Goal: Task Accomplishment & Management: Manage account settings

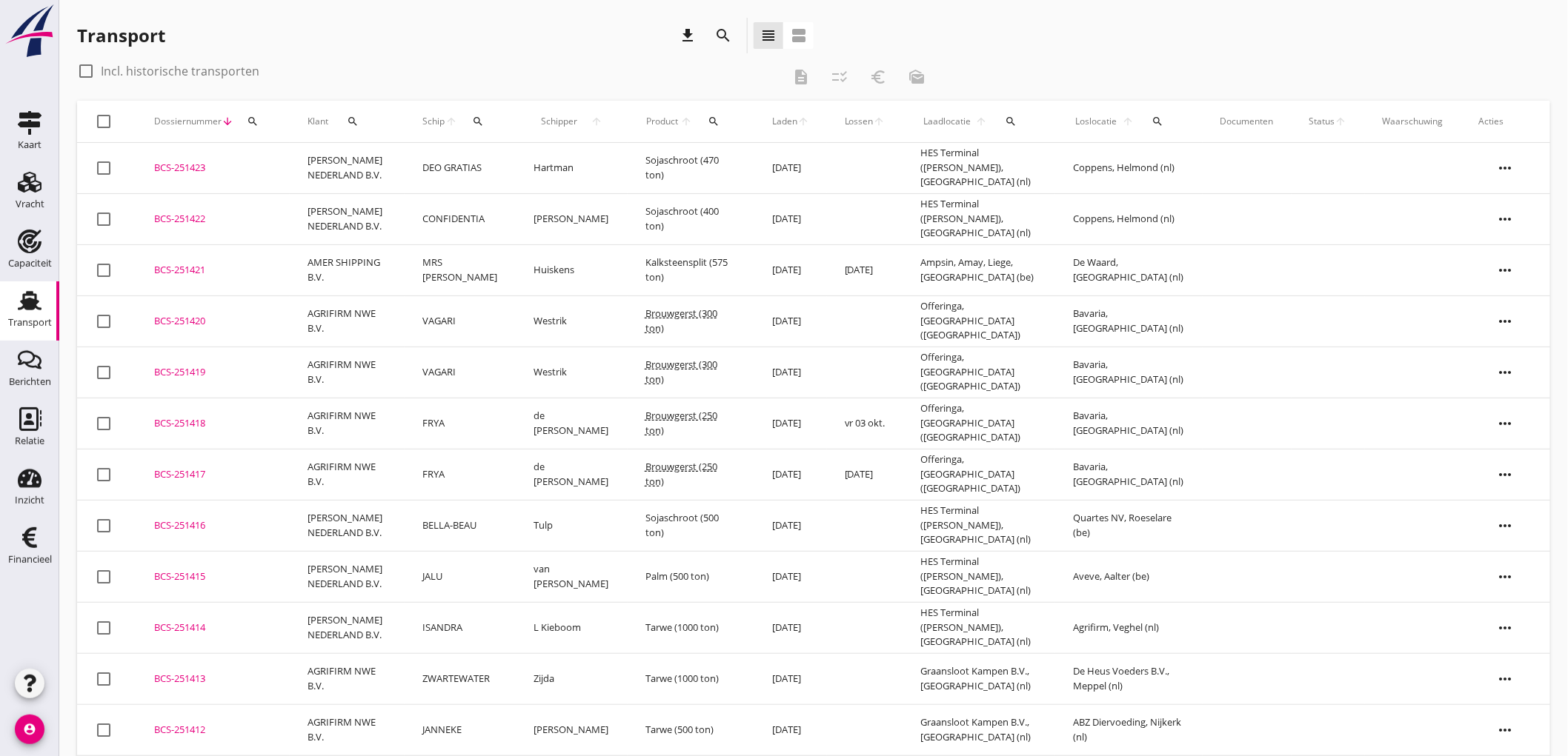
click at [41, 315] on div "Transport" at bounding box center [30, 323] width 43 height 21
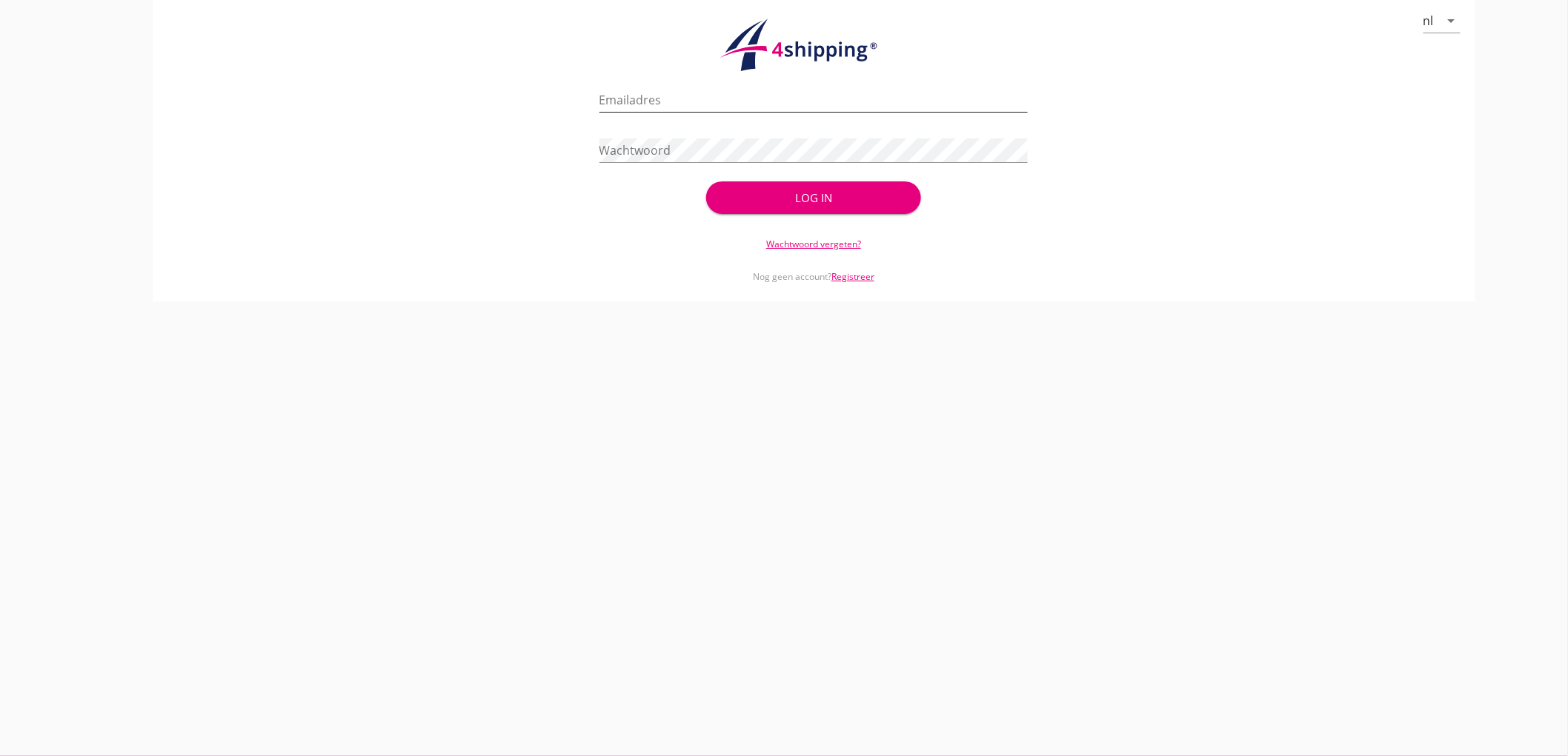
click at [617, 107] on input "Emailadres" at bounding box center [814, 100] width 429 height 24
type input "[EMAIL_ADDRESS][DOMAIN_NAME]"
click at [706, 182] on button "Log in" at bounding box center [813, 198] width 214 height 33
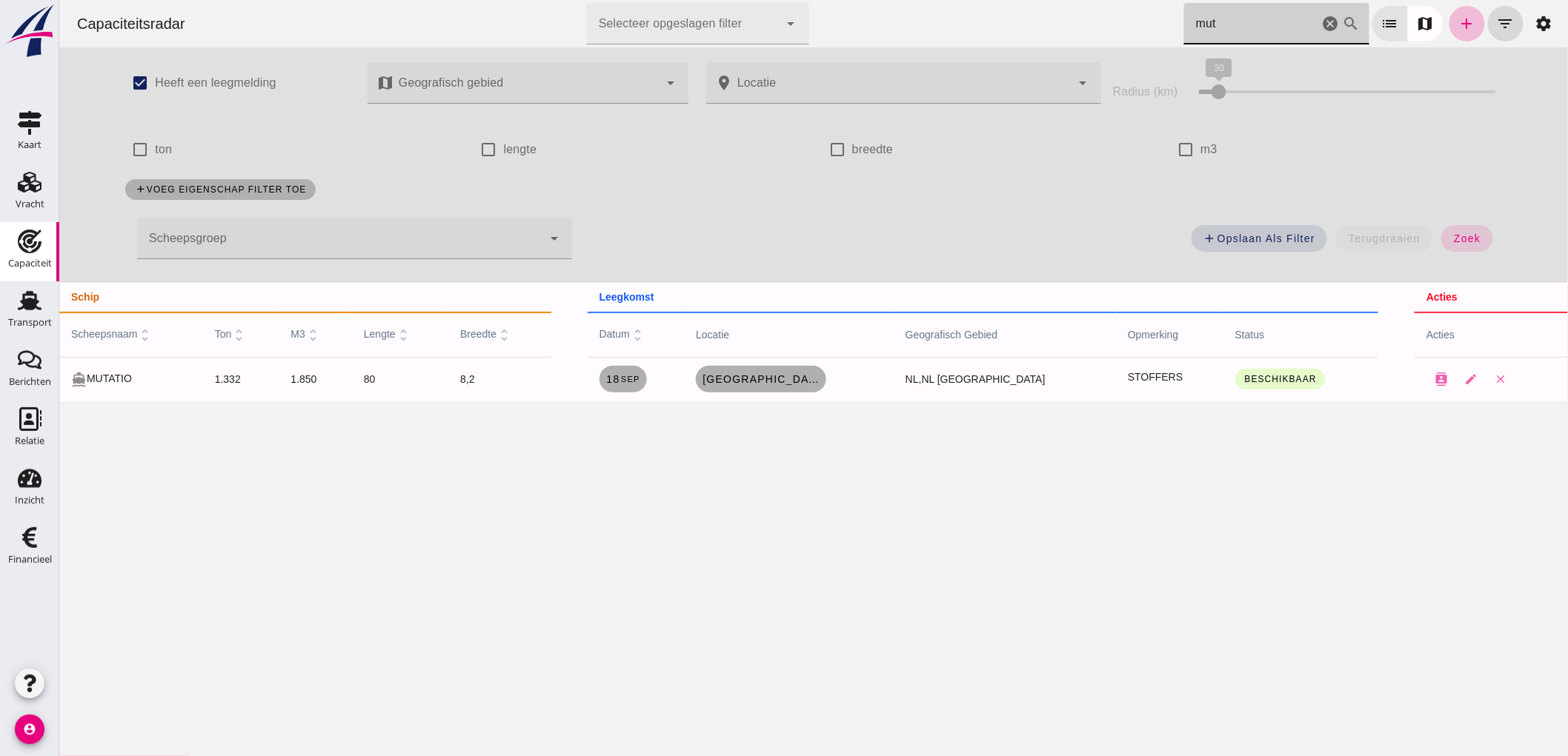
click at [1324, 23] on icon "cancel" at bounding box center [1330, 24] width 18 height 18
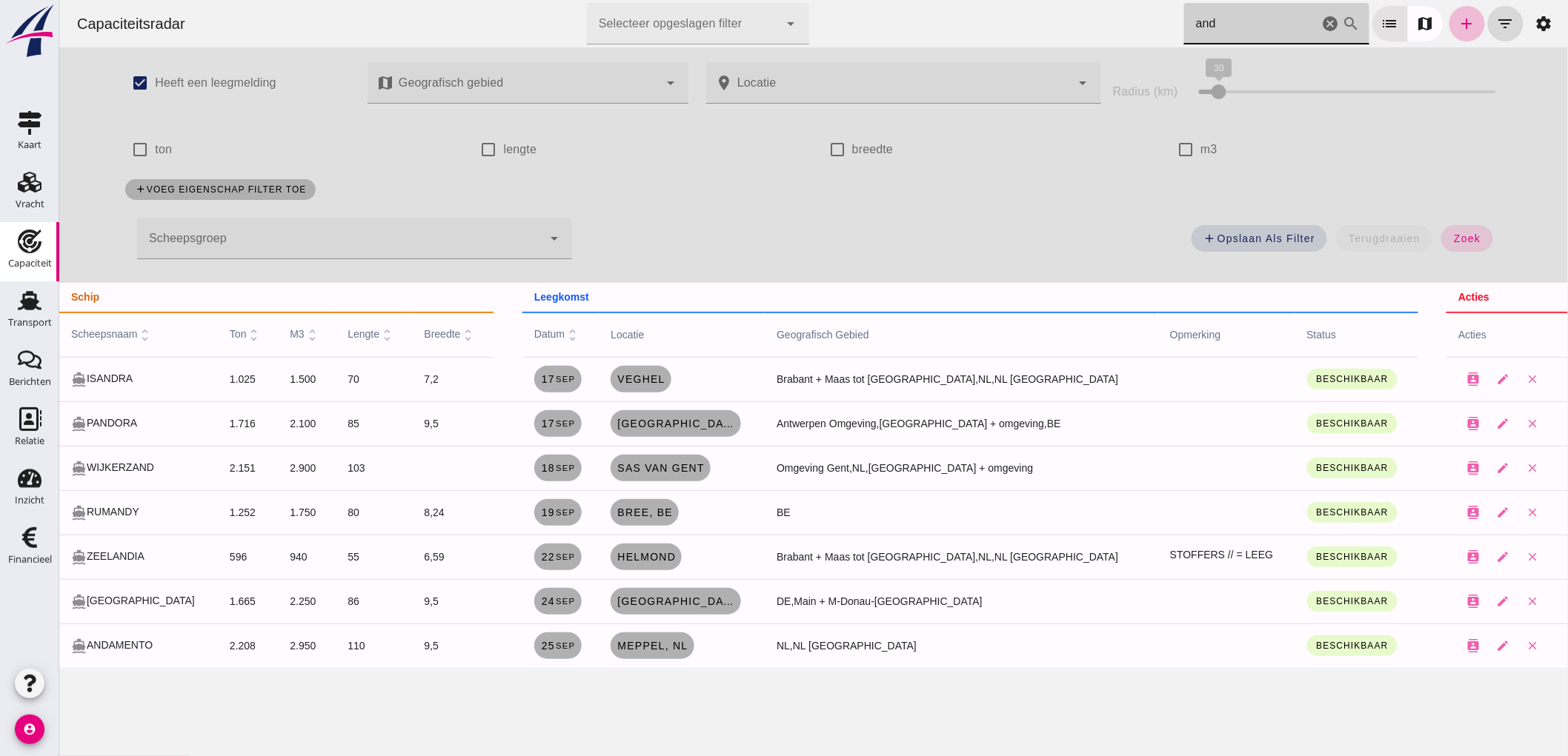
type input "and"
drag, startPoint x: 1319, startPoint y: 24, endPoint x: 1262, endPoint y: 40, distance: 59.2
click at [1321, 24] on icon "cancel" at bounding box center [1330, 24] width 18 height 18
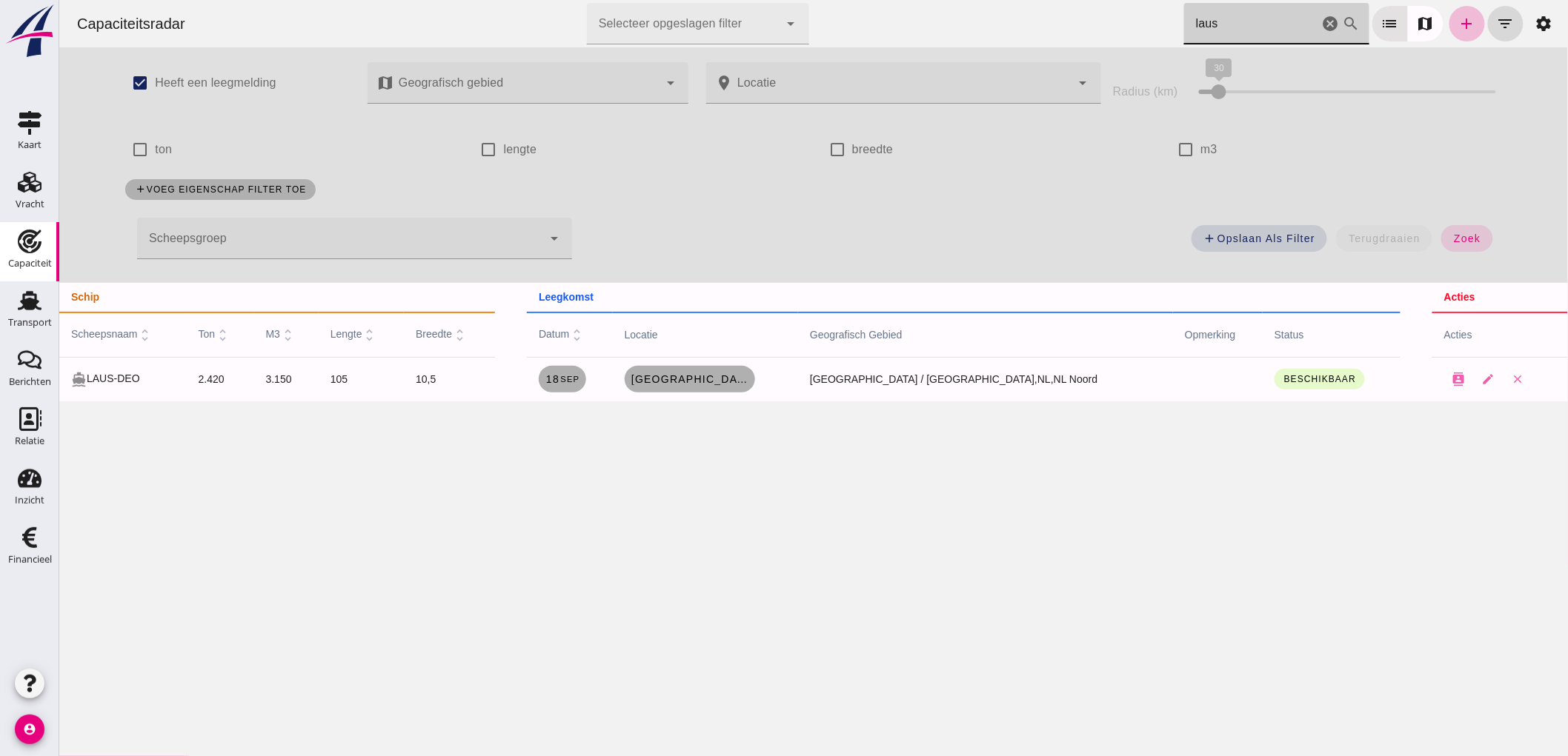
type input "laus"
click at [1321, 22] on icon "cancel" at bounding box center [1330, 24] width 18 height 18
click at [1321, 23] on icon "cancel" at bounding box center [1330, 24] width 18 height 18
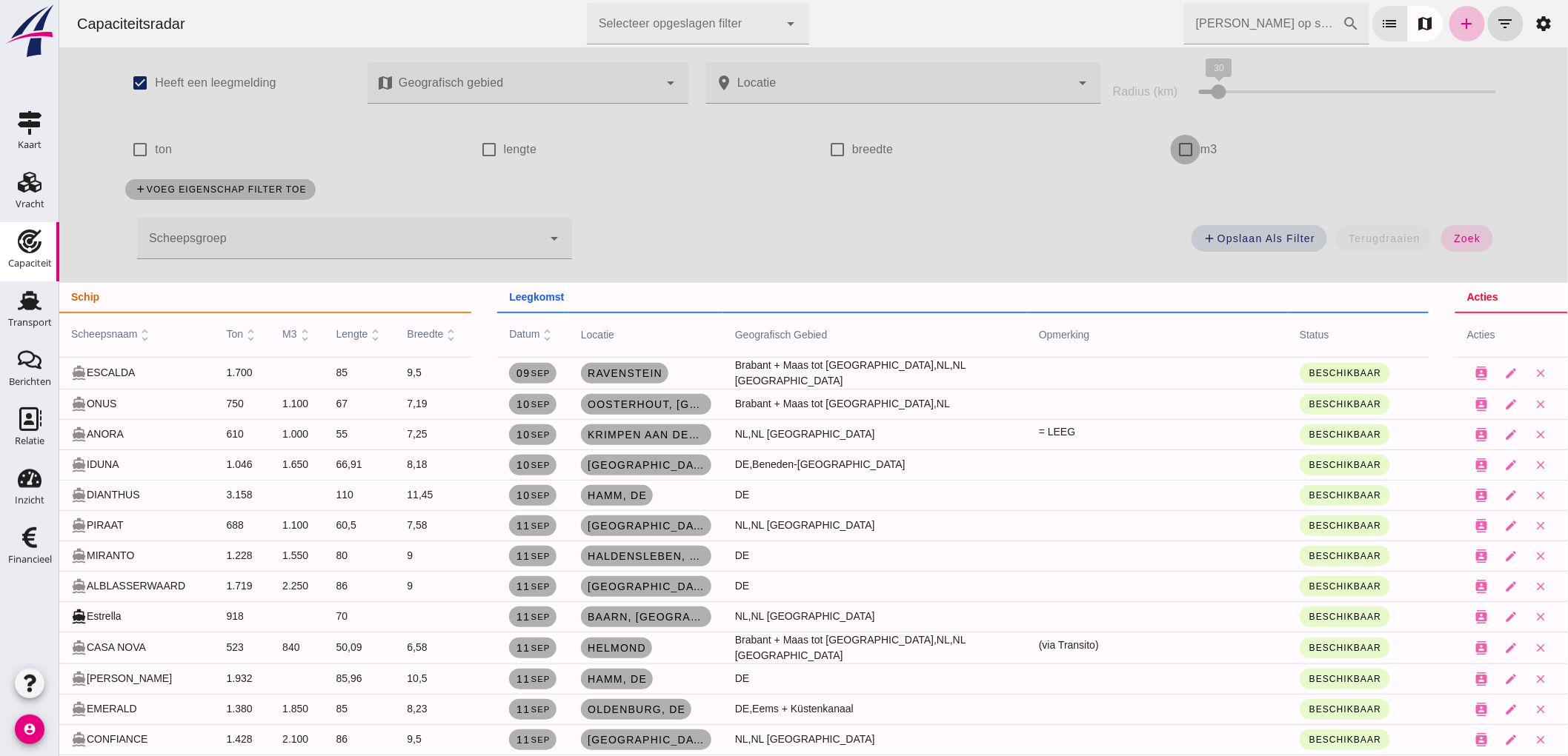
click at [1185, 151] on input "m3" at bounding box center [1185, 149] width 30 height 30
checkbox input "true"
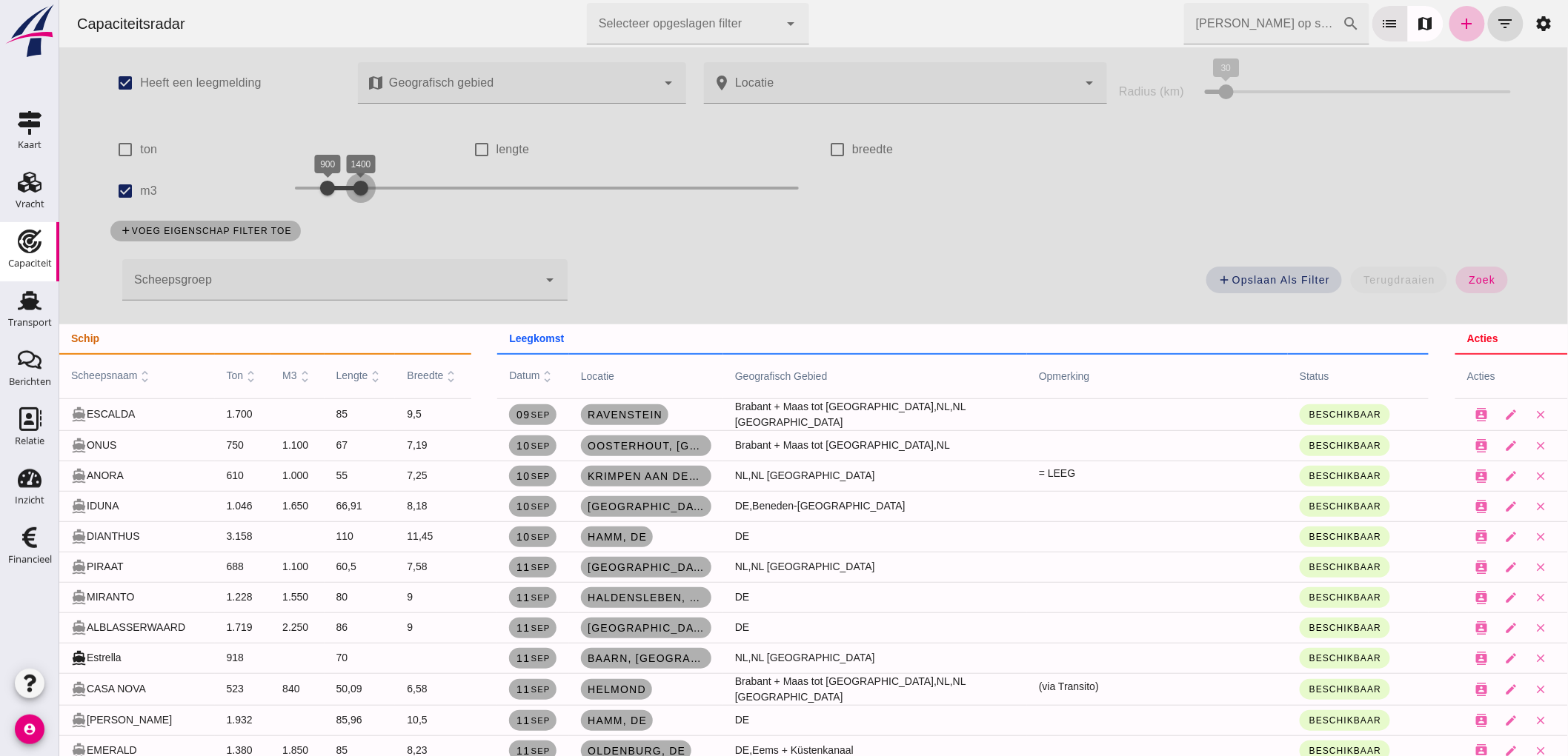
drag, startPoint x: 354, startPoint y: 190, endPoint x: 434, endPoint y: 173, distance: 81.8
click at [368, 181] on div "1400" at bounding box center [360, 188] width 15 height 15
drag, startPoint x: 325, startPoint y: 187, endPoint x: 373, endPoint y: 247, distance: 76.8
click at [373, 247] on div "check_box Heeft een leegmelding map Geografisch gebied Geografisch gebied cance…" at bounding box center [812, 185] width 1435 height 277
drag, startPoint x: 442, startPoint y: 190, endPoint x: 462, endPoint y: 213, distance: 30.5
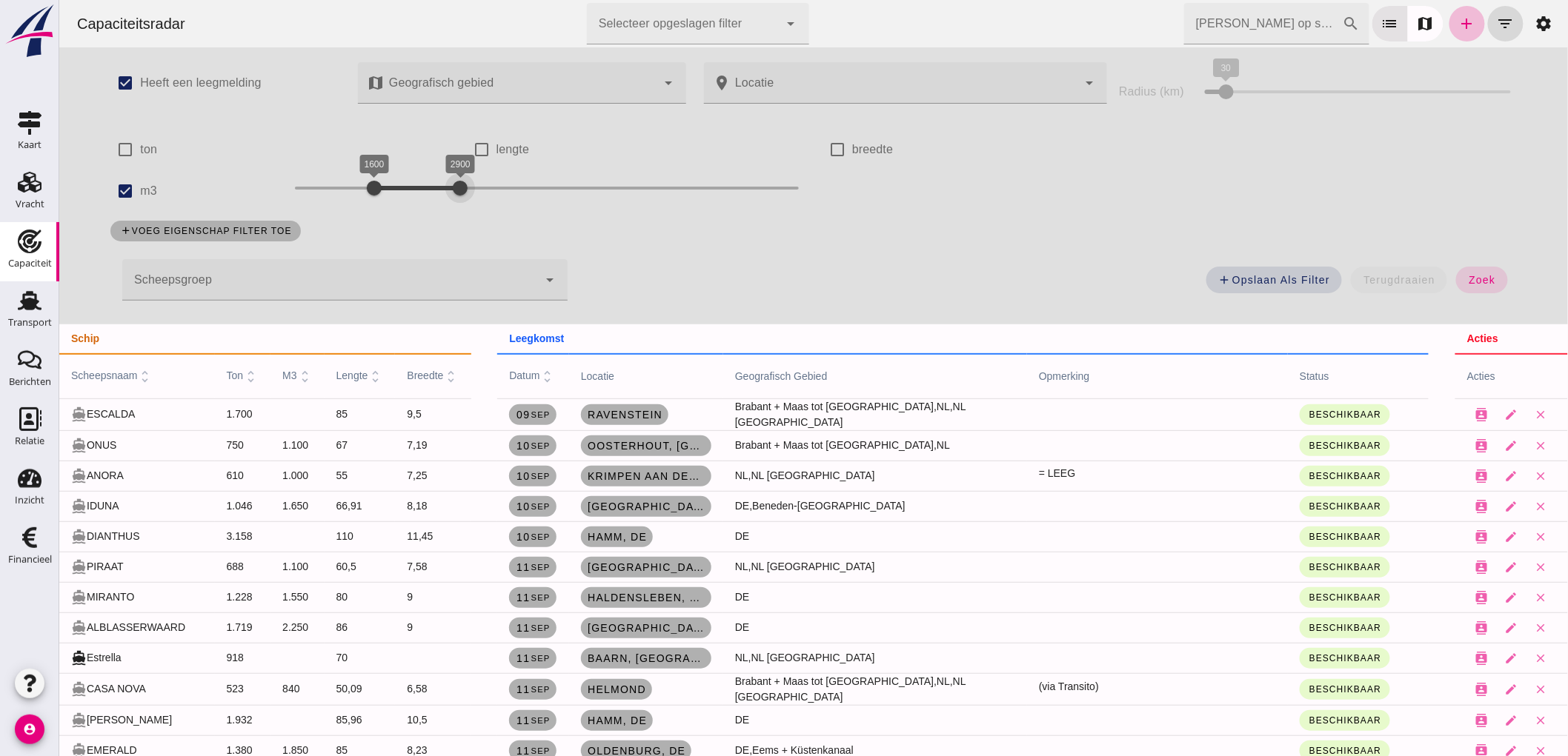
click at [462, 213] on div "check_box Heeft een leegmelding map Geografisch gebied Geografisch gebied cance…" at bounding box center [812, 185] width 1435 height 277
drag, startPoint x: 1487, startPoint y: 289, endPoint x: 686, endPoint y: 5, distance: 849.9
click at [1487, 288] on button "zoek" at bounding box center [1481, 280] width 51 height 27
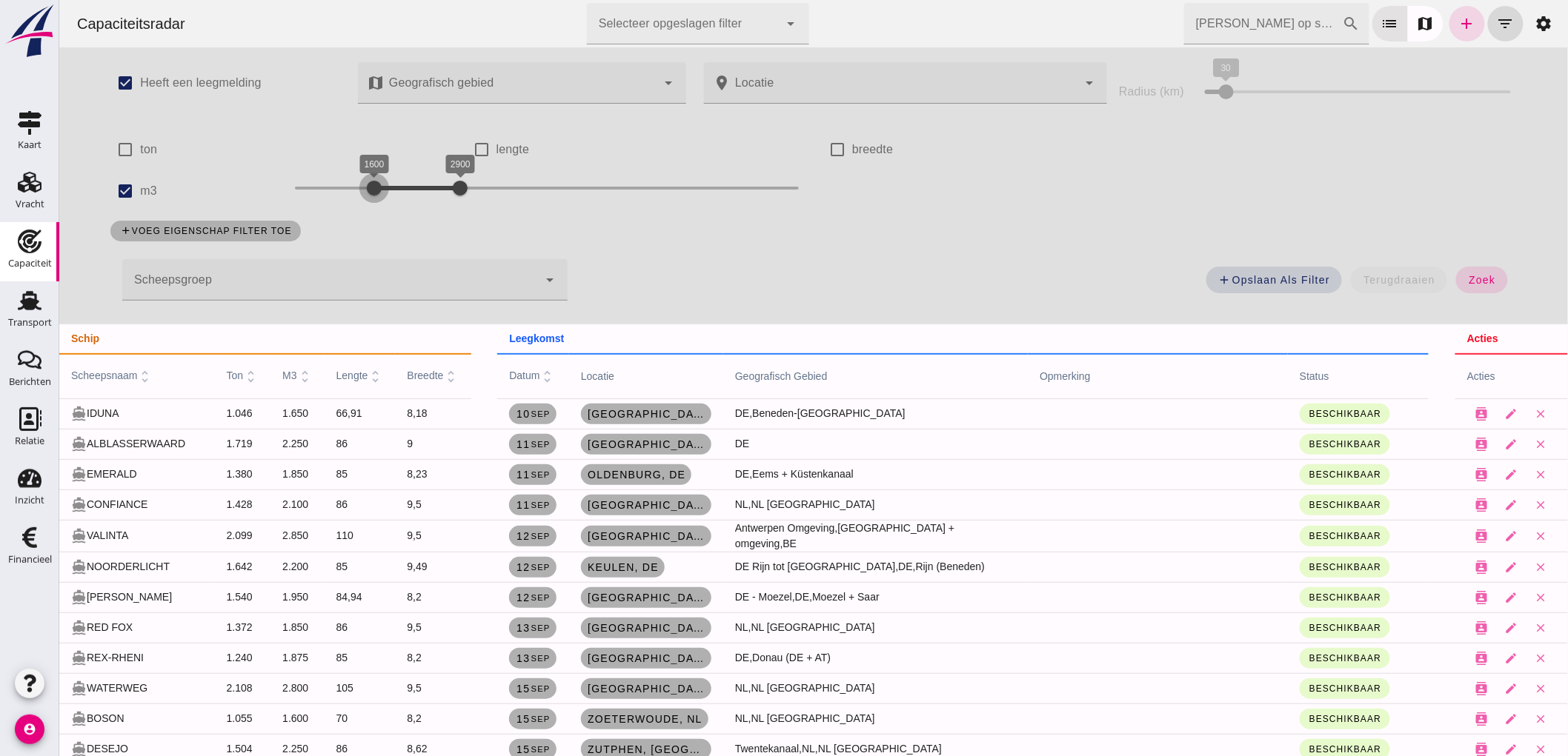
click at [367, 200] on div at bounding box center [374, 188] width 30 height 30
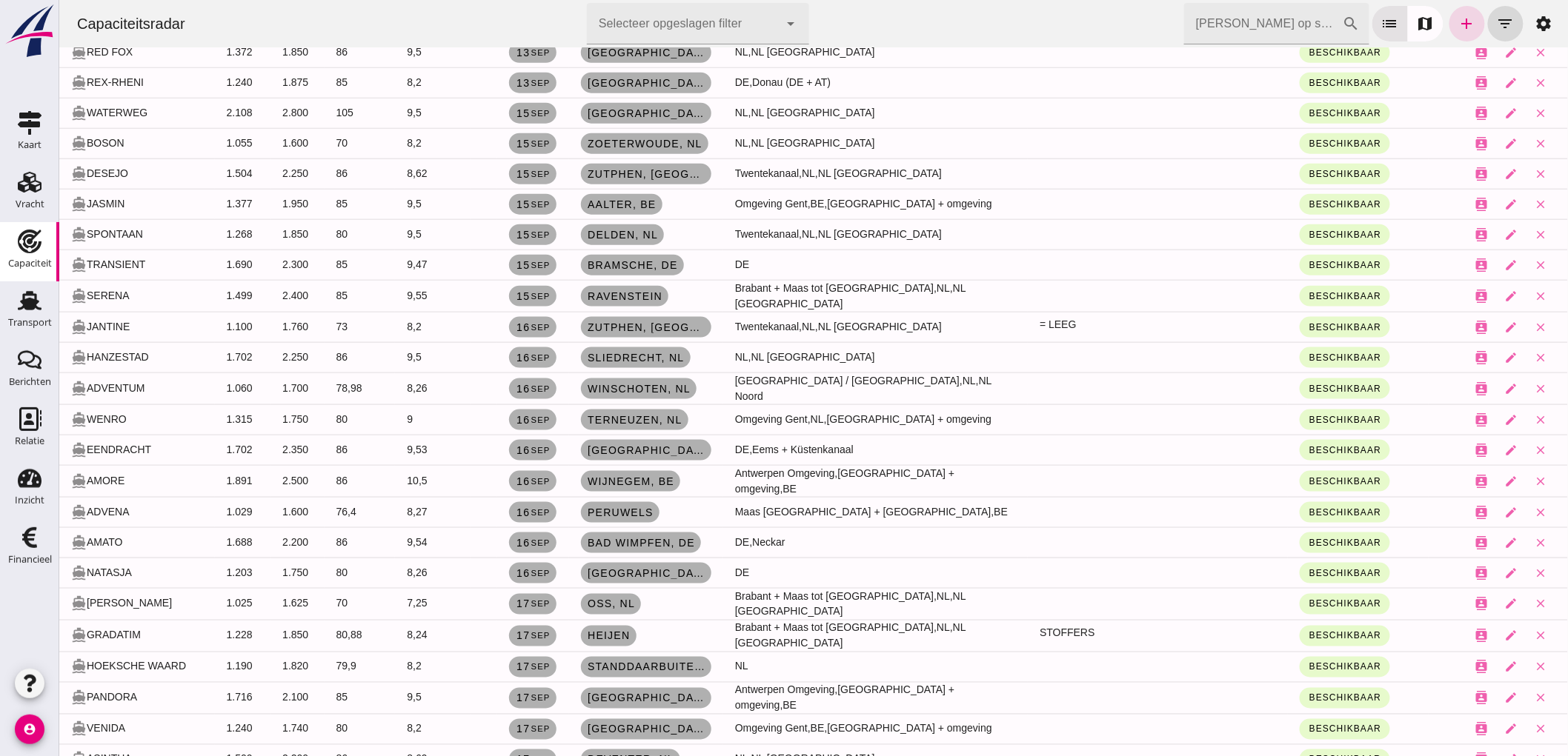
scroll to position [740, 0]
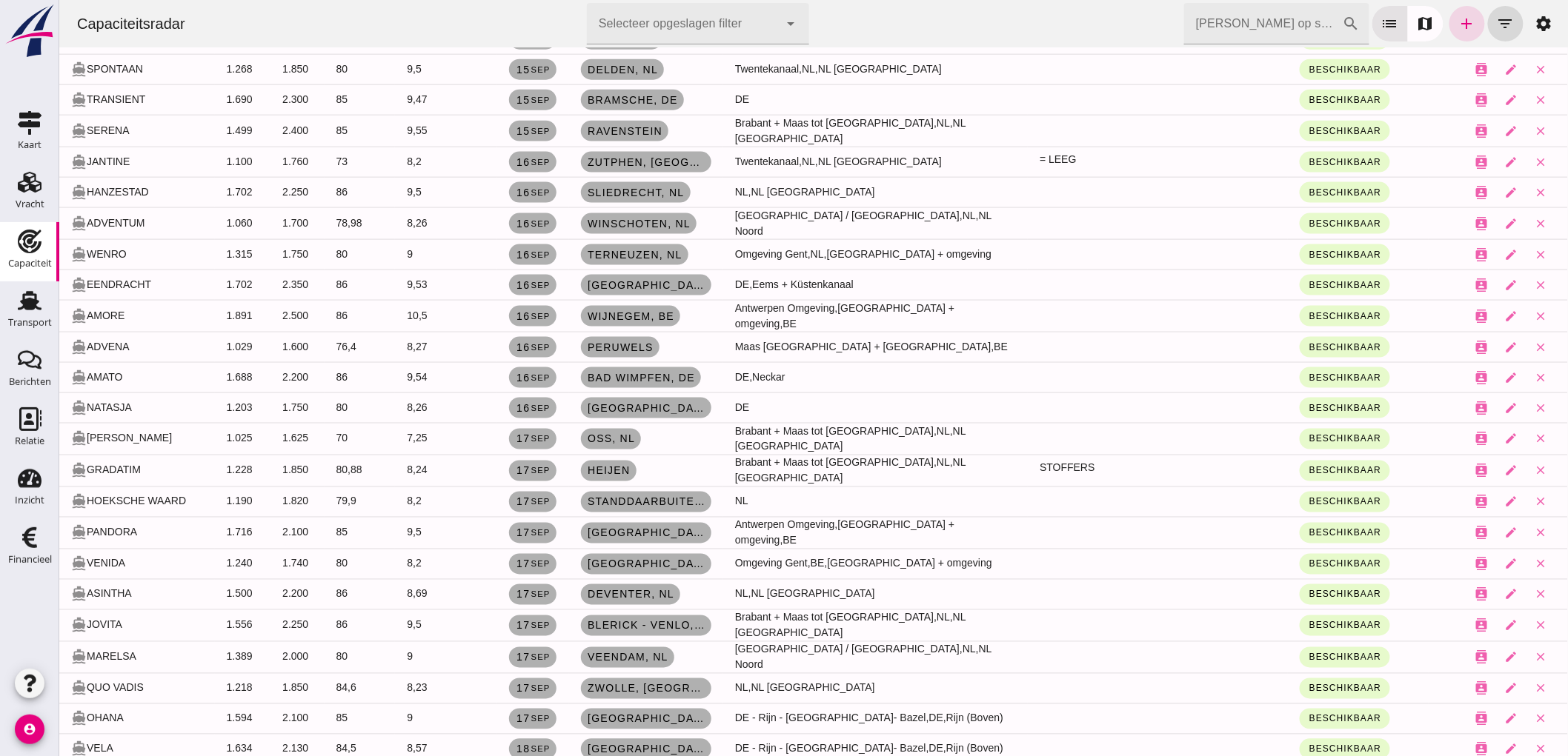
drag, startPoint x: 301, startPoint y: 396, endPoint x: 1093, endPoint y: 405, distance: 792.1
click at [1093, 405] on td at bounding box center [1157, 407] width 260 height 31
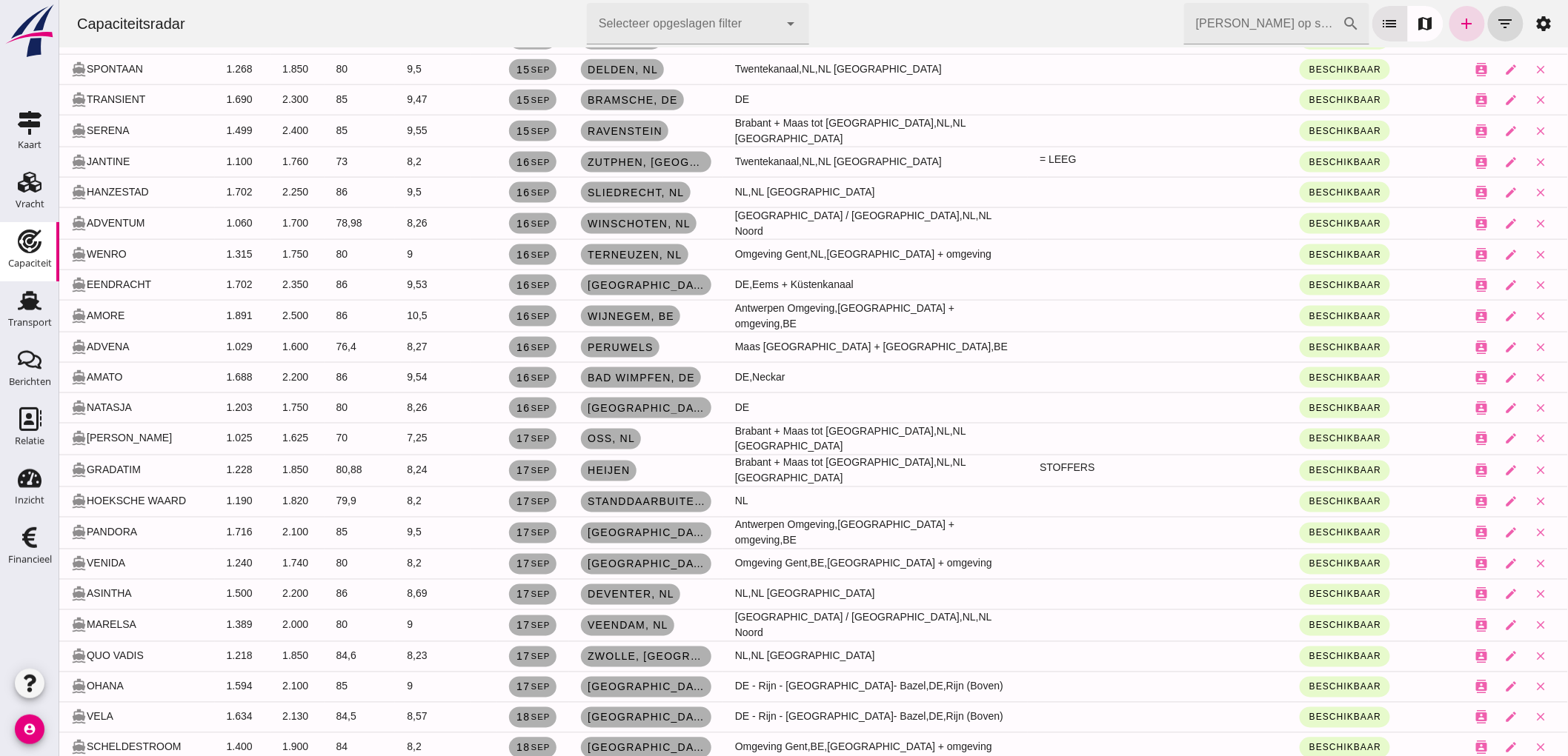
scroll to position [0, 0]
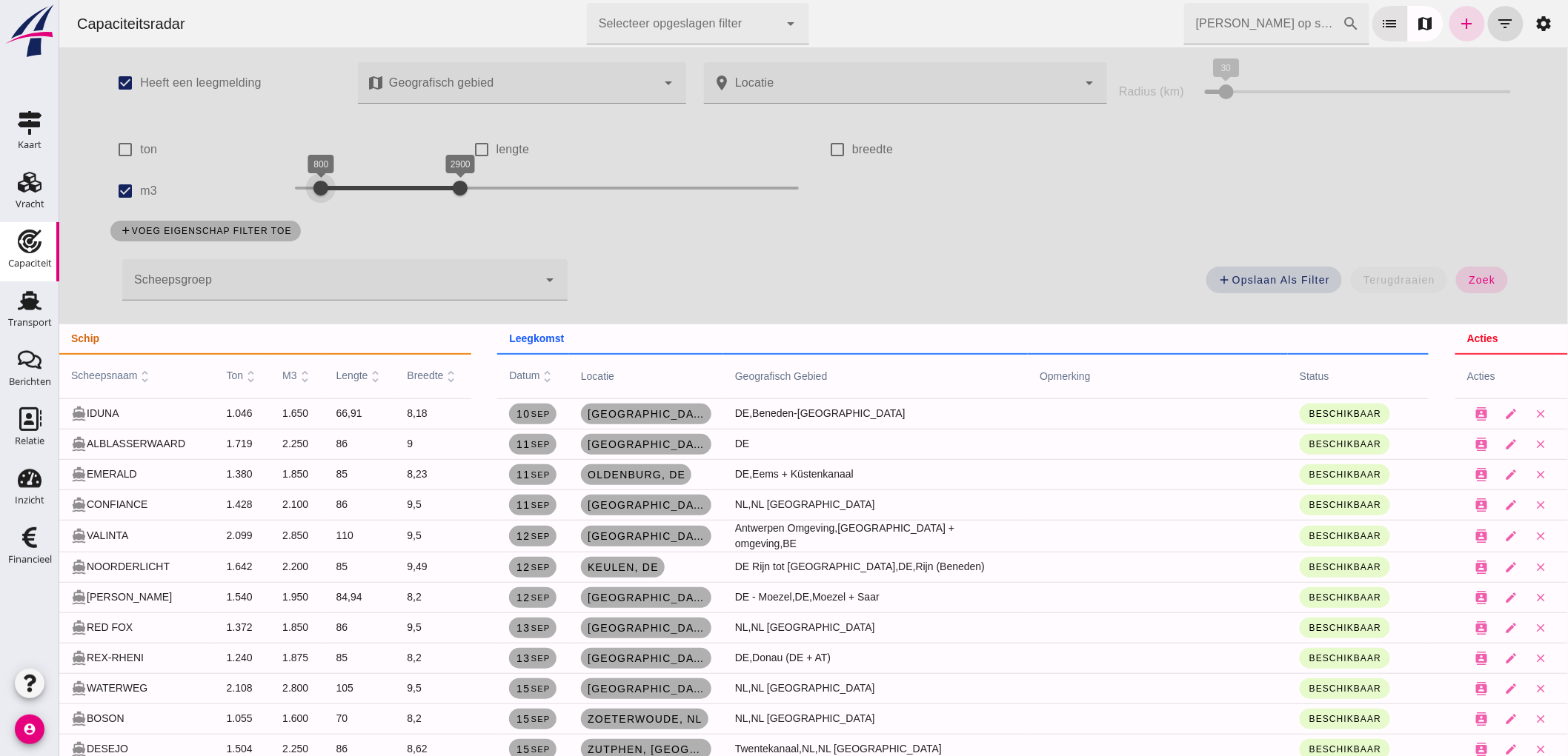
drag, startPoint x: 349, startPoint y: 194, endPoint x: 304, endPoint y: 212, distance: 48.5
click at [304, 212] on div "check_box Heeft een leegmelding map Geografisch gebied Geografisch gebied cance…" at bounding box center [812, 185] width 1435 height 277
drag, startPoint x: 455, startPoint y: 190, endPoint x: 377, endPoint y: 206, distance: 79.6
click at [377, 206] on div "800 1700 800 1700" at bounding box center [546, 191] width 534 height 42
drag, startPoint x: 365, startPoint y: 179, endPoint x: 348, endPoint y: 198, distance: 25.5
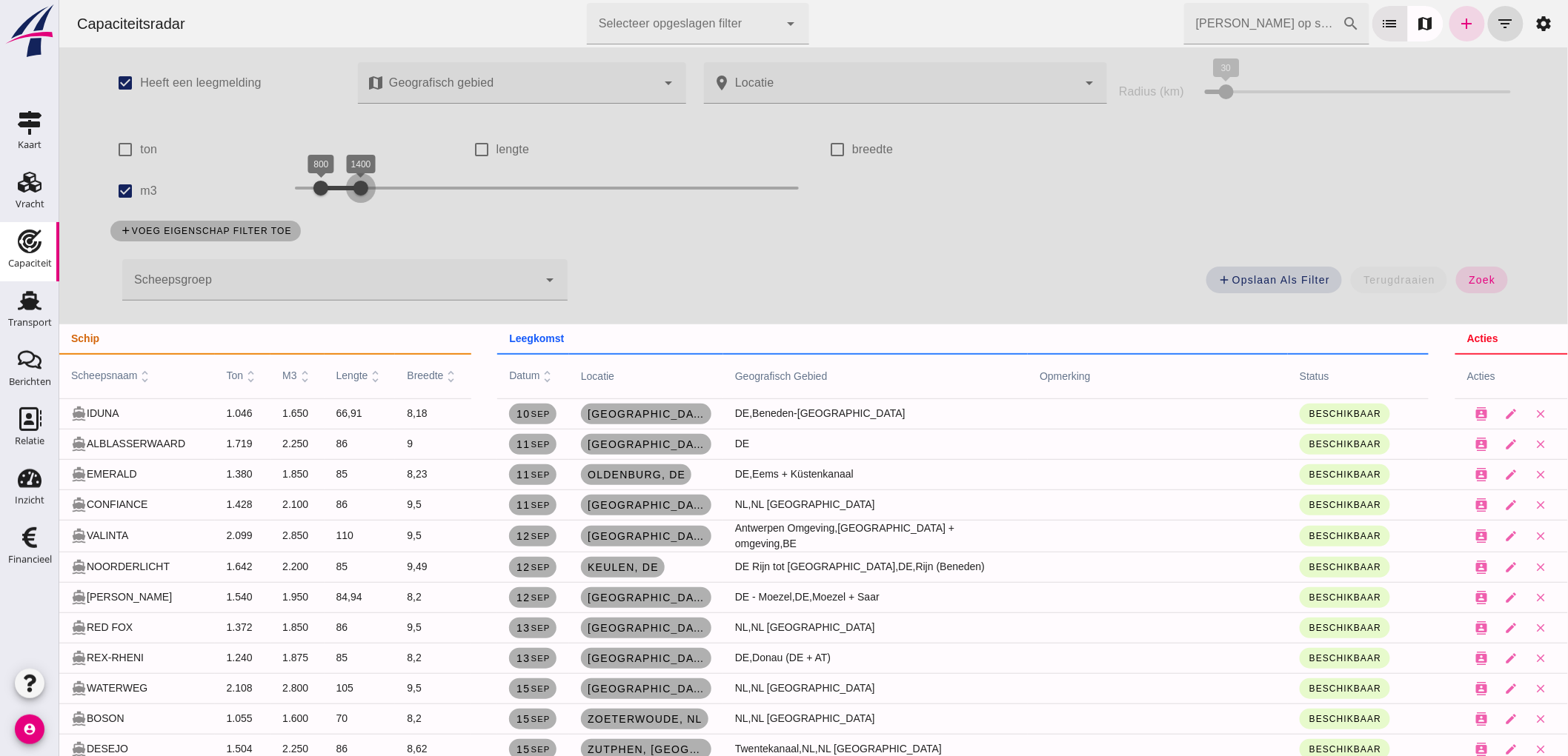
click at [348, 198] on div at bounding box center [360, 188] width 30 height 30
click at [1480, 277] on span "zoek" at bounding box center [1481, 280] width 28 height 12
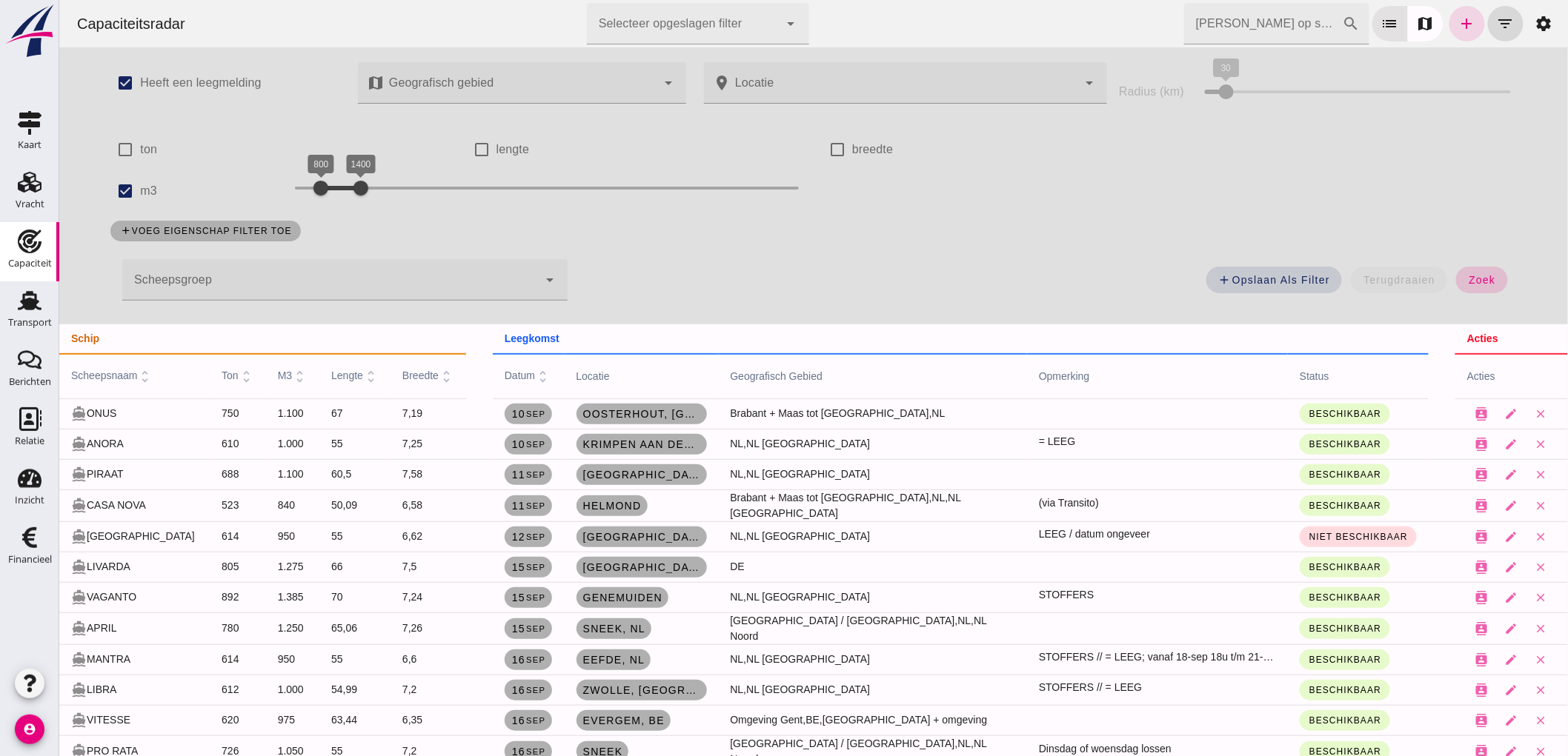
click at [1472, 287] on button "zoek" at bounding box center [1481, 280] width 51 height 27
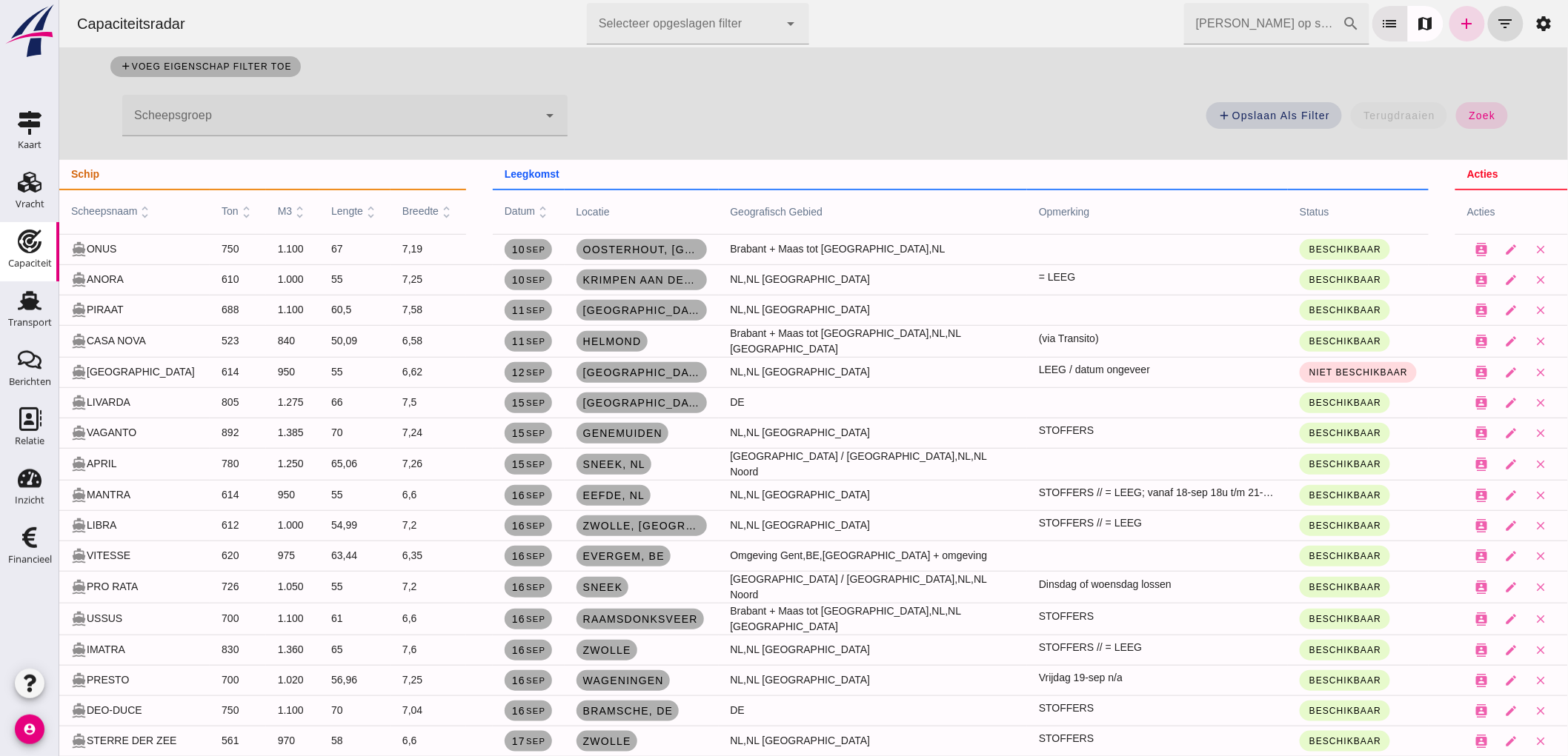
scroll to position [247, 0]
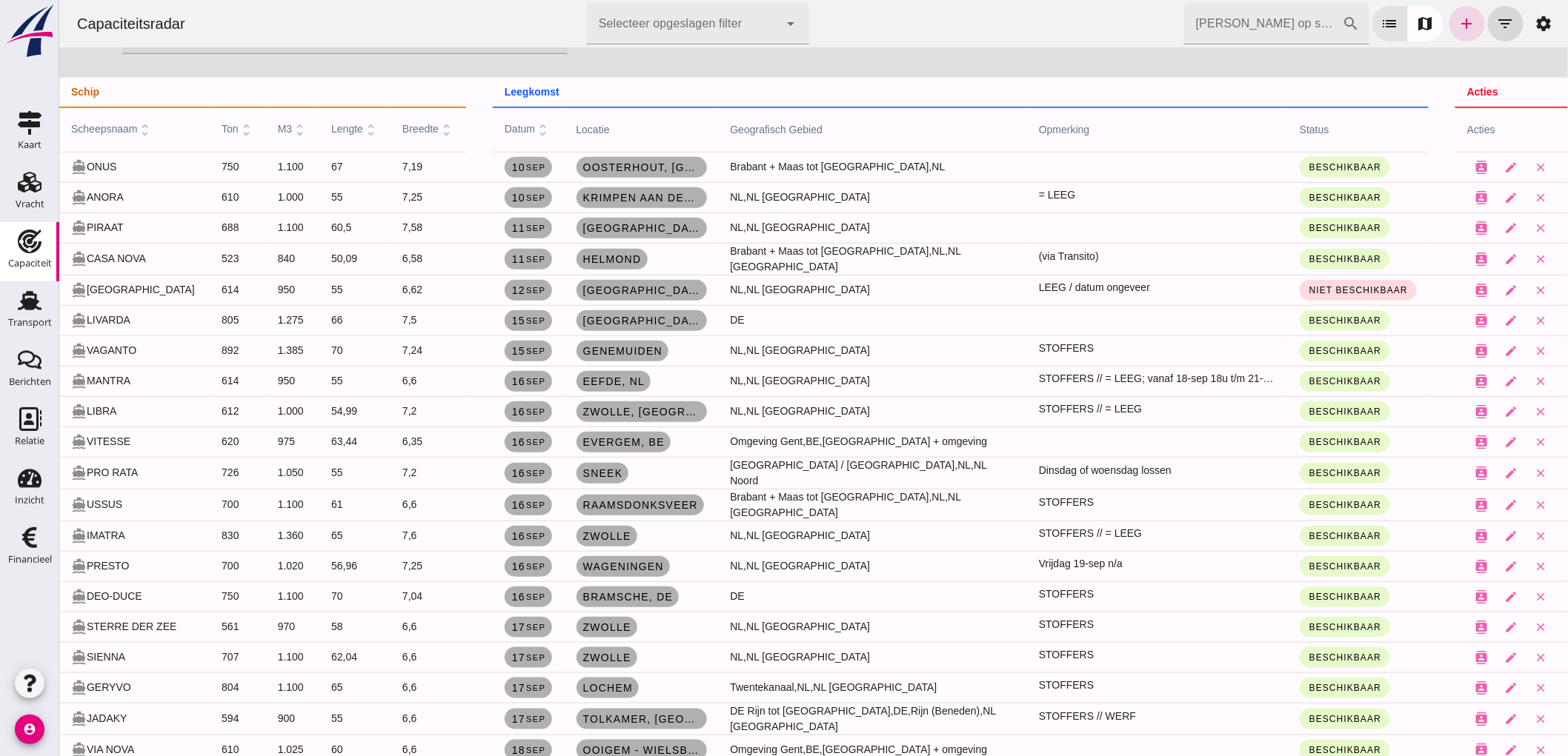
click at [1281, 40] on input "[PERSON_NAME] op scheepsnaam" at bounding box center [1262, 24] width 158 height 42
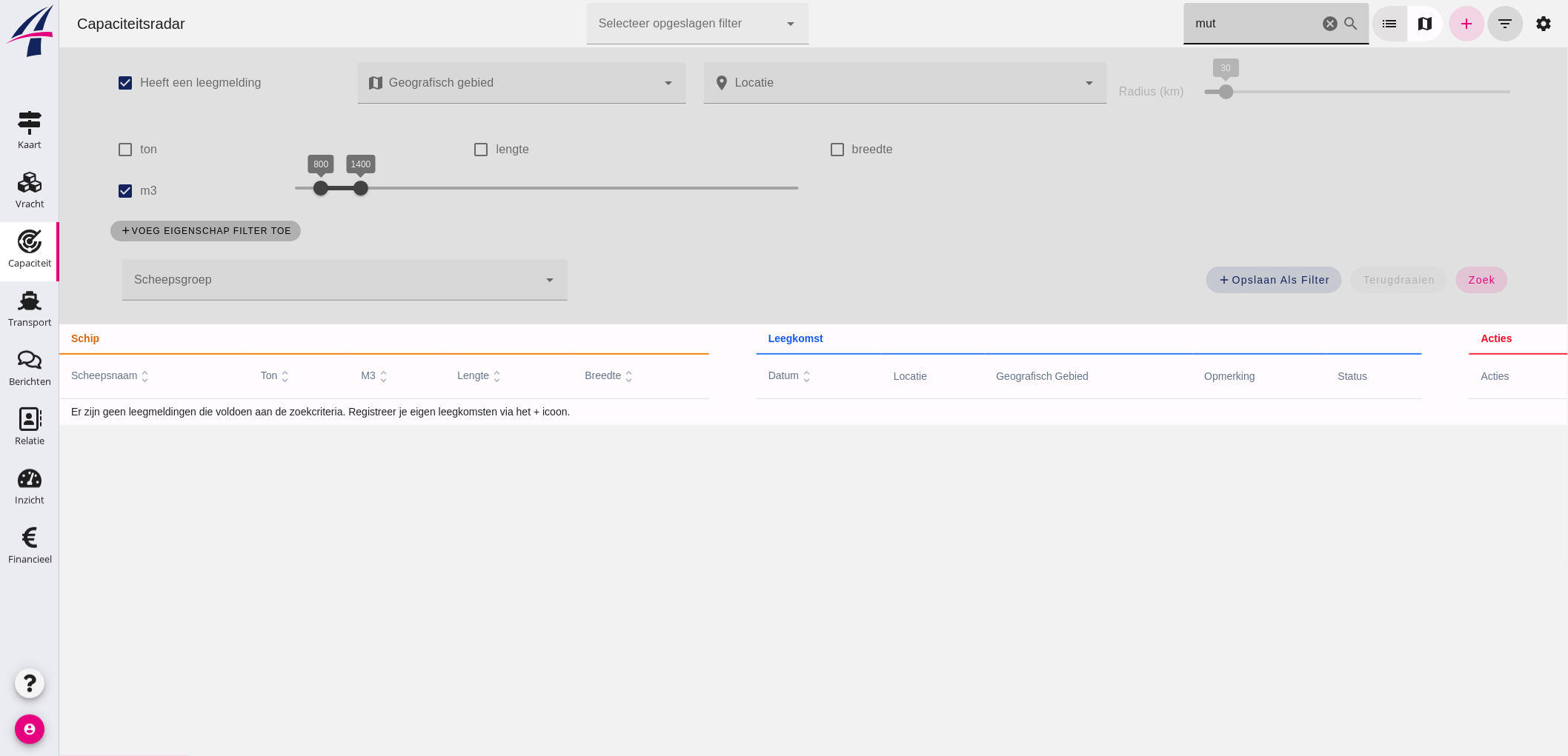
scroll to position [0, 0]
type input "mut"
click at [124, 189] on input "m3" at bounding box center [125, 191] width 30 height 30
checkbox input "false"
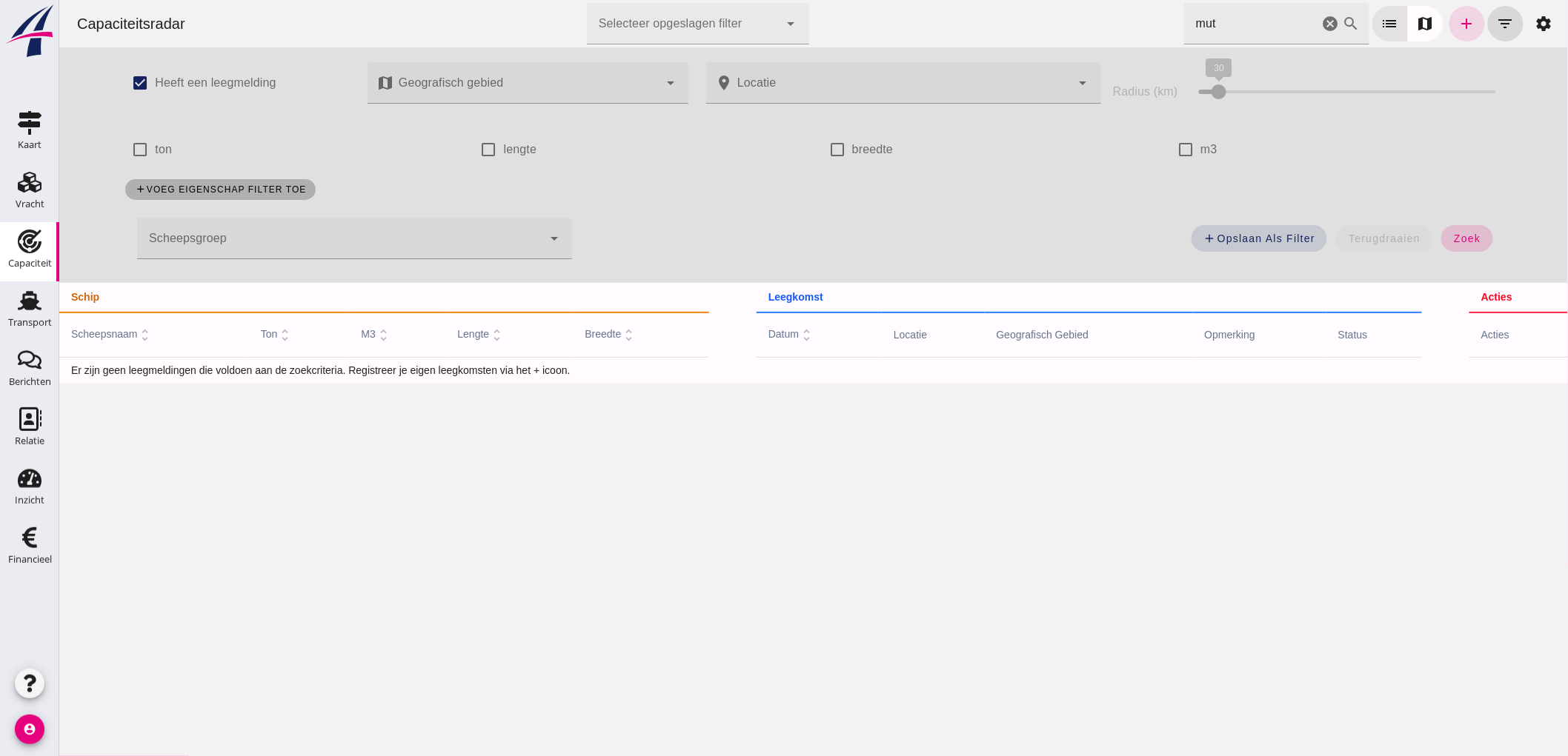
click at [1456, 247] on button "zoek" at bounding box center [1466, 238] width 51 height 27
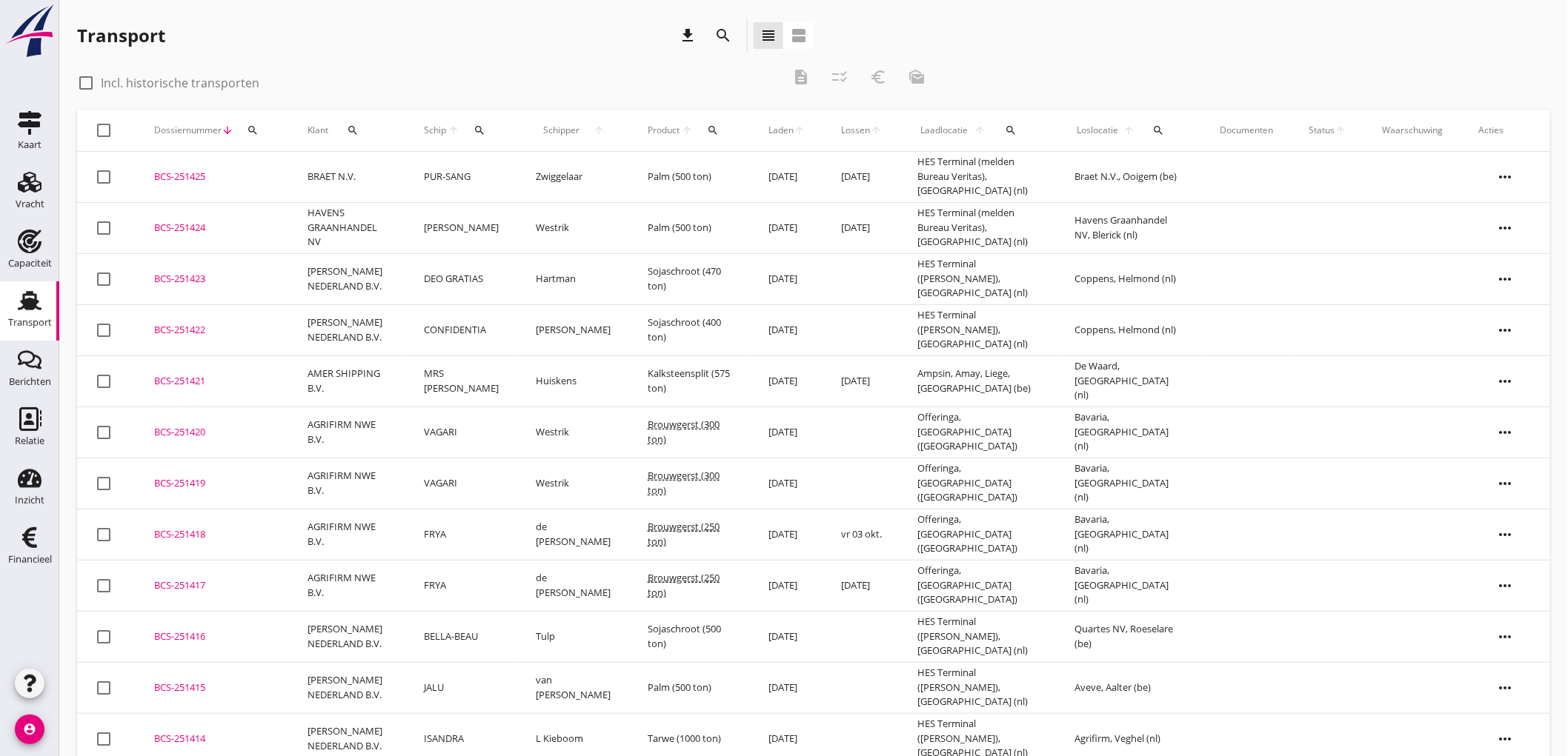
click at [408, 228] on td "[PERSON_NAME]" at bounding box center [462, 228] width 112 height 51
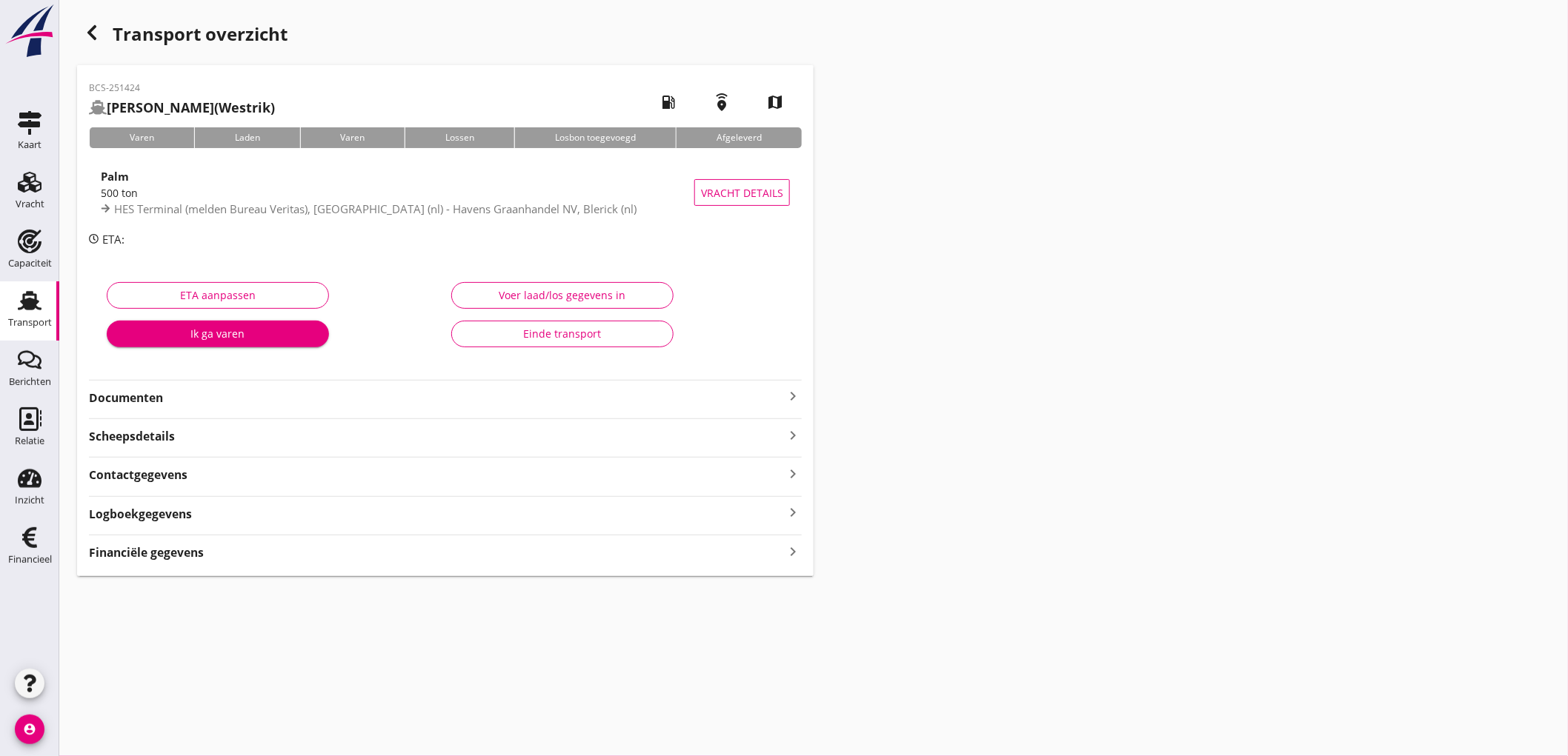
click at [343, 440] on div "Scheepsdetails keyboard_arrow_right" at bounding box center [445, 435] width 713 height 20
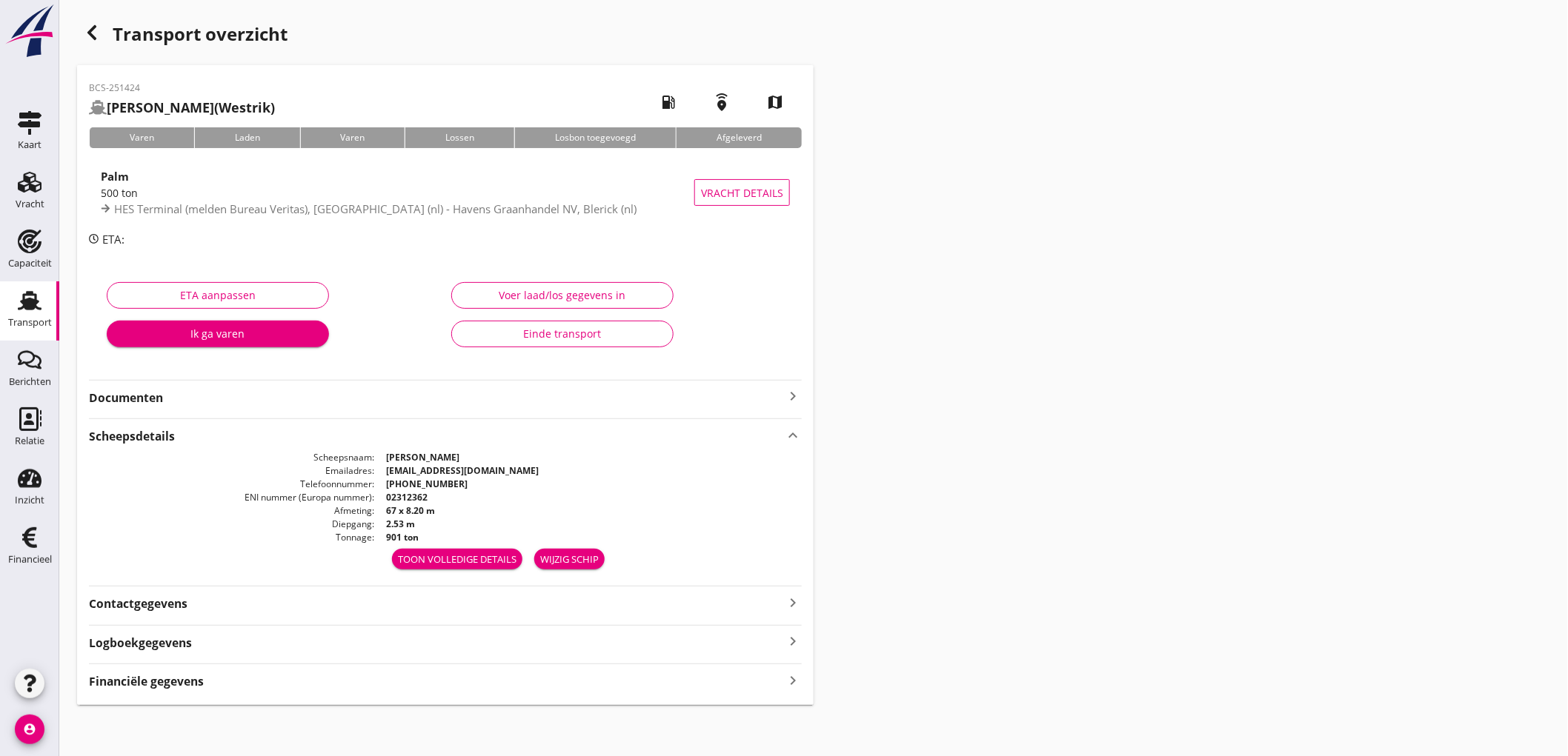
click at [262, 690] on div "Financiële gegevens keyboard_arrow_right" at bounding box center [445, 680] width 713 height 20
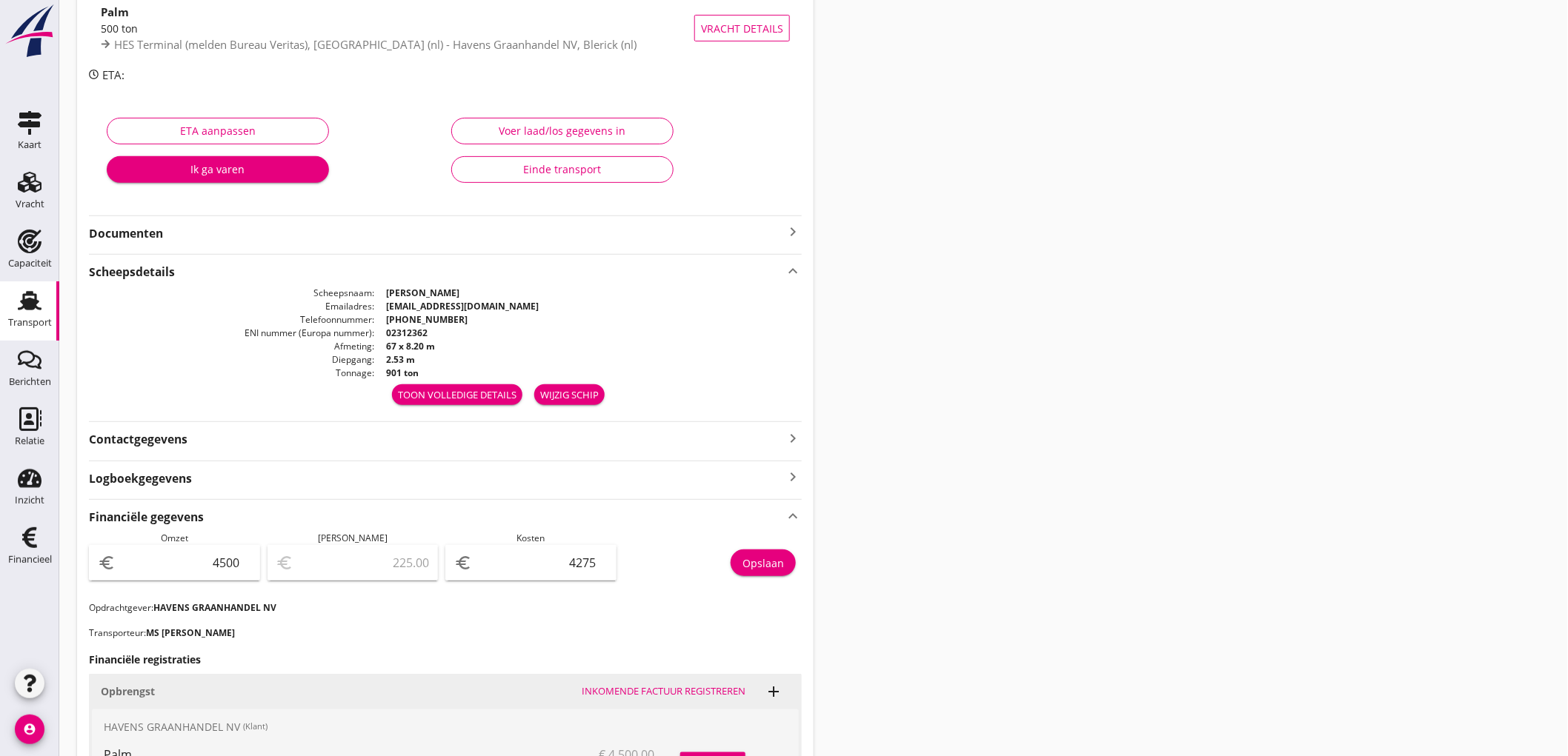
click at [0, 321] on link "Transport Transport" at bounding box center [29, 311] width 59 height 59
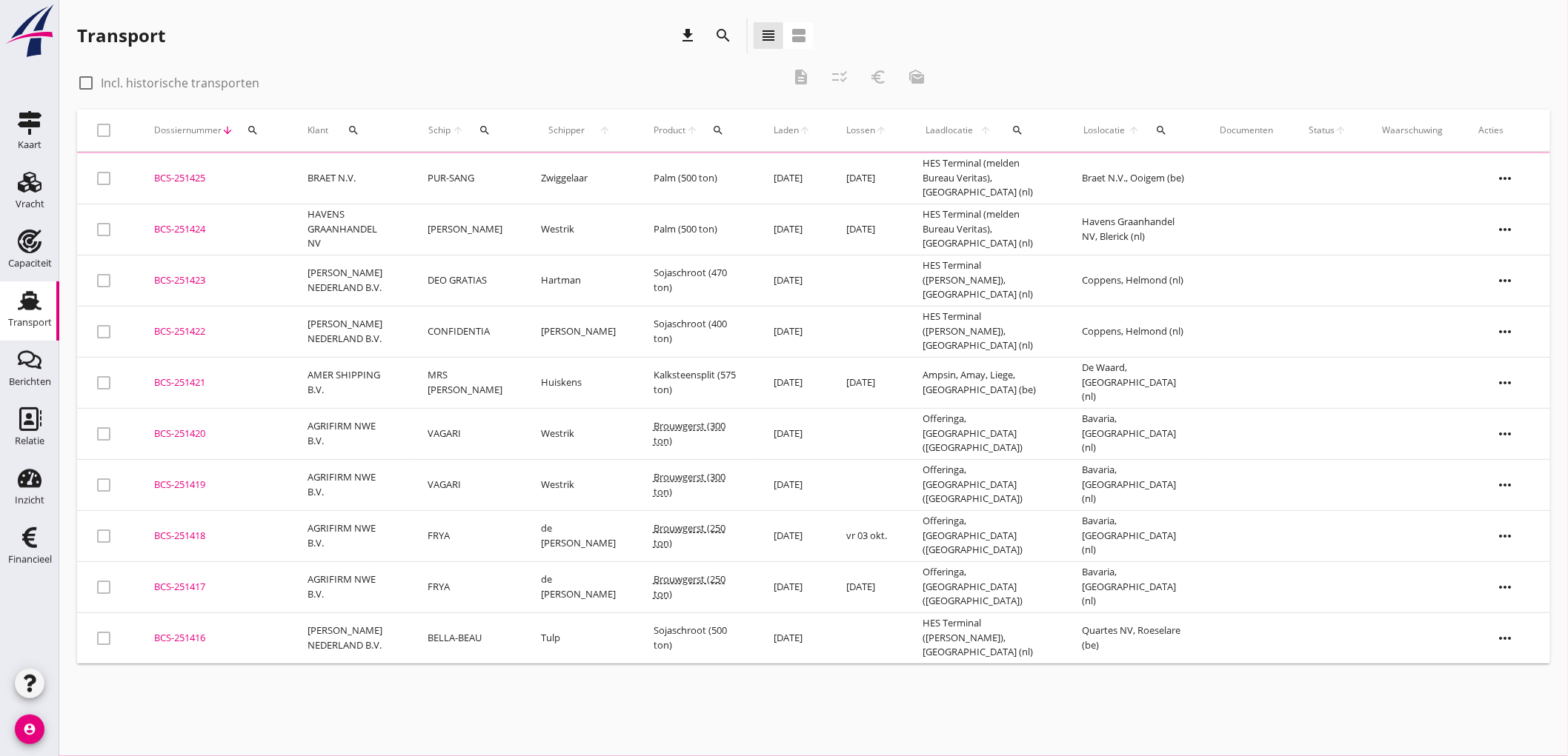
click at [194, 197] on td "BCS-251425 upload_file Drop hier uw bestand om het aan het dossier toe te voegen" at bounding box center [212, 179] width 153 height 51
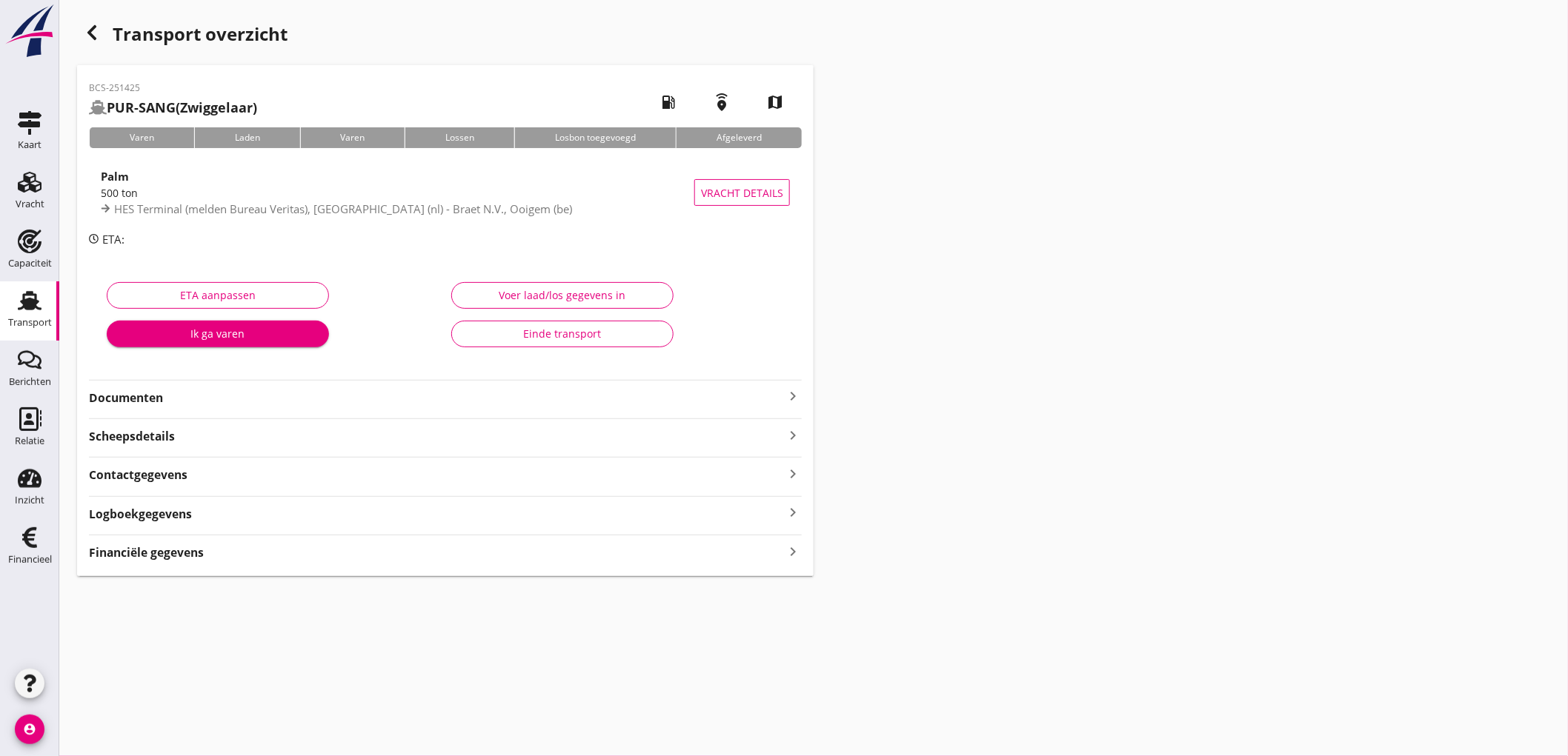
click at [176, 545] on strong "Financiële gegevens" at bounding box center [146, 553] width 115 height 17
click at [176, 545] on strong "Financiële gegevens" at bounding box center [146, 553] width 115 height 17
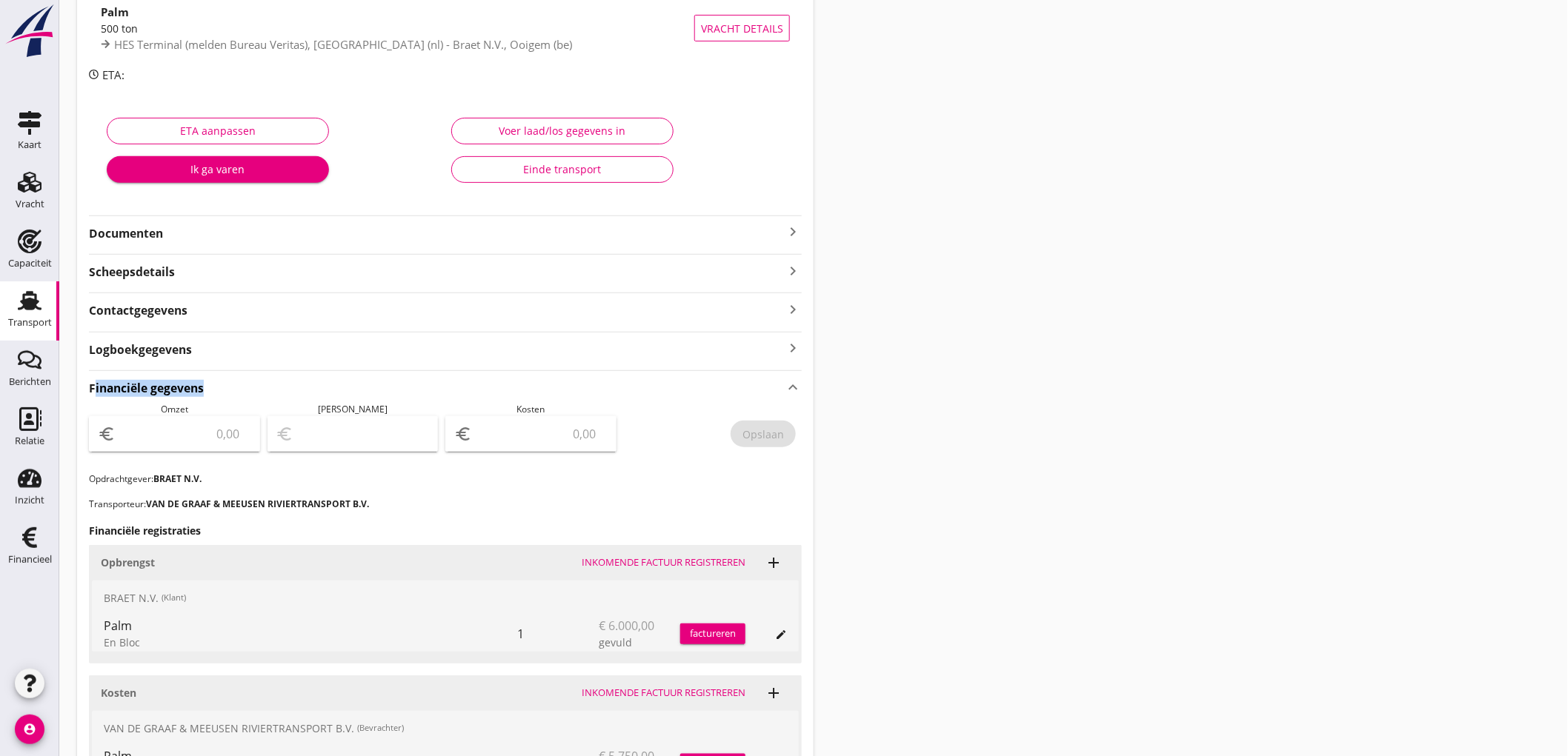
scroll to position [329, 0]
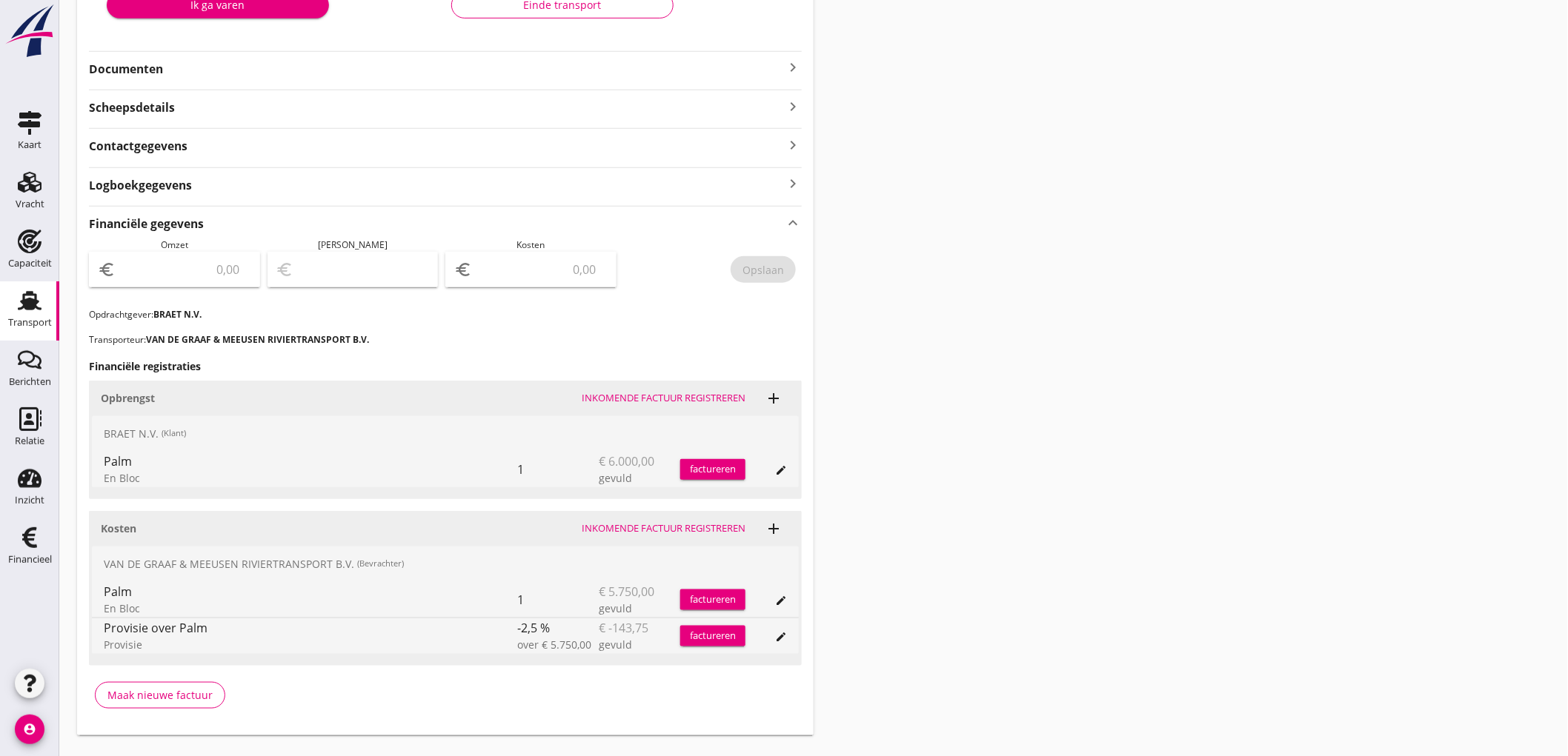
click at [209, 256] on div "euro" at bounding box center [174, 270] width 171 height 36
type input "6000"
type input "5995.00"
type input "5"
type input "5944.00"
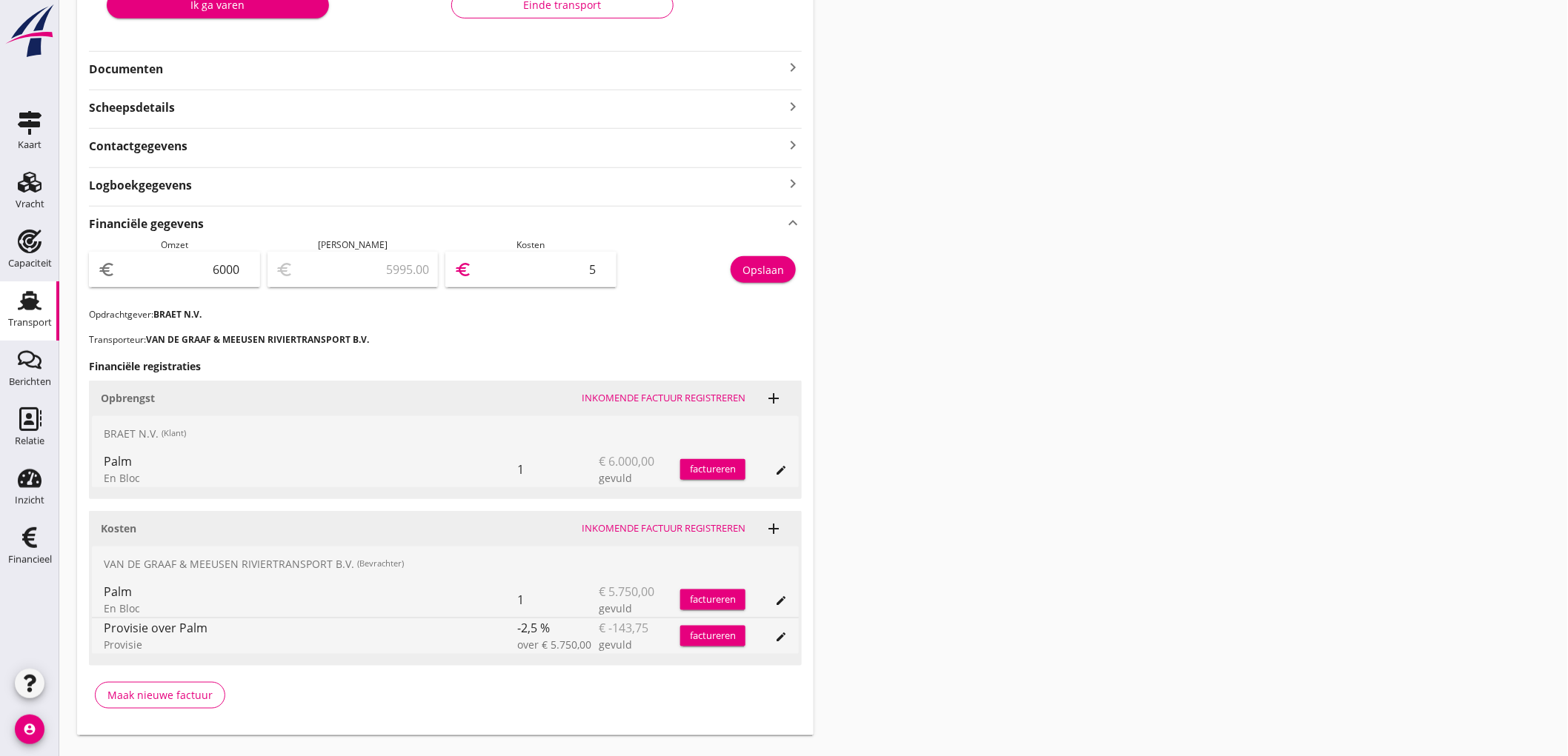
type input "56"
type input "5440.00"
type input "560"
type input "394.00"
type input "5606"
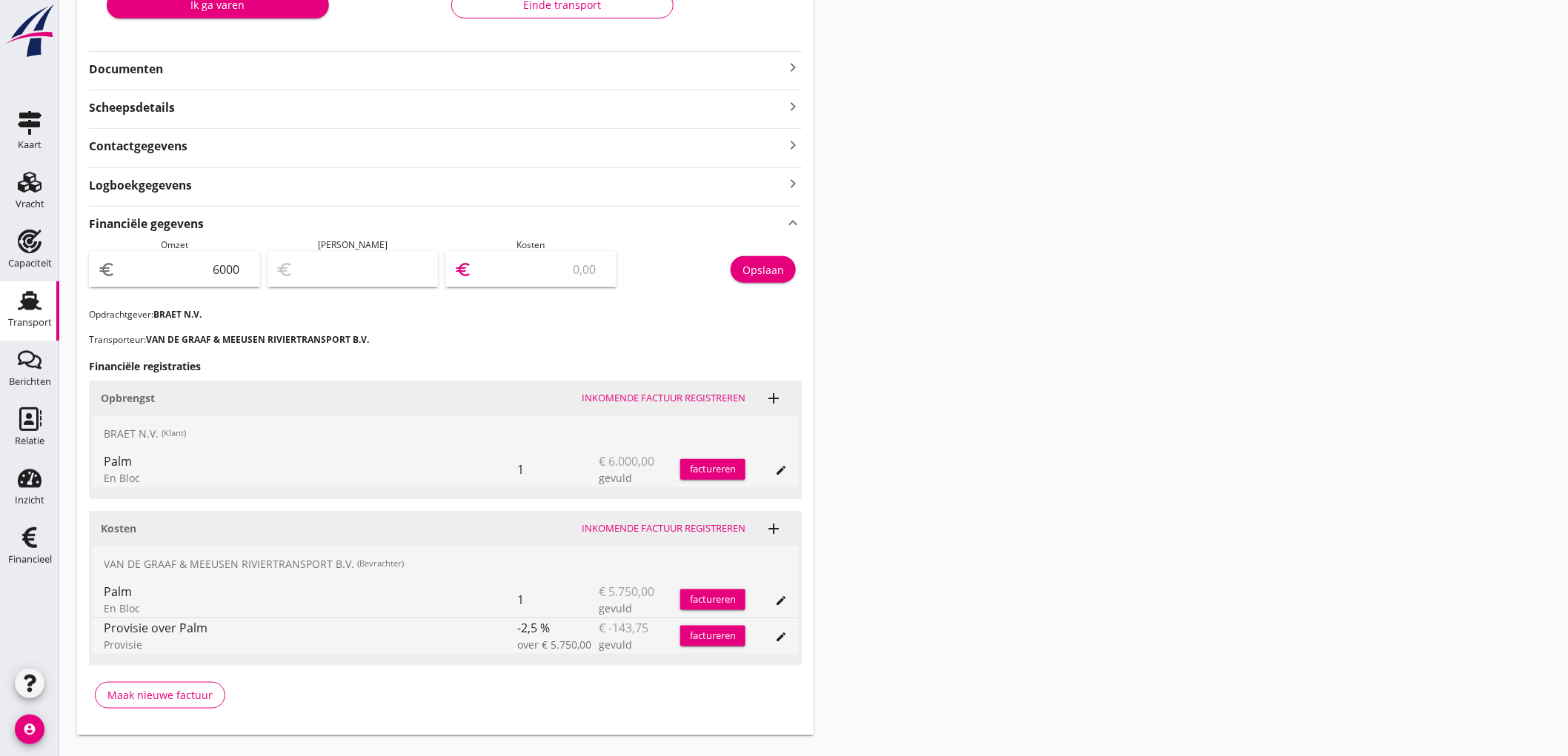
type input "393.80"
type input "5606.2"
type input "393.75"
type input "5606.25"
click at [765, 263] on div "Opslaan" at bounding box center [763, 270] width 42 height 16
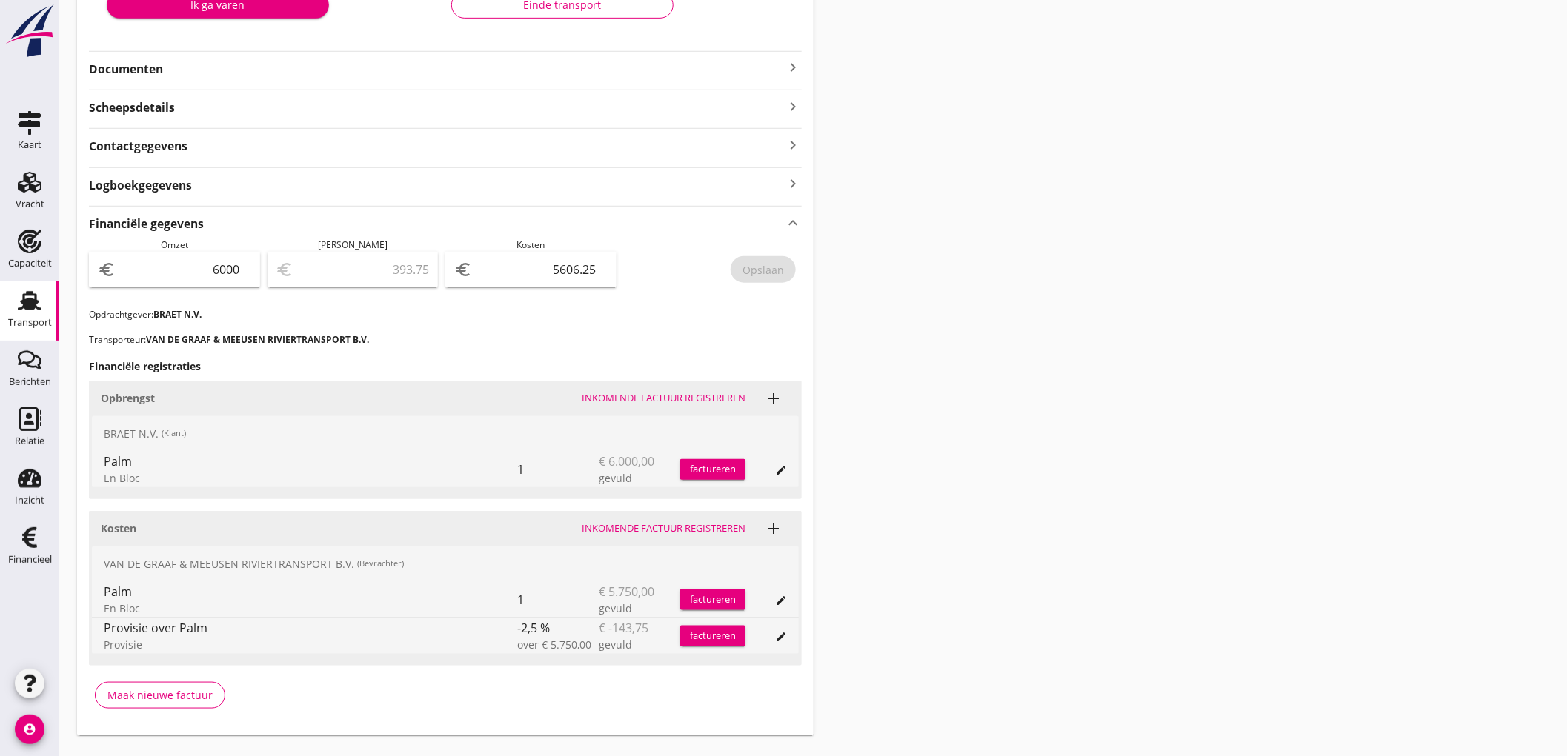
click at [37, 315] on div "Transport" at bounding box center [30, 323] width 43 height 21
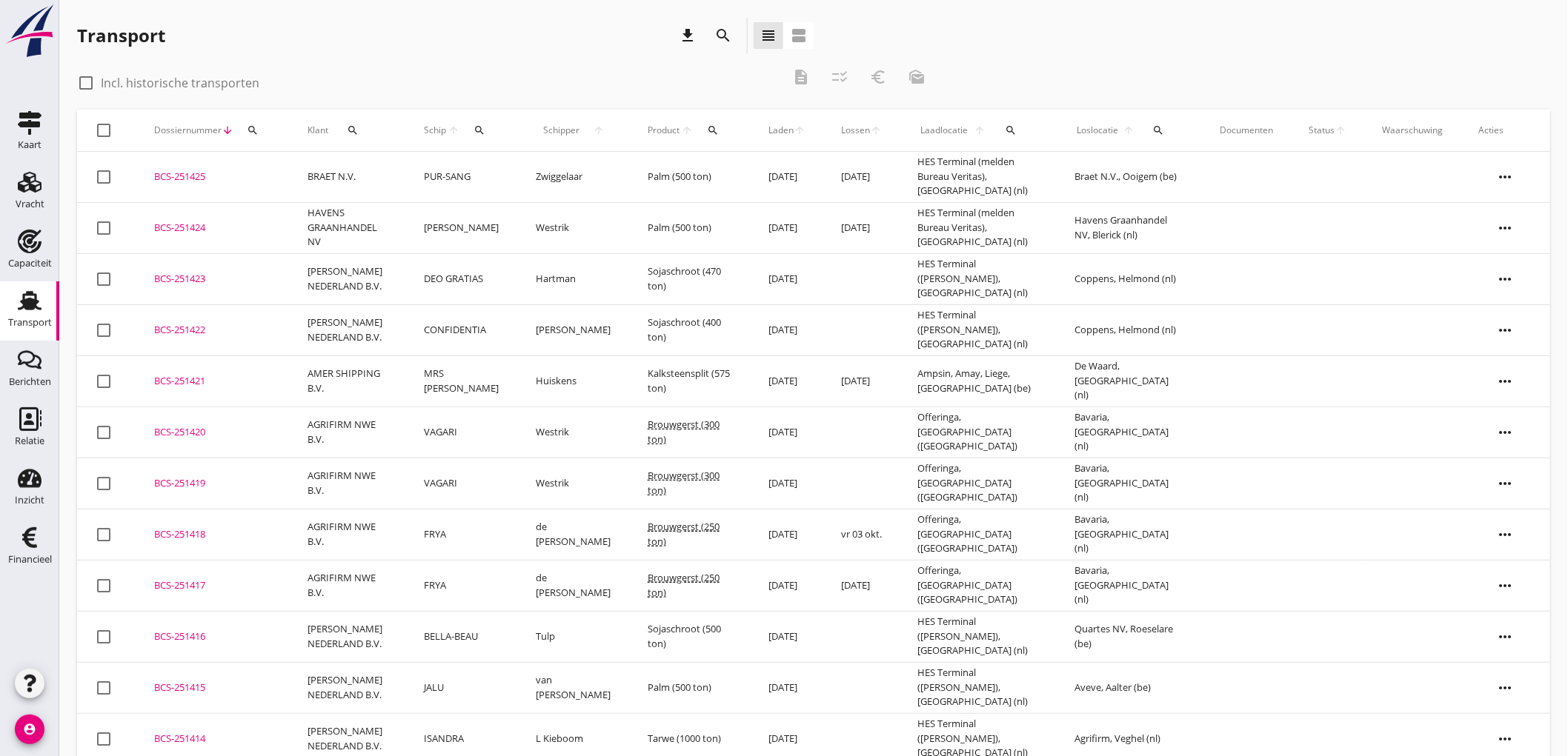
click at [478, 136] on button "search" at bounding box center [480, 131] width 28 height 27
click at [498, 164] on input "Zoek op (scheeps)naam" at bounding box center [549, 173] width 154 height 24
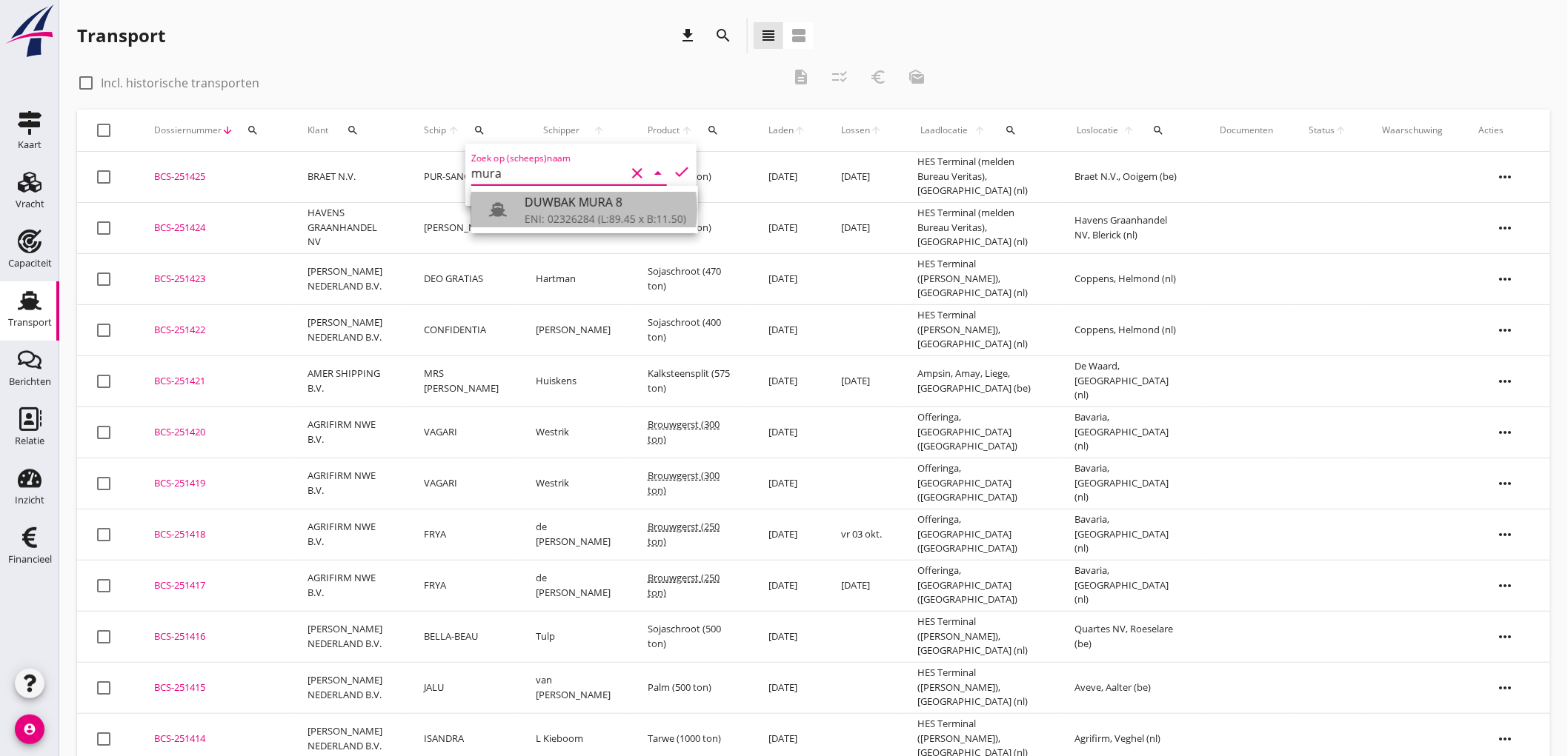
click at [567, 205] on div "DUWBAK MURA 8" at bounding box center [605, 202] width 161 height 18
click at [674, 169] on icon "check" at bounding box center [682, 172] width 18 height 18
type input "DUWBAK MURA 8"
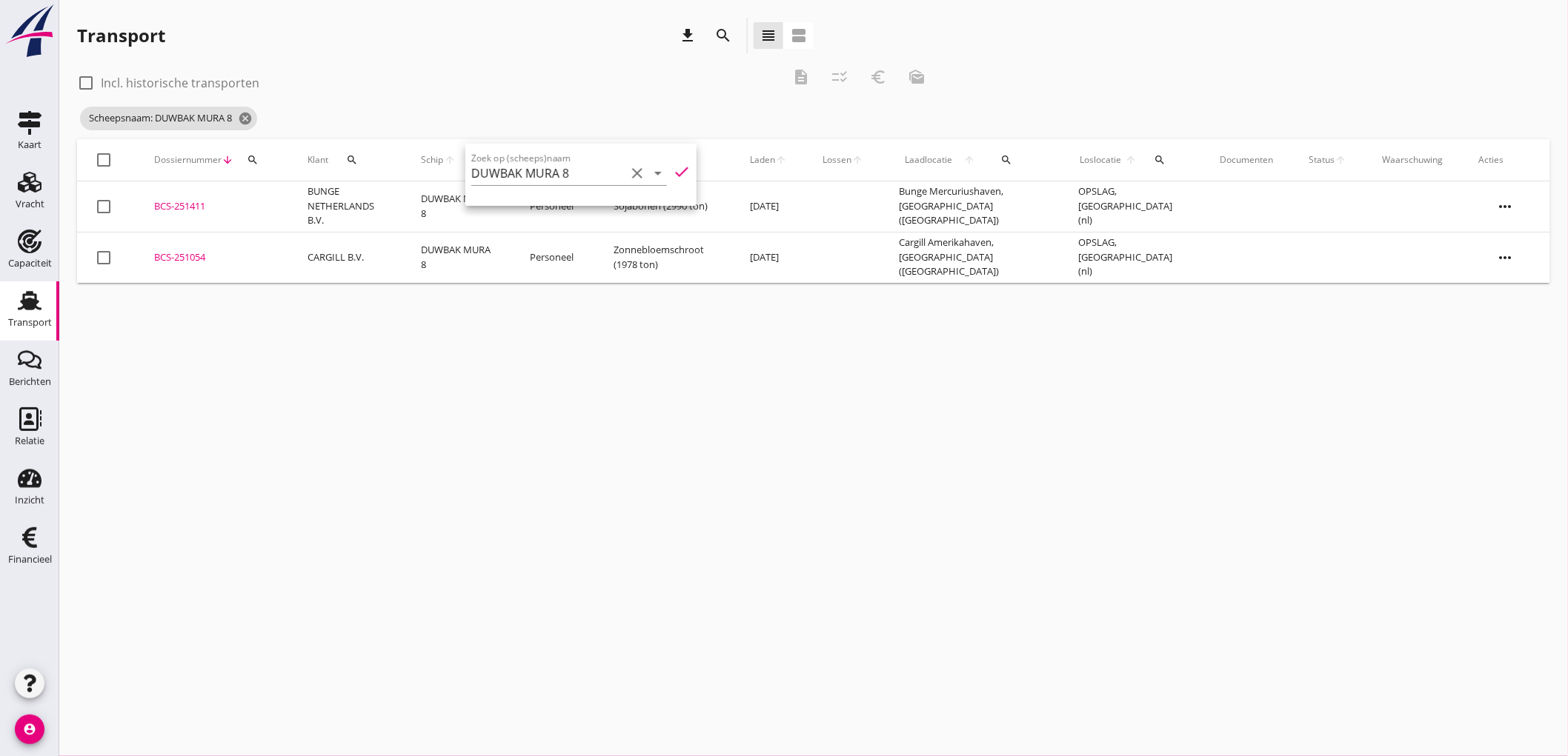
click at [676, 174] on icon "check" at bounding box center [682, 172] width 18 height 18
click at [463, 78] on div "check_box_outline_blank Incl. historische transporten" at bounding box center [430, 81] width 706 height 21
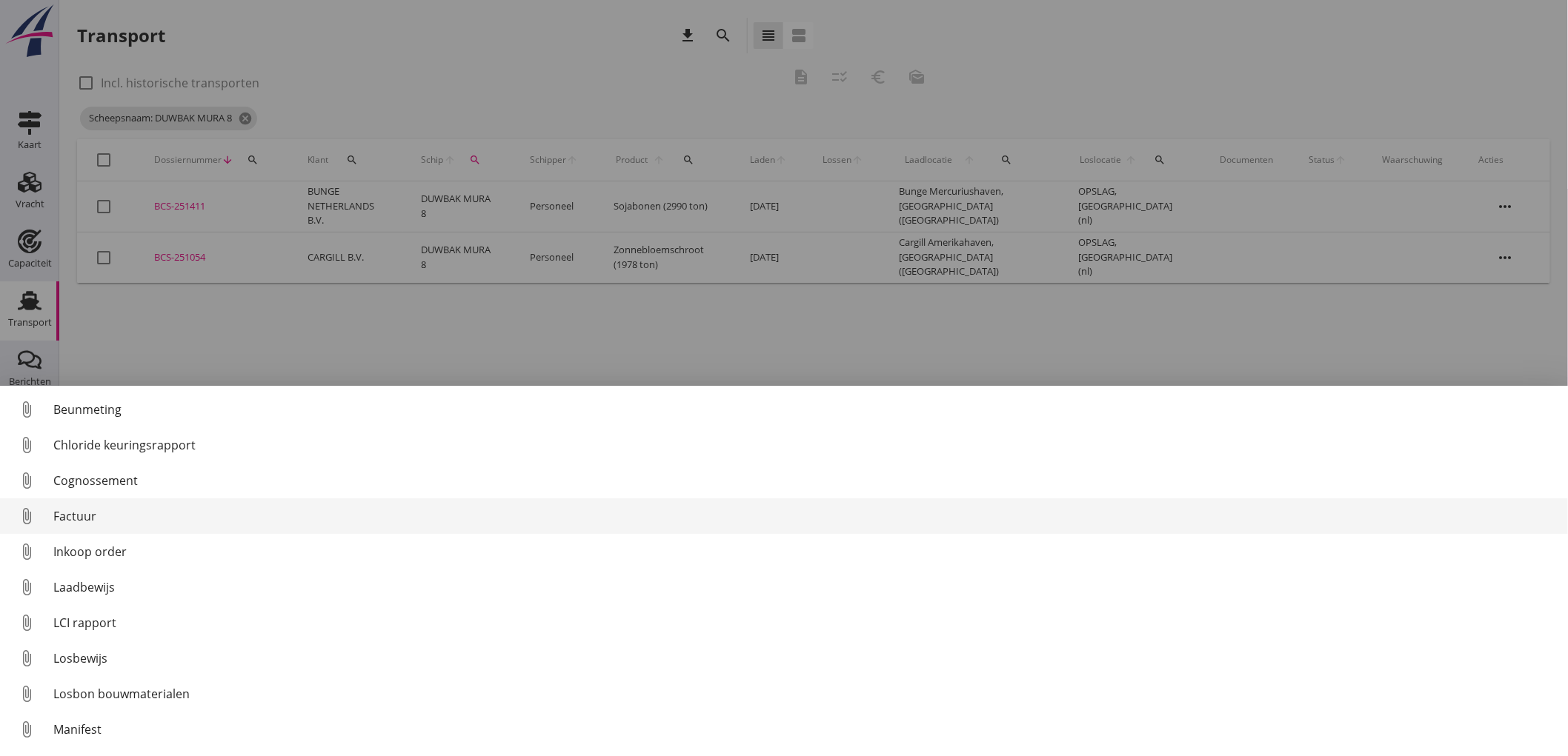
click at [130, 515] on div "Factuur" at bounding box center [804, 516] width 1503 height 18
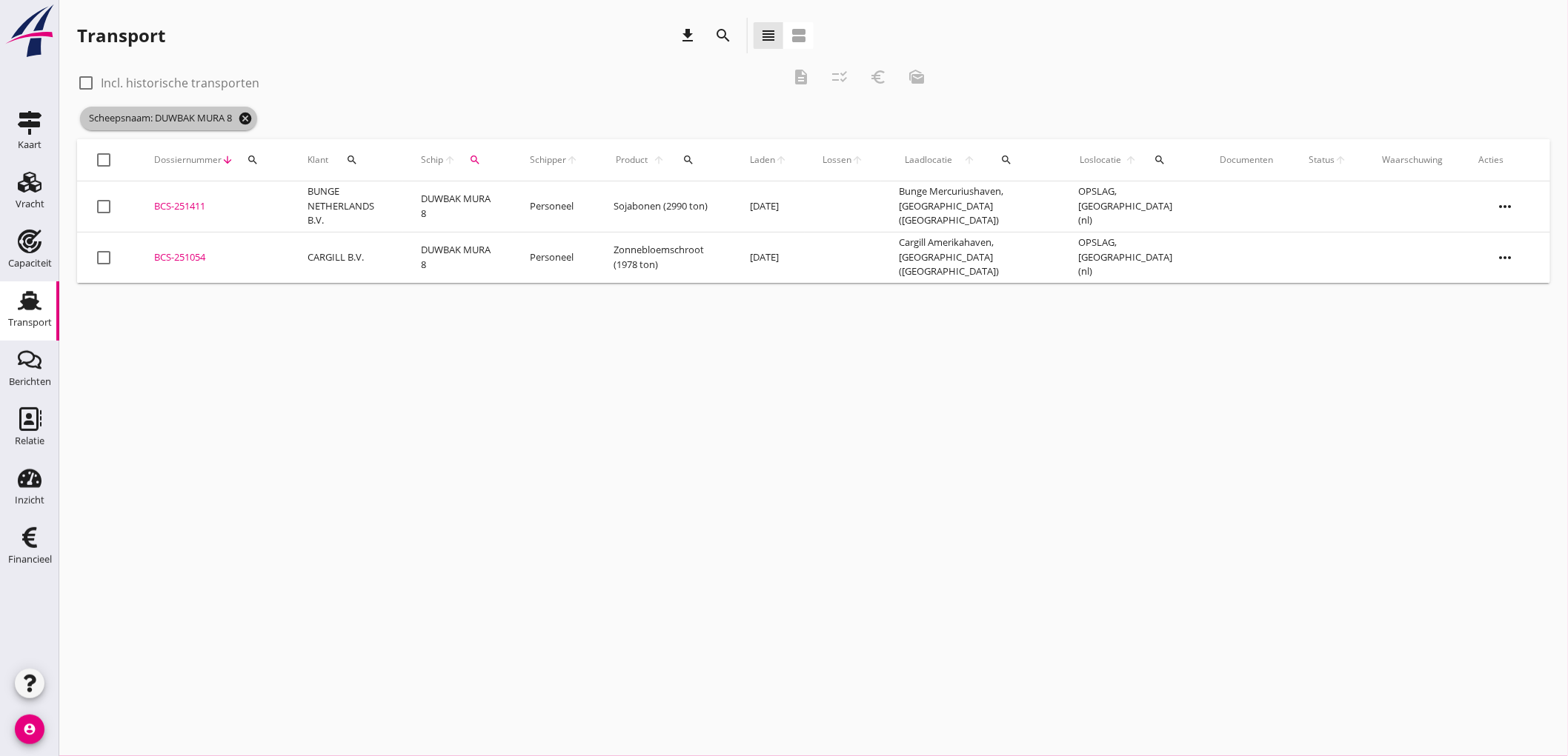
click at [250, 117] on icon "cancel" at bounding box center [245, 119] width 15 height 15
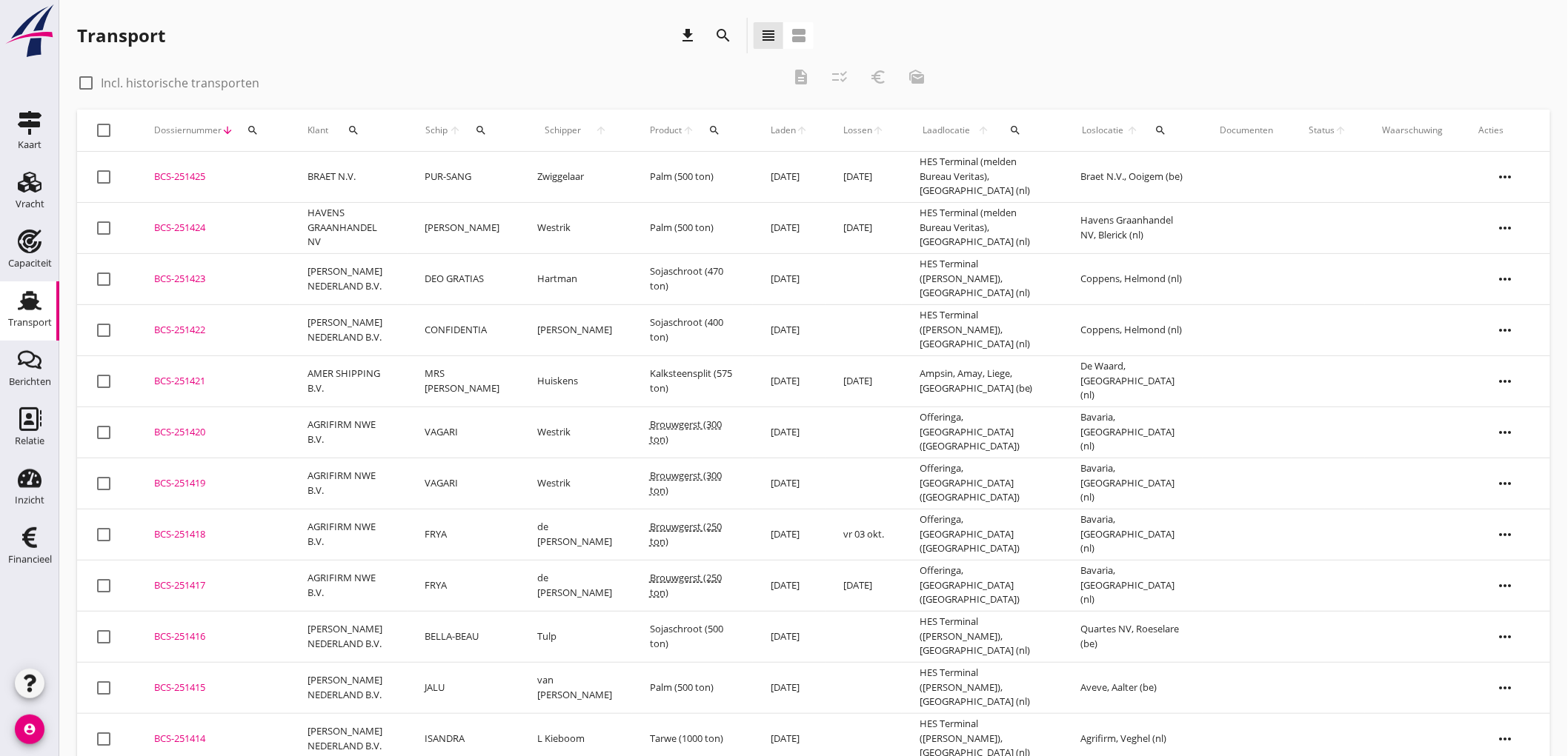
click at [35, 300] on use at bounding box center [30, 301] width 24 height 19
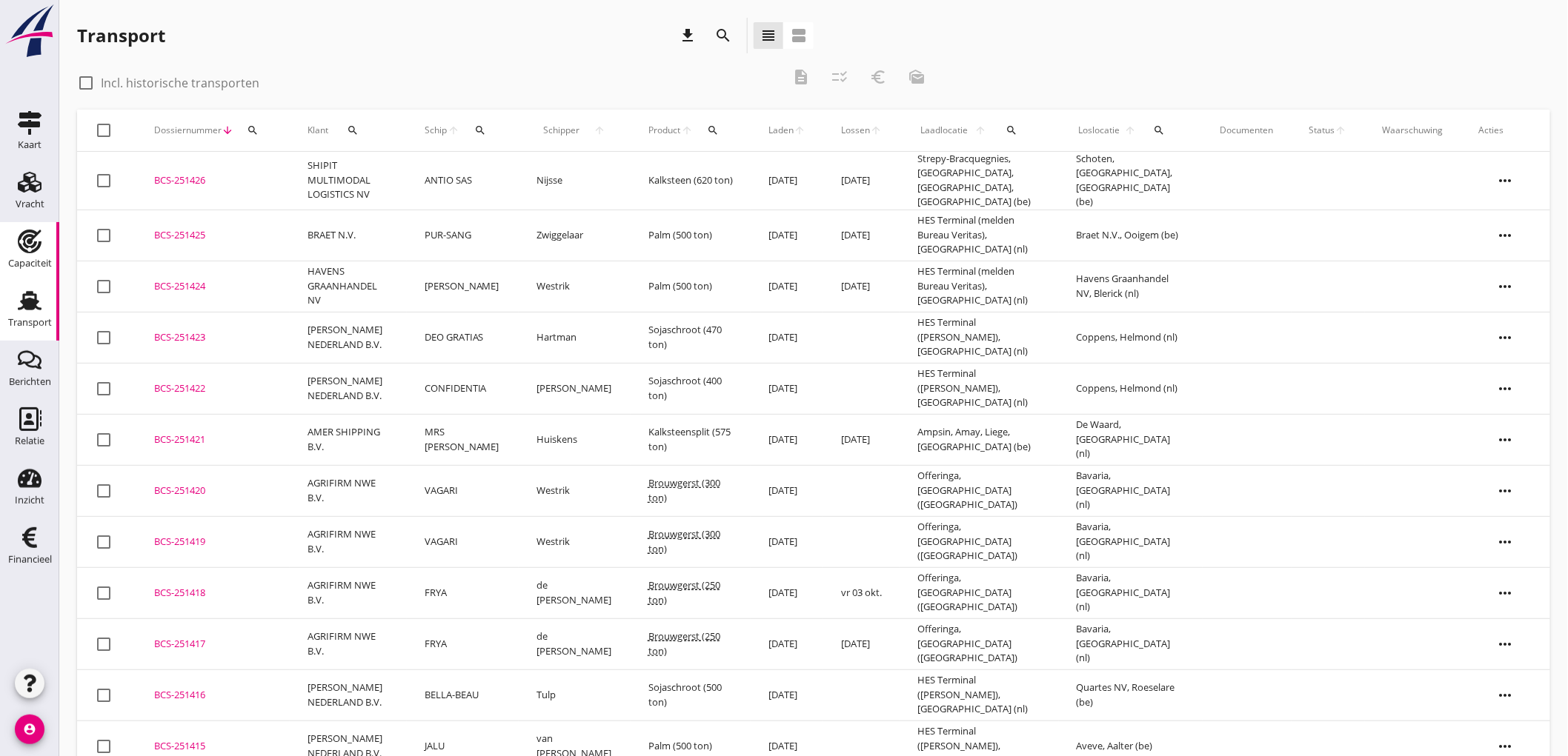
click at [31, 276] on link "Capaciteit Capaciteit" at bounding box center [29, 251] width 59 height 59
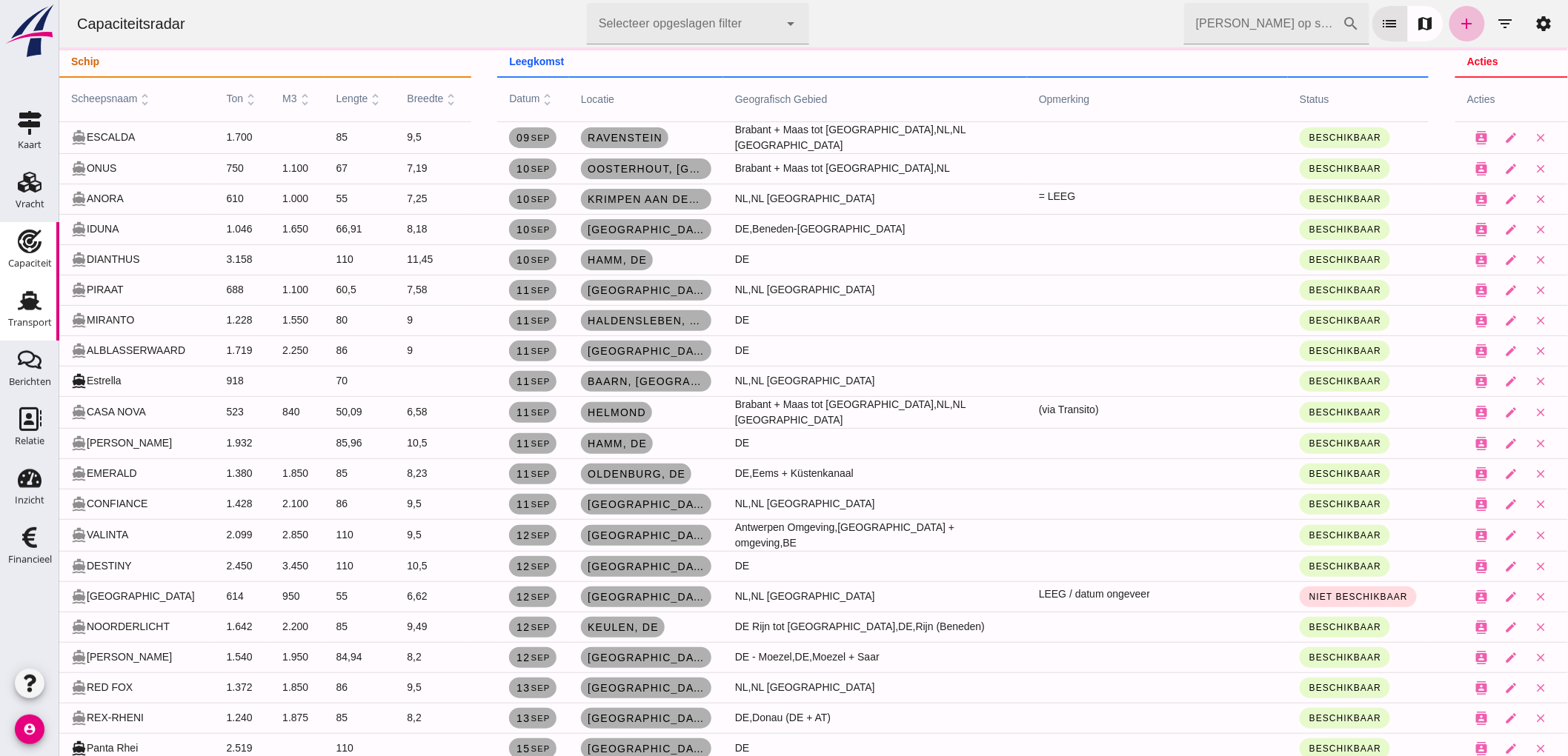
click at [35, 319] on div "Transport" at bounding box center [30, 322] width 43 height 10
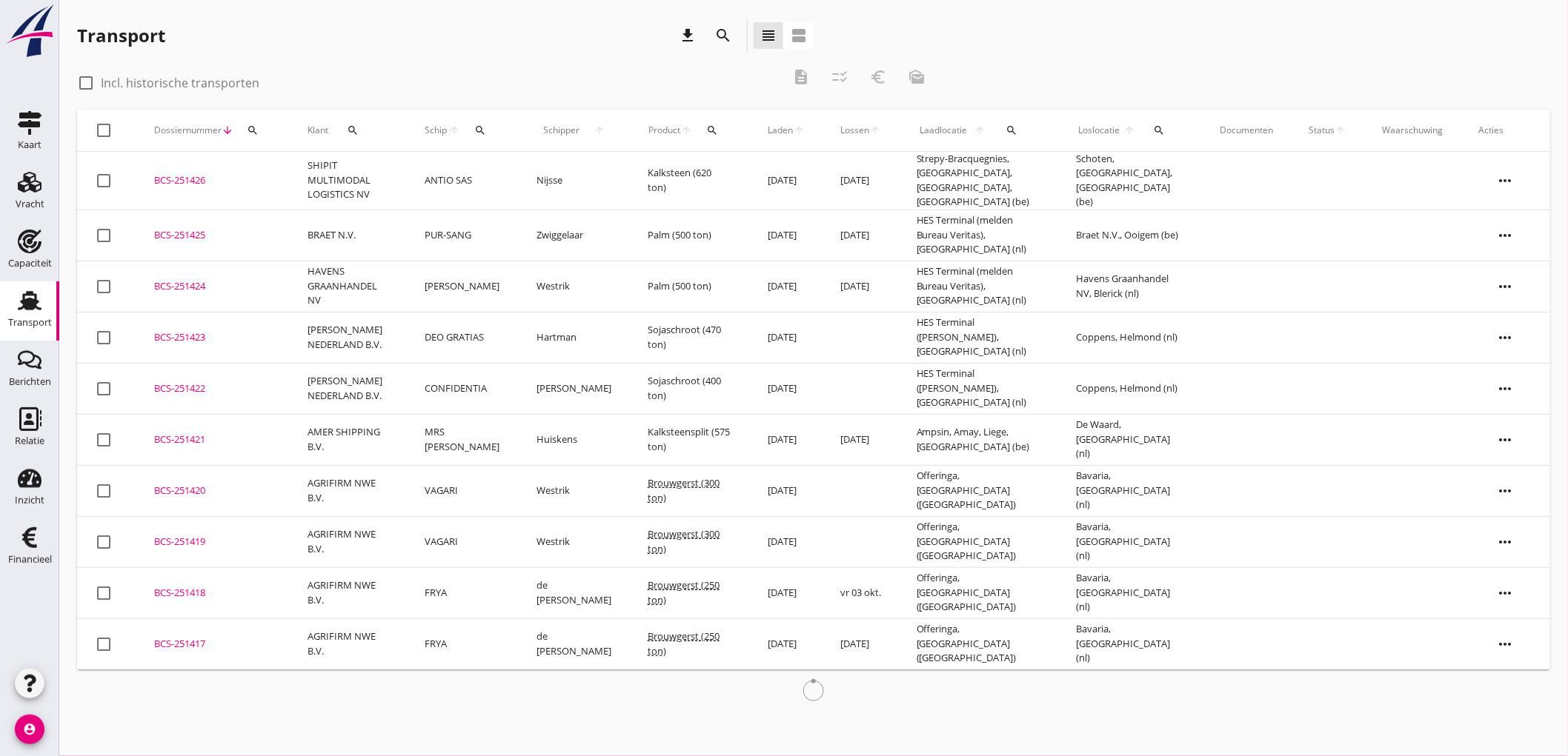
click at [466, 183] on td "ANTIO SAS" at bounding box center [463, 181] width 112 height 58
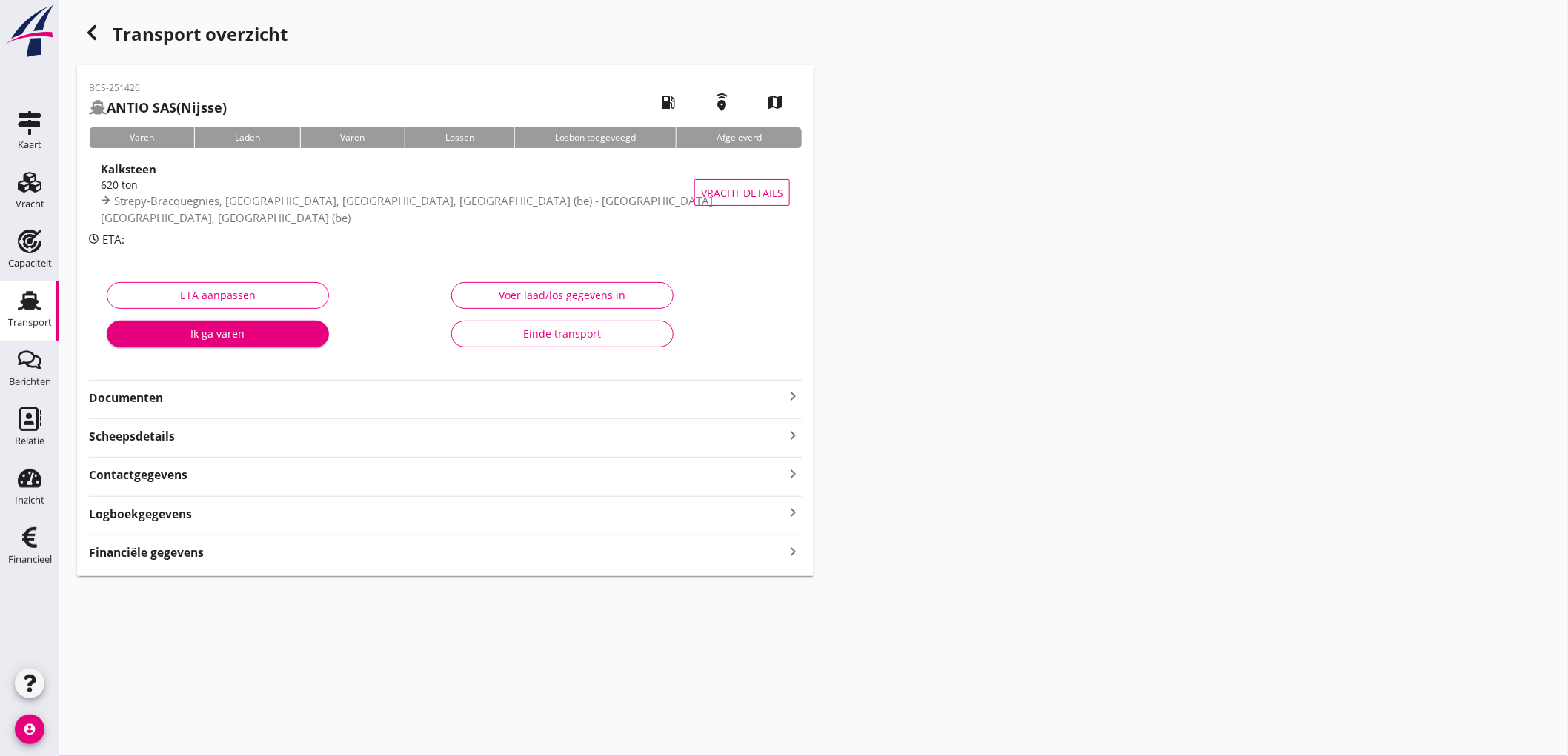
click at [212, 556] on div "Financiële gegevens keyboard_arrow_right" at bounding box center [445, 551] width 713 height 20
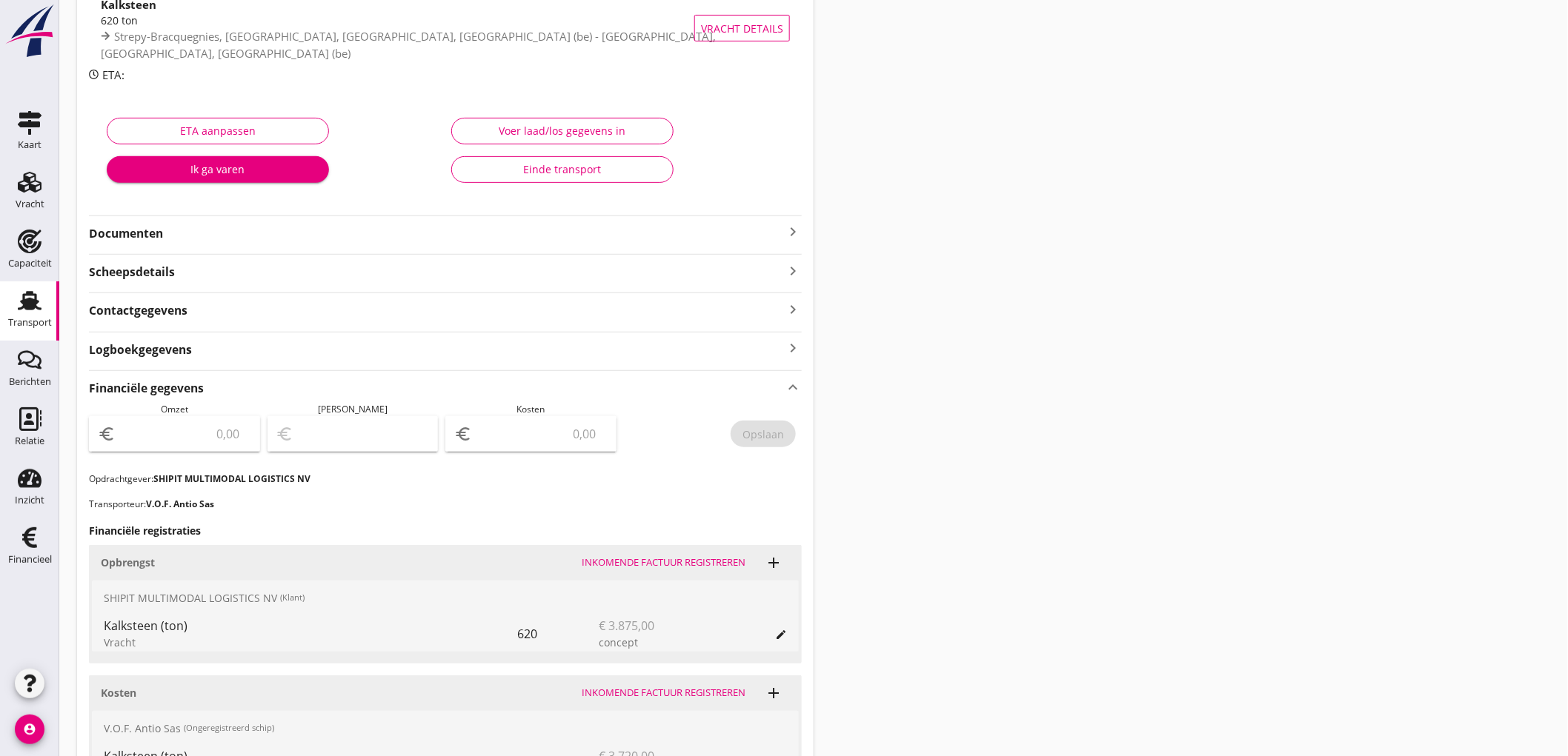
scroll to position [247, 0]
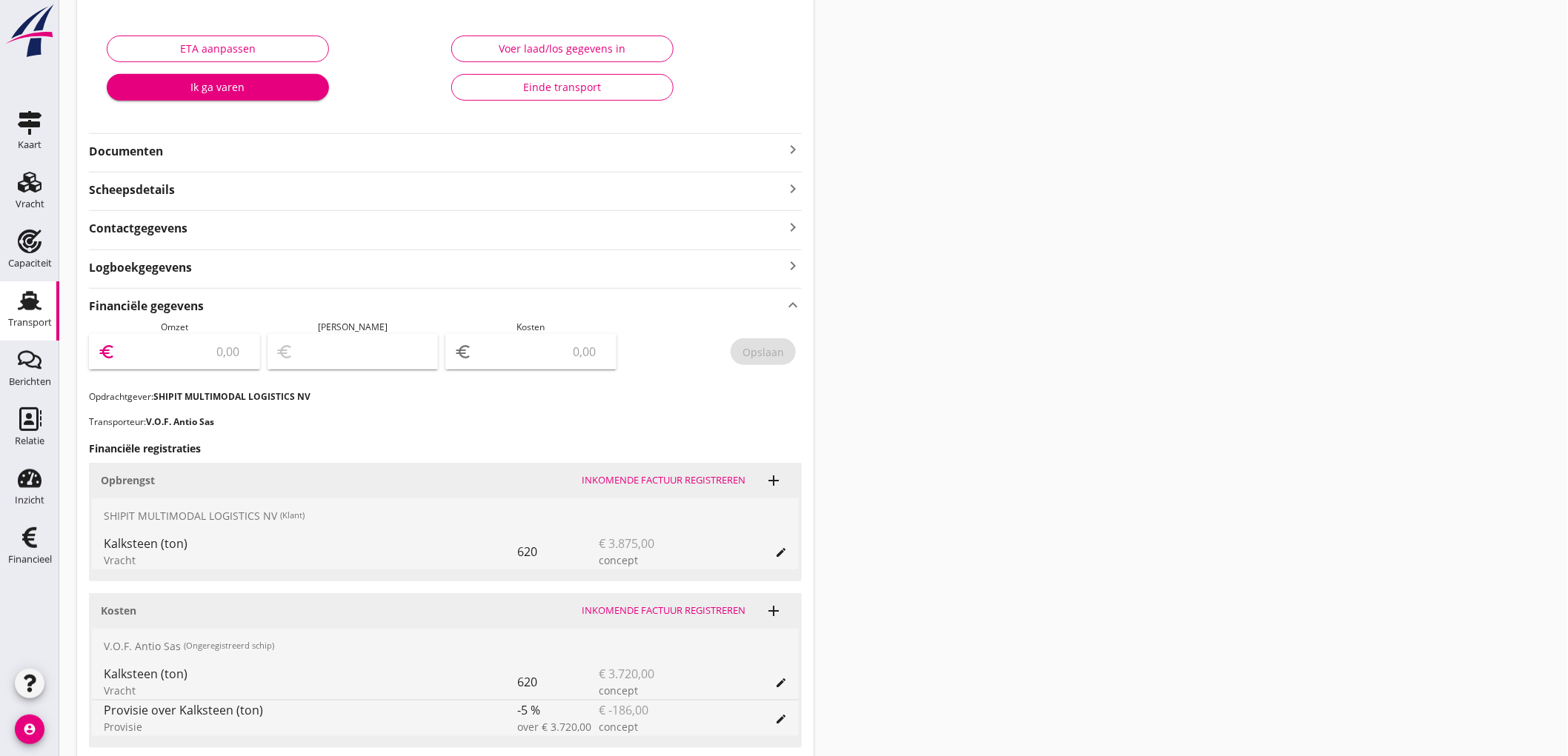
click at [188, 359] on input "number" at bounding box center [185, 352] width 132 height 24
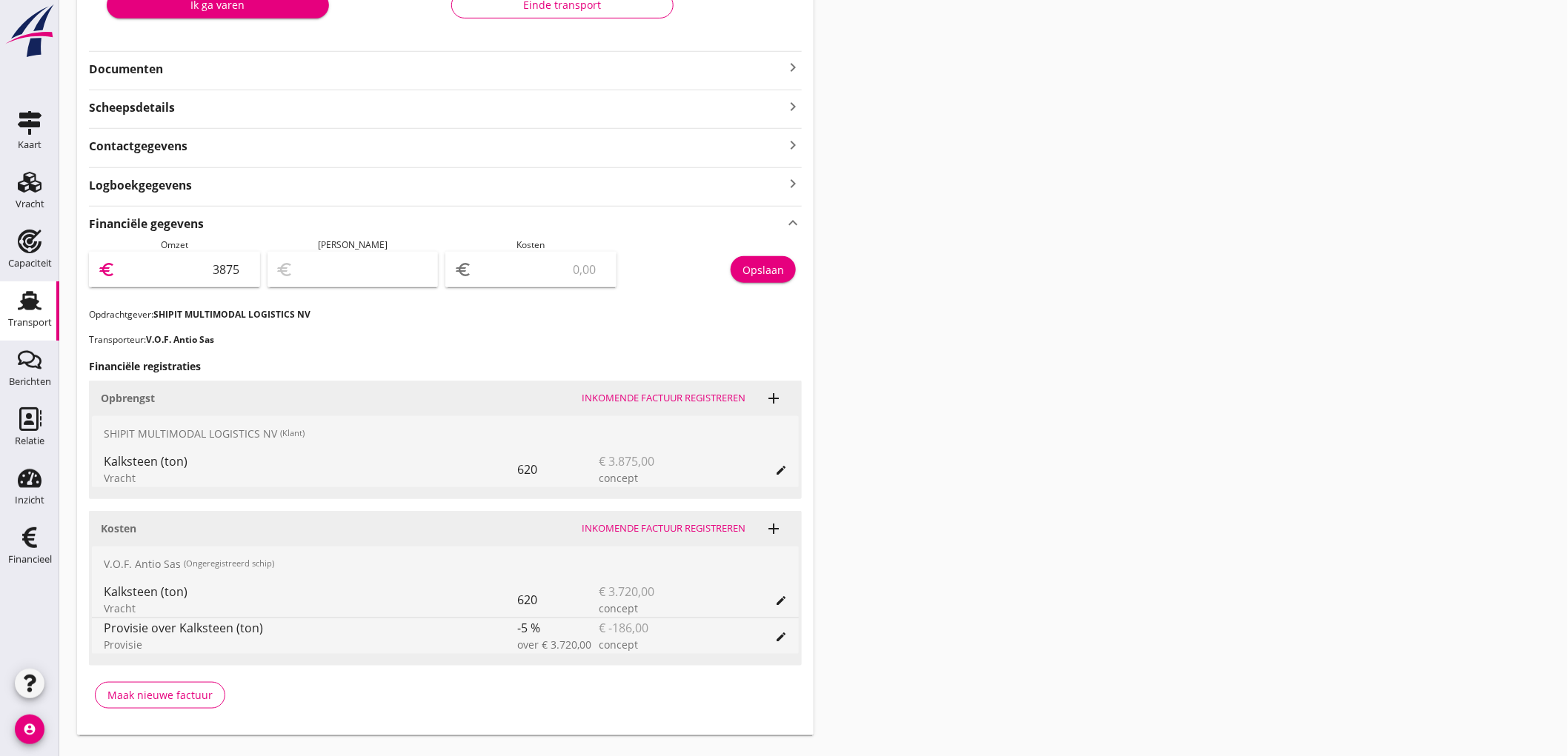
type input "3875"
type input "3872.00"
type input "3"
type input "3840.00"
type input "35"
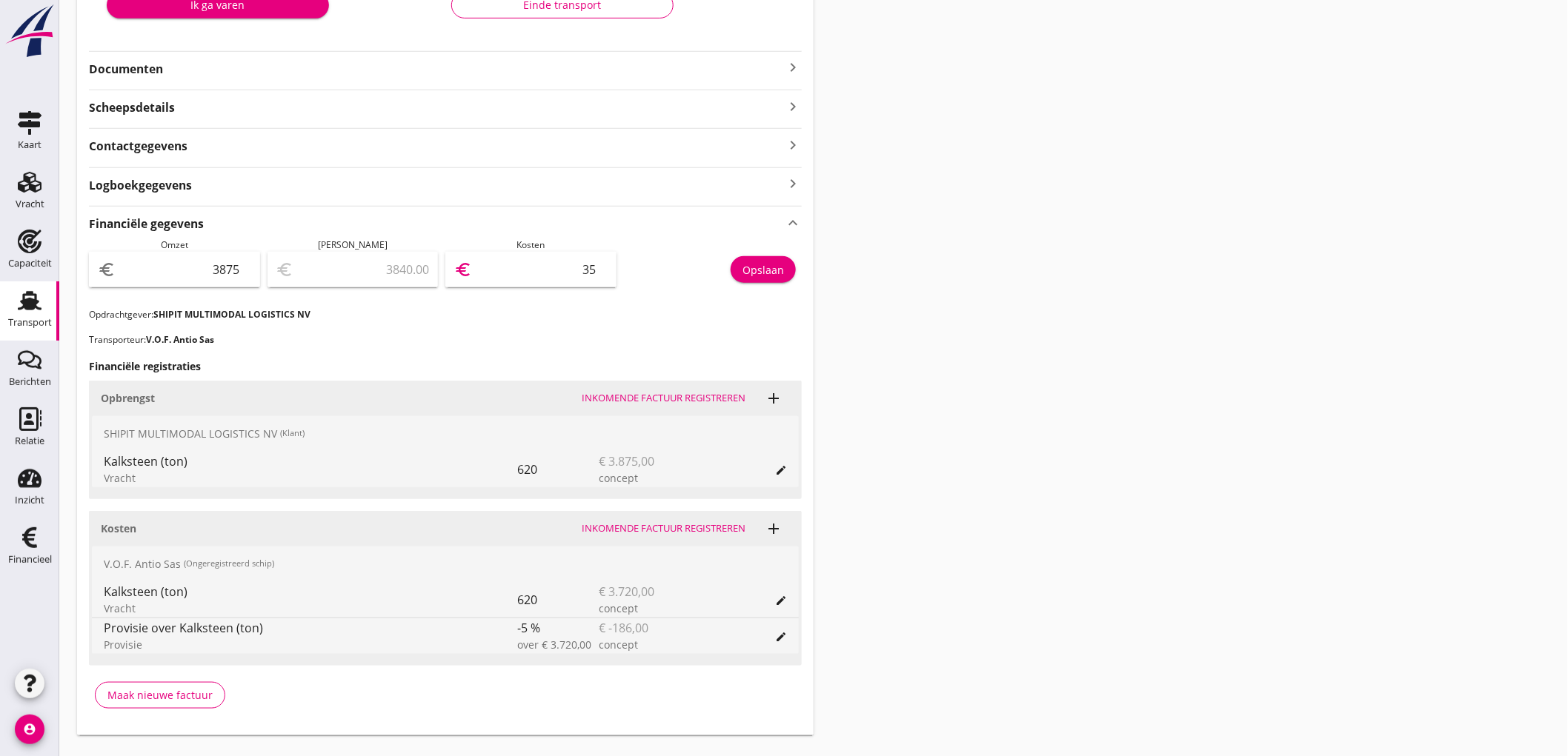
type input "3522.00"
type input "353"
type input "341.00"
type input "3534"
click at [759, 278] on button "Opslaan" at bounding box center [763, 270] width 65 height 27
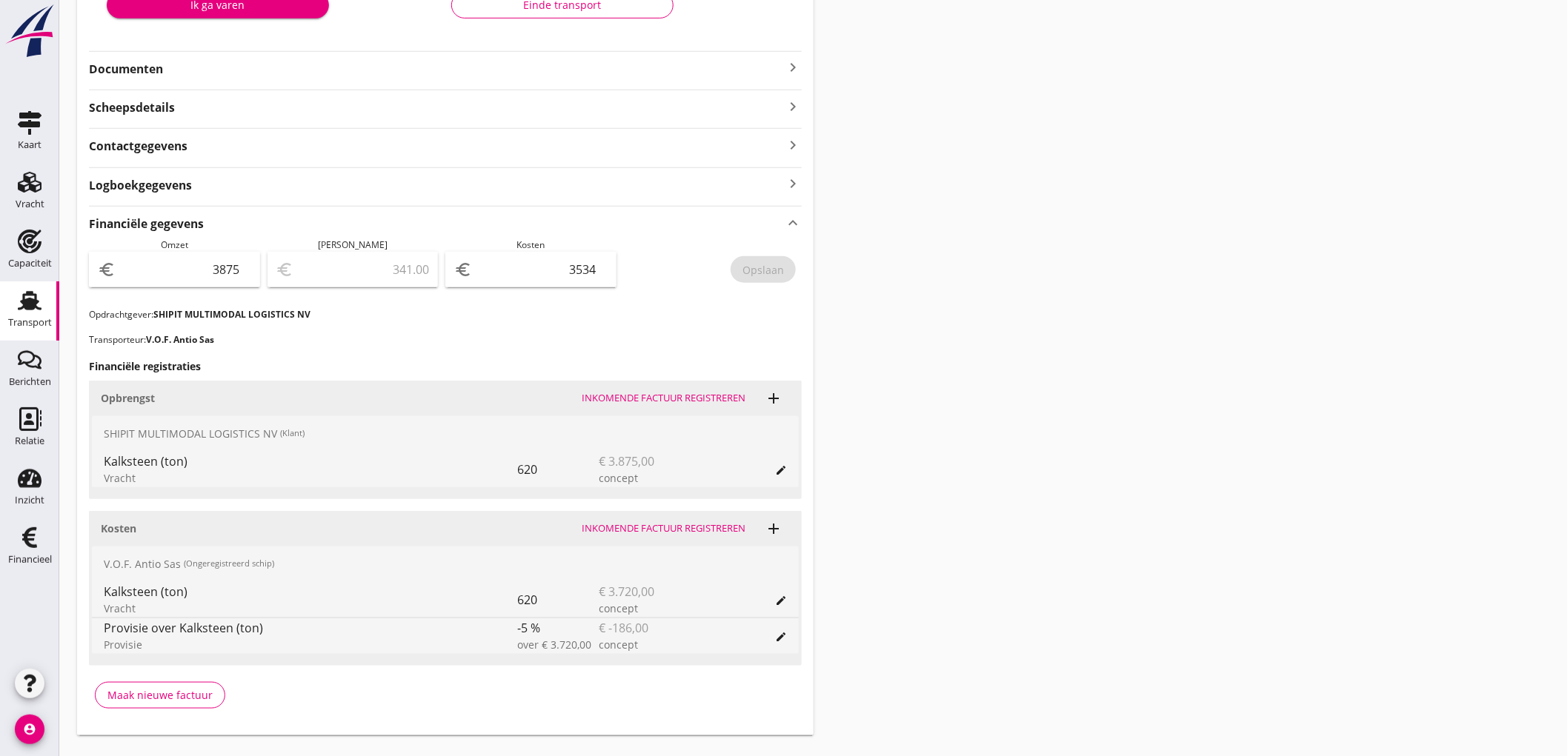
click at [39, 314] on div "Transport" at bounding box center [30, 323] width 43 height 21
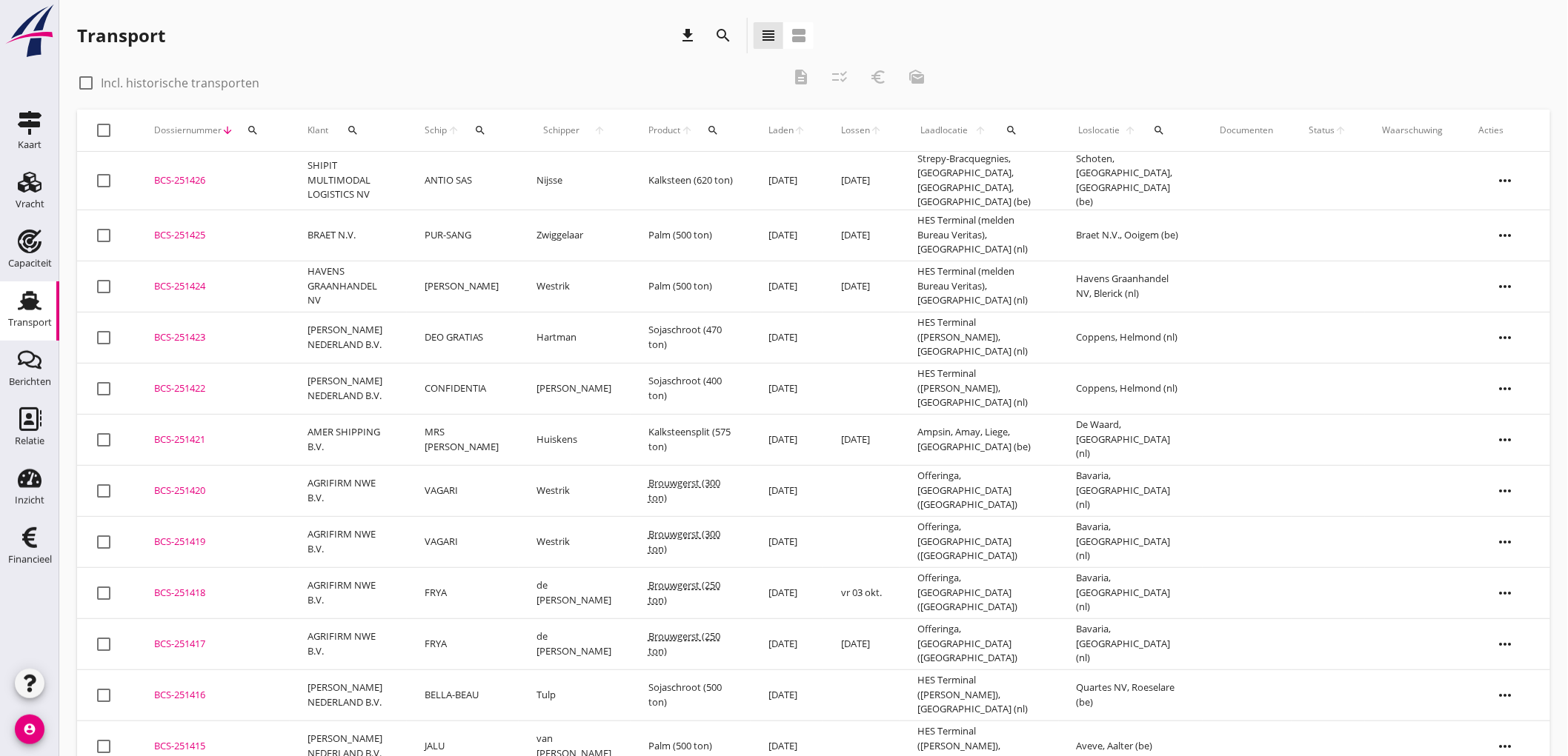
click at [6, 312] on link "Transport Transport" at bounding box center [29, 311] width 59 height 59
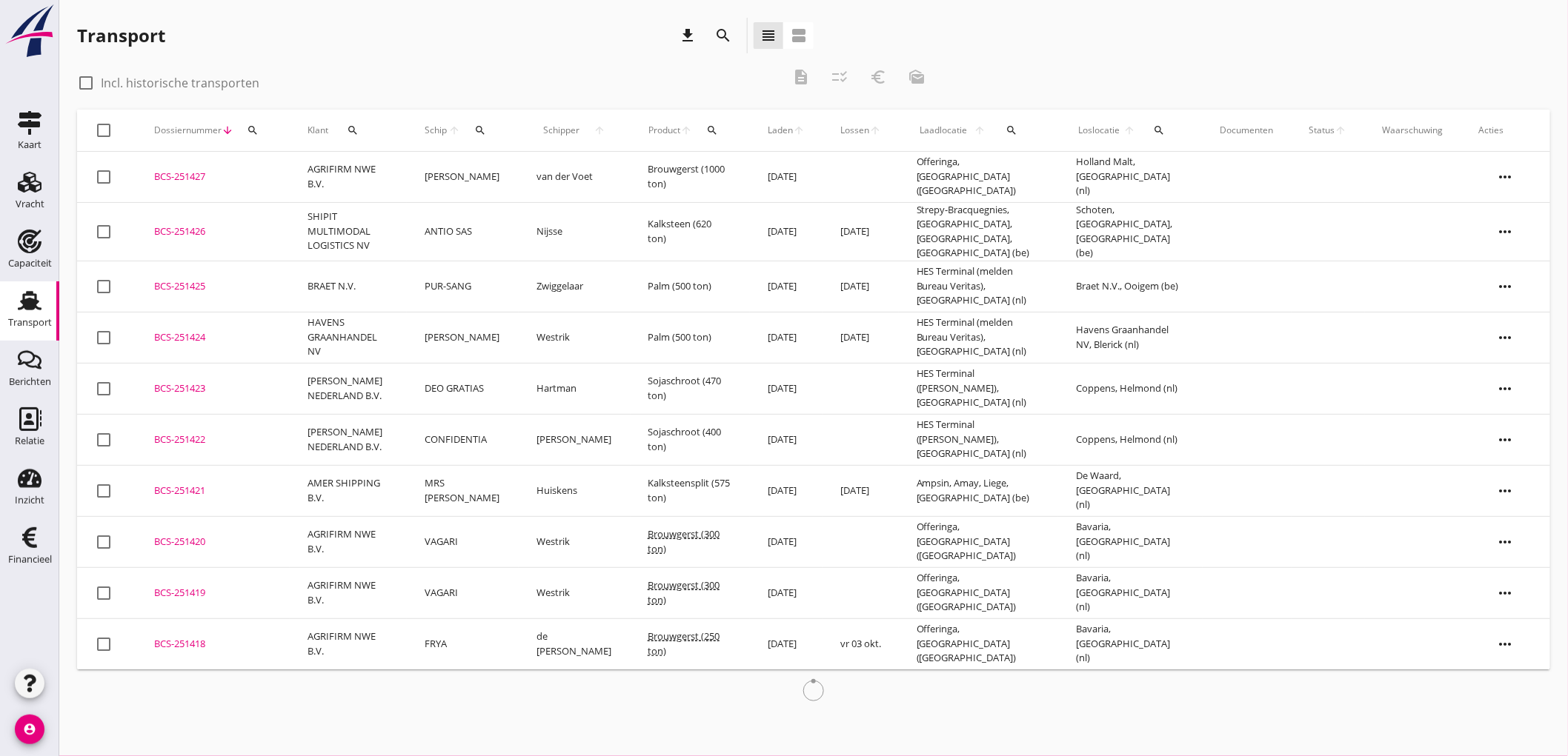
click at [421, 182] on td "CORAM DEO" at bounding box center [463, 177] width 112 height 51
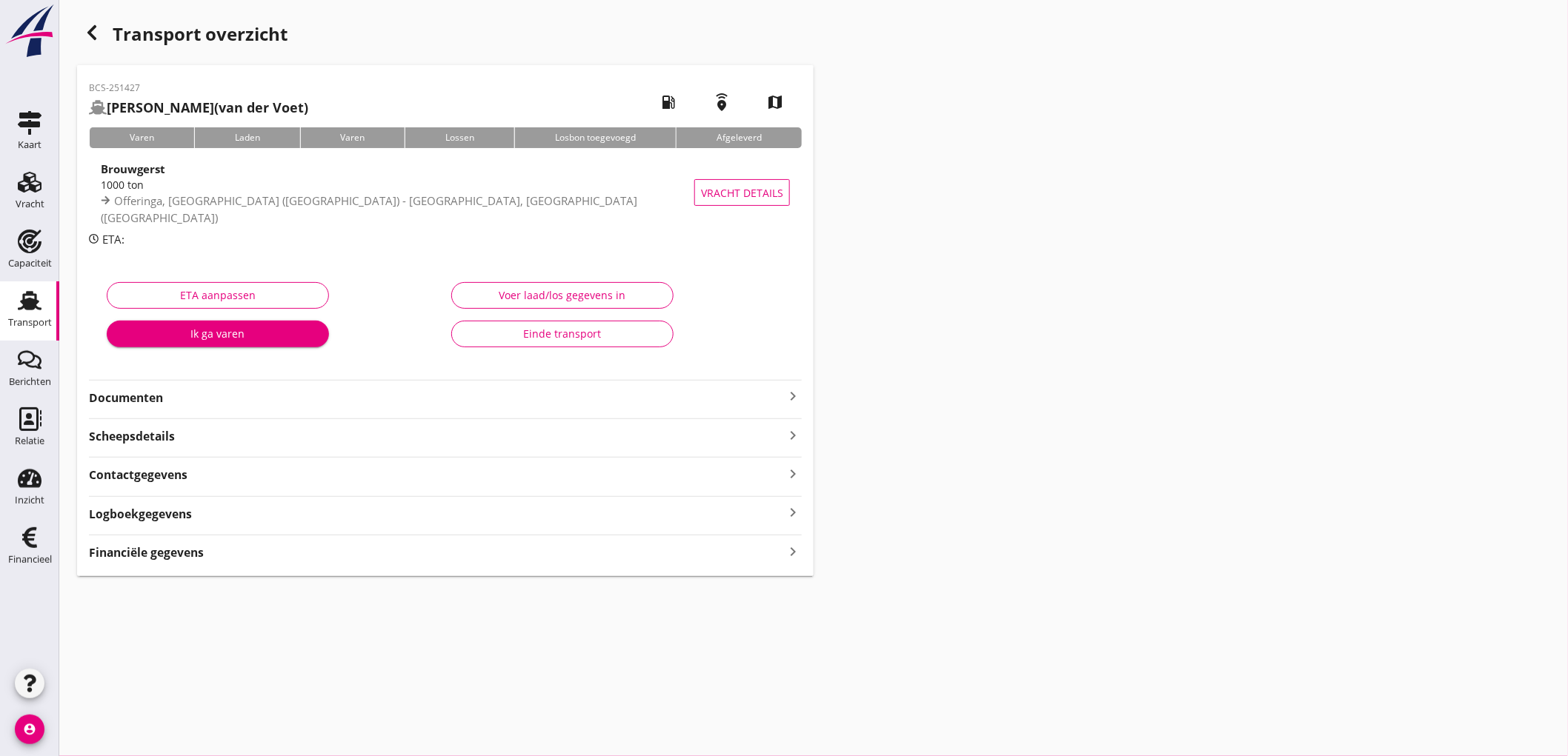
click at [201, 566] on div "BCS-251427 CORAM DEO (van der Voet) local_gas_station emergency_share map Varen…" at bounding box center [445, 320] width 736 height 511
click at [206, 559] on div "Financiële gegevens keyboard_arrow_right" at bounding box center [445, 551] width 713 height 20
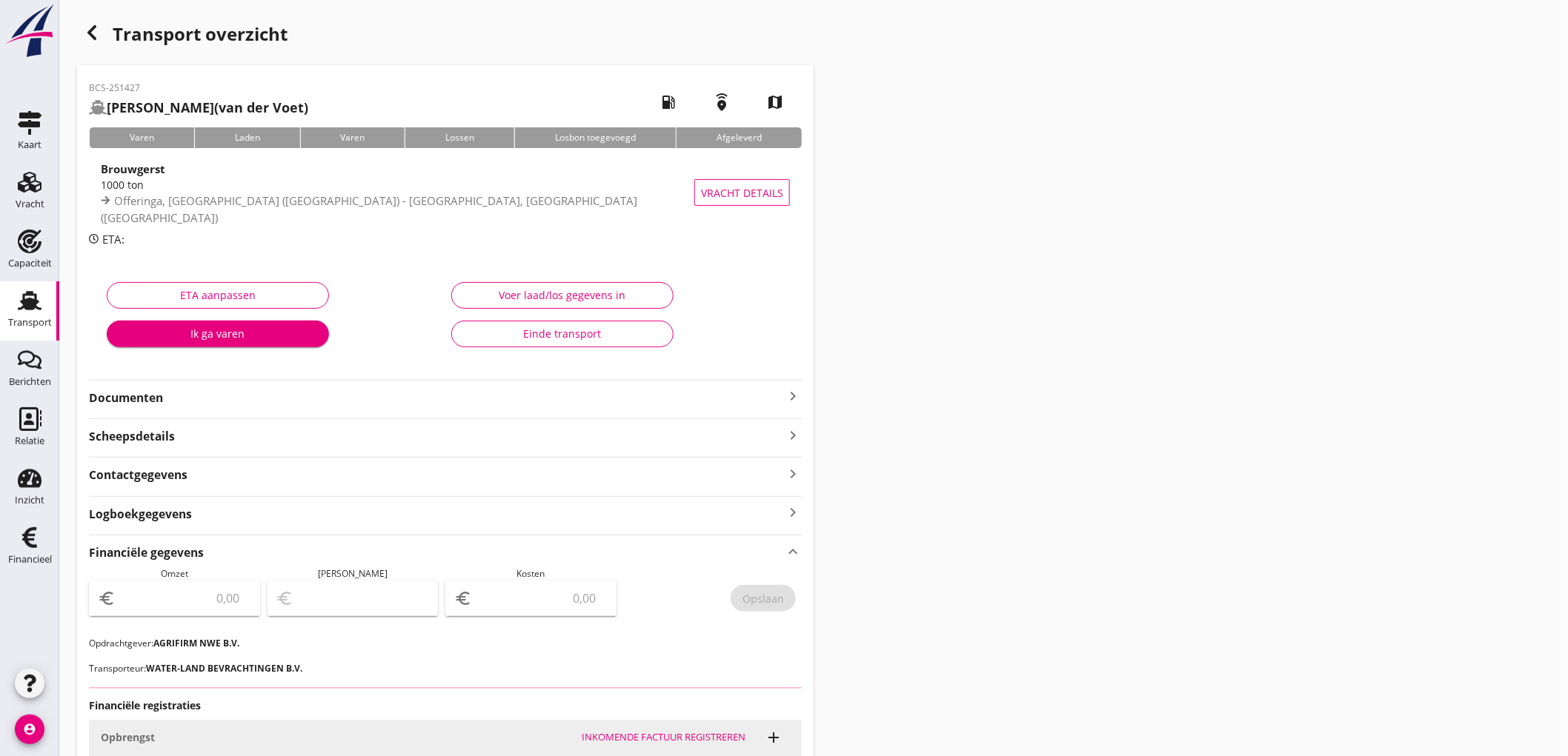
scroll to position [181, 0]
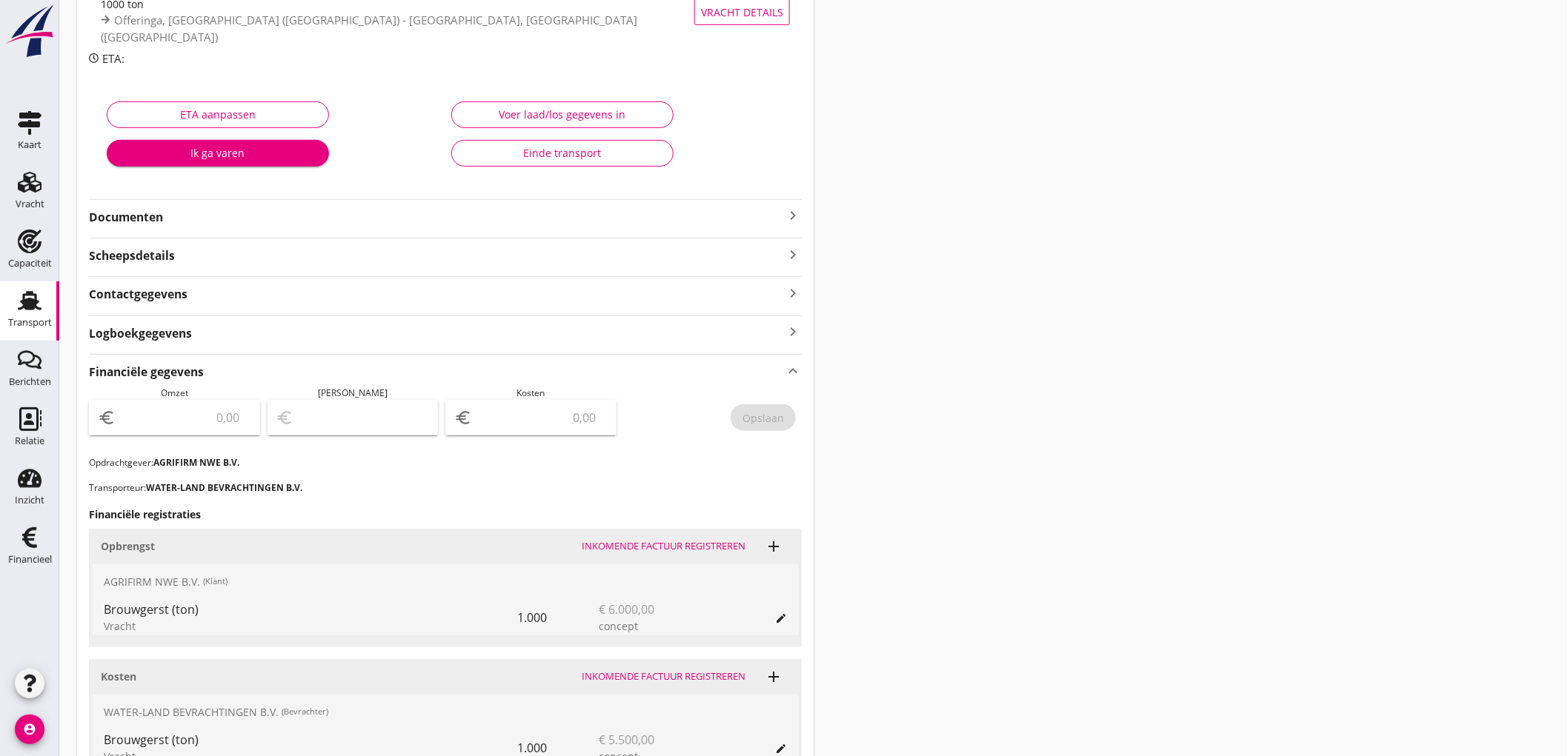
click at [195, 433] on div "euro" at bounding box center [174, 418] width 171 height 36
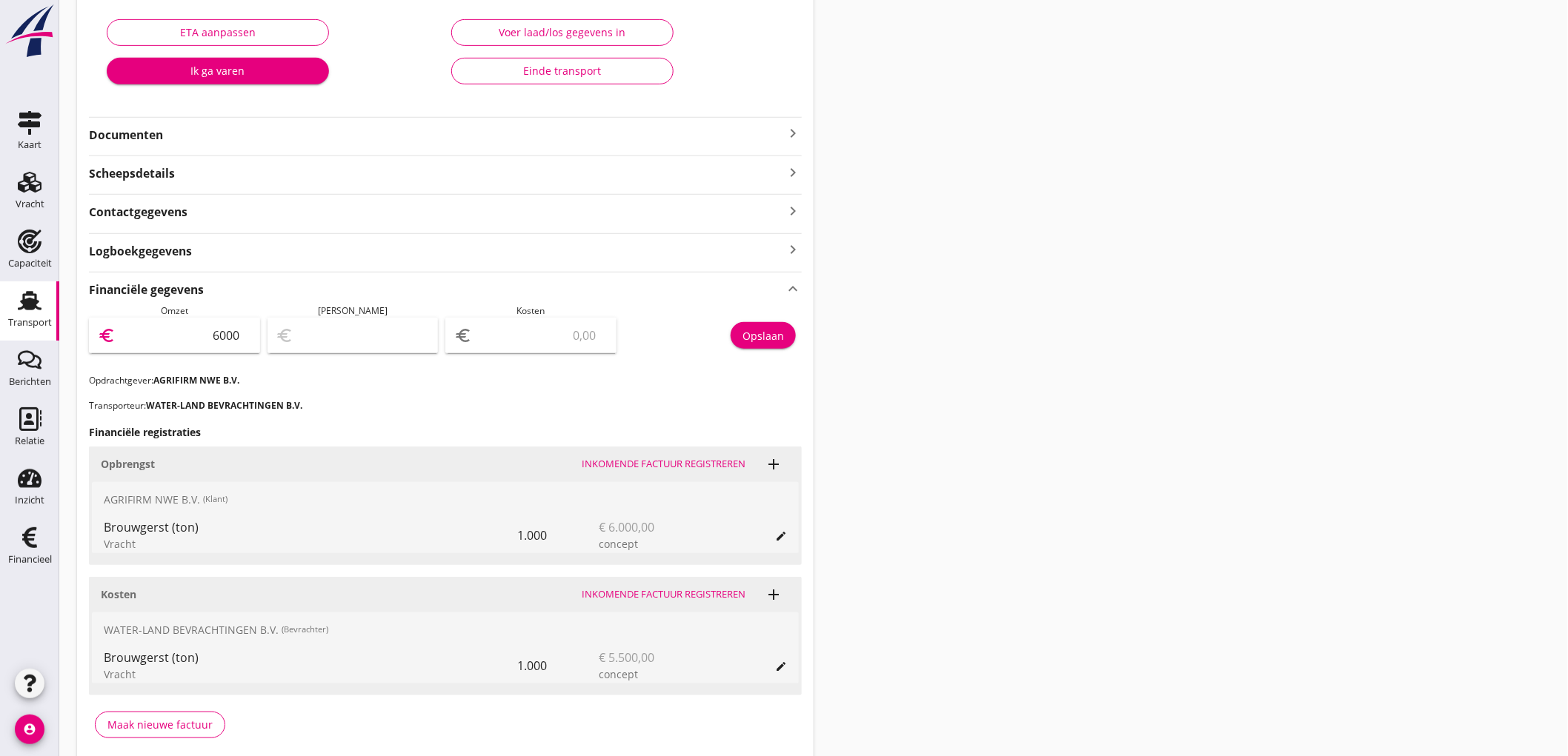
type input "6000"
type input "5995.00"
type input "5"
type input "5950.00"
type input "50"
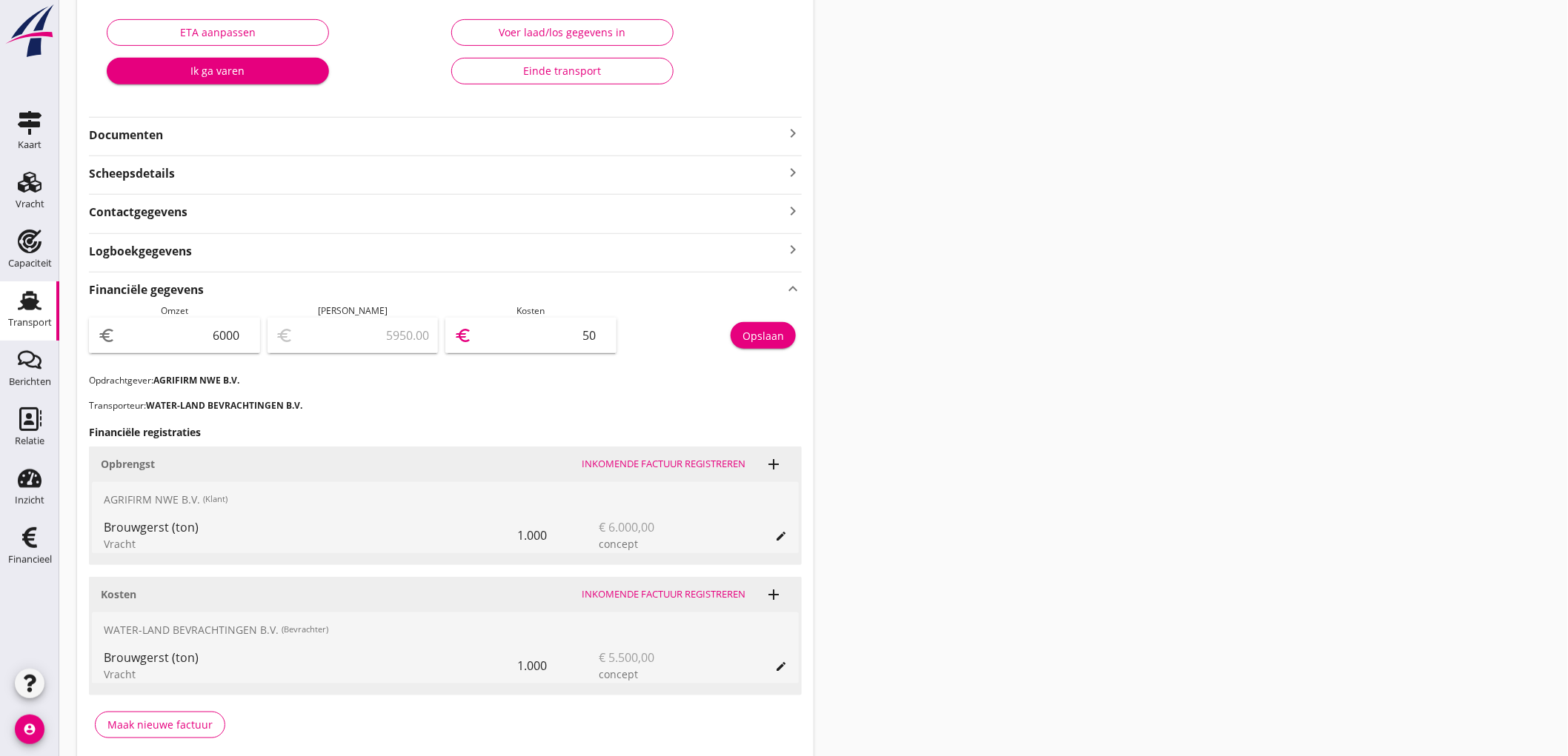
type input "5995.00"
type input "5"
type input "5945.00"
type input "55"
type input "5450.00"
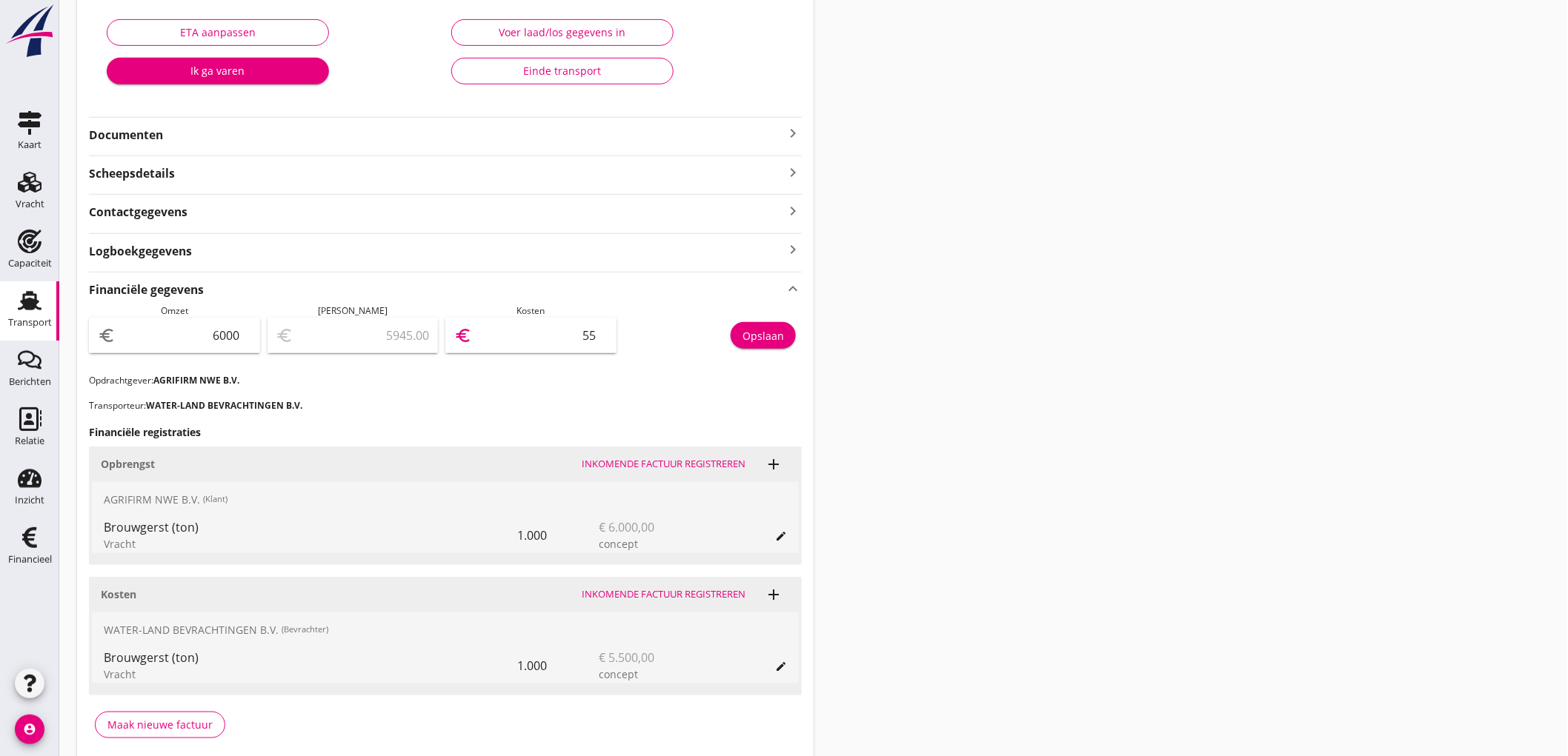
type input "550"
type input "500.00"
type input "5500"
click at [791, 336] on button "Opslaan" at bounding box center [763, 335] width 65 height 27
click at [0, 312] on link "Transport Transport" at bounding box center [29, 311] width 59 height 59
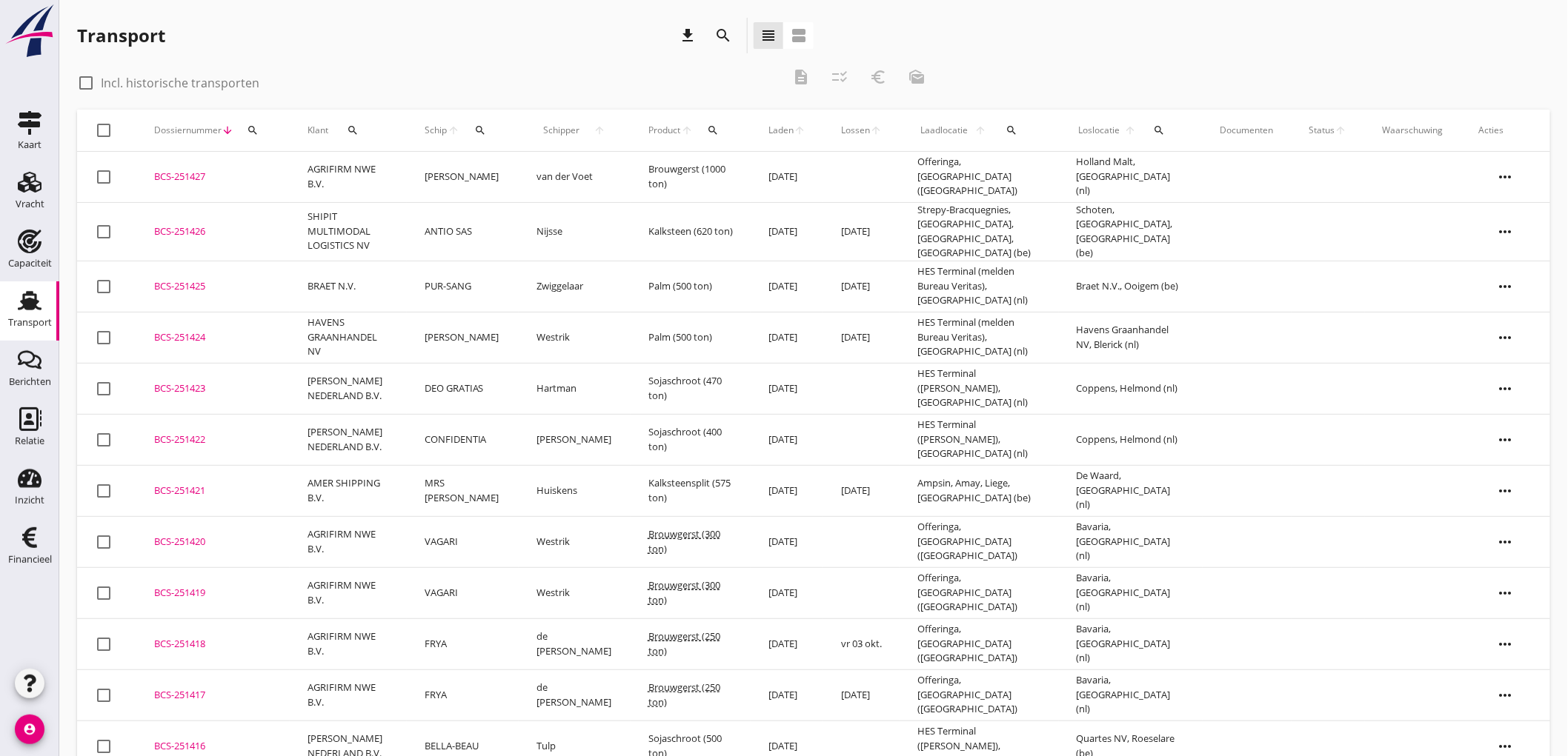
click at [16, 307] on div "Transport" at bounding box center [30, 301] width 36 height 24
click at [480, 128] on div "search" at bounding box center [480, 131] width 28 height 12
click at [540, 164] on input "Zoek op (scheeps)naam" at bounding box center [557, 173] width 154 height 24
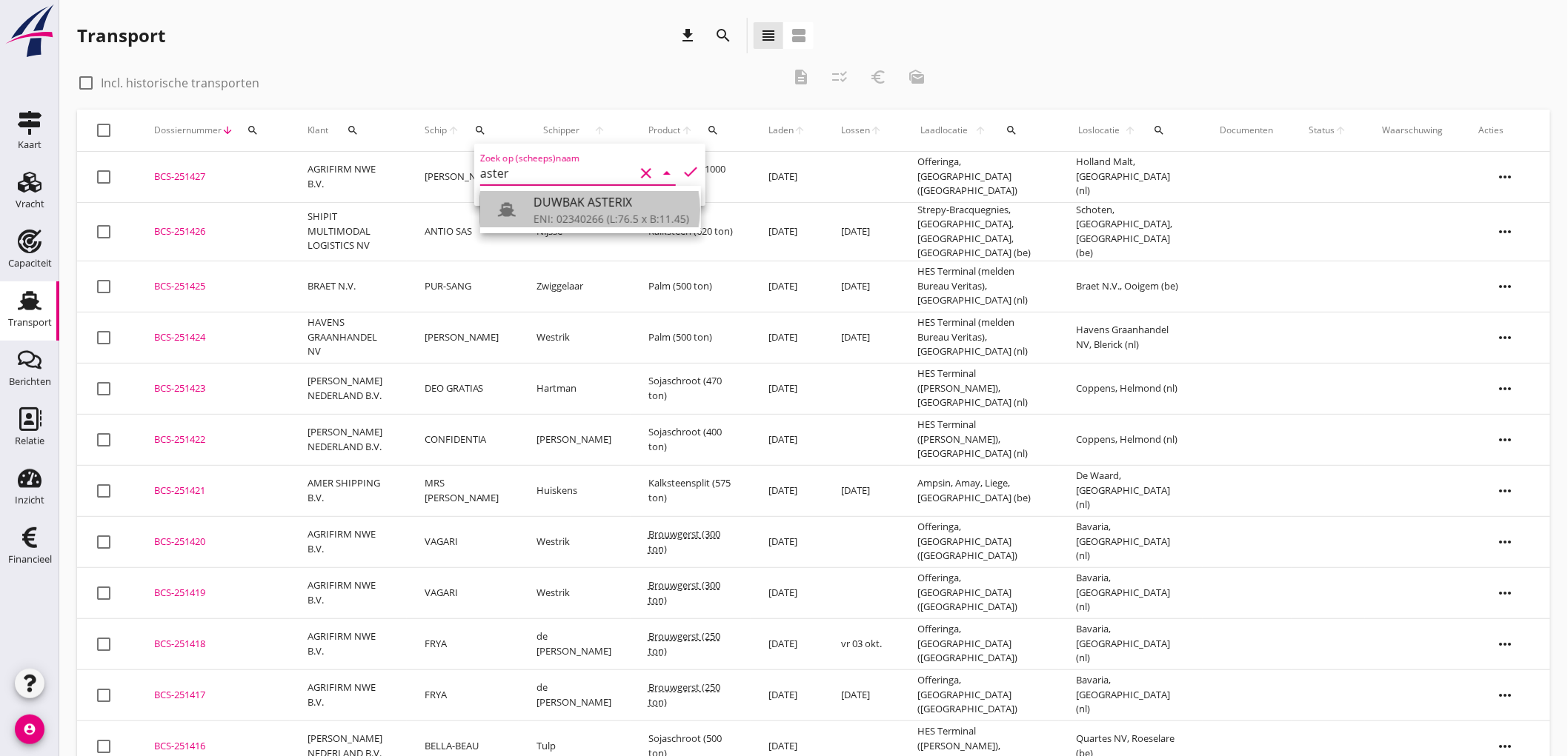
drag, startPoint x: 564, startPoint y: 217, endPoint x: 682, endPoint y: 181, distance: 123.4
click at [564, 217] on div "ENI: 02340266 (L:76.5 x B:11.45)" at bounding box center [611, 219] width 155 height 16
click at [691, 161] on div "Zoek op (scheeps)naam DUWBAK ASTERIX clear arrow_drop_down check" at bounding box center [590, 174] width 231 height 62
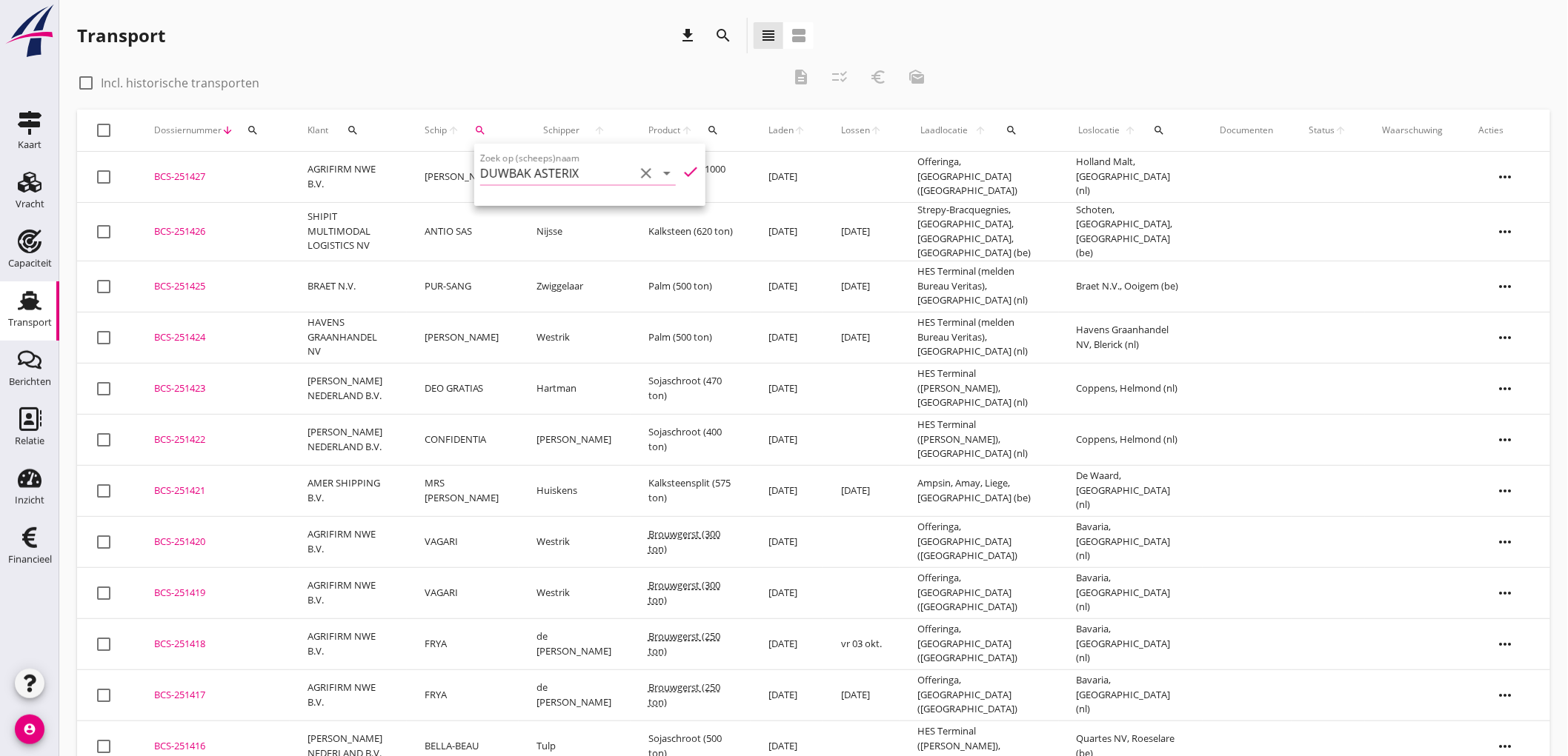
click at [689, 167] on icon "check" at bounding box center [691, 172] width 18 height 18
type input "DUWBAK ASTERIX"
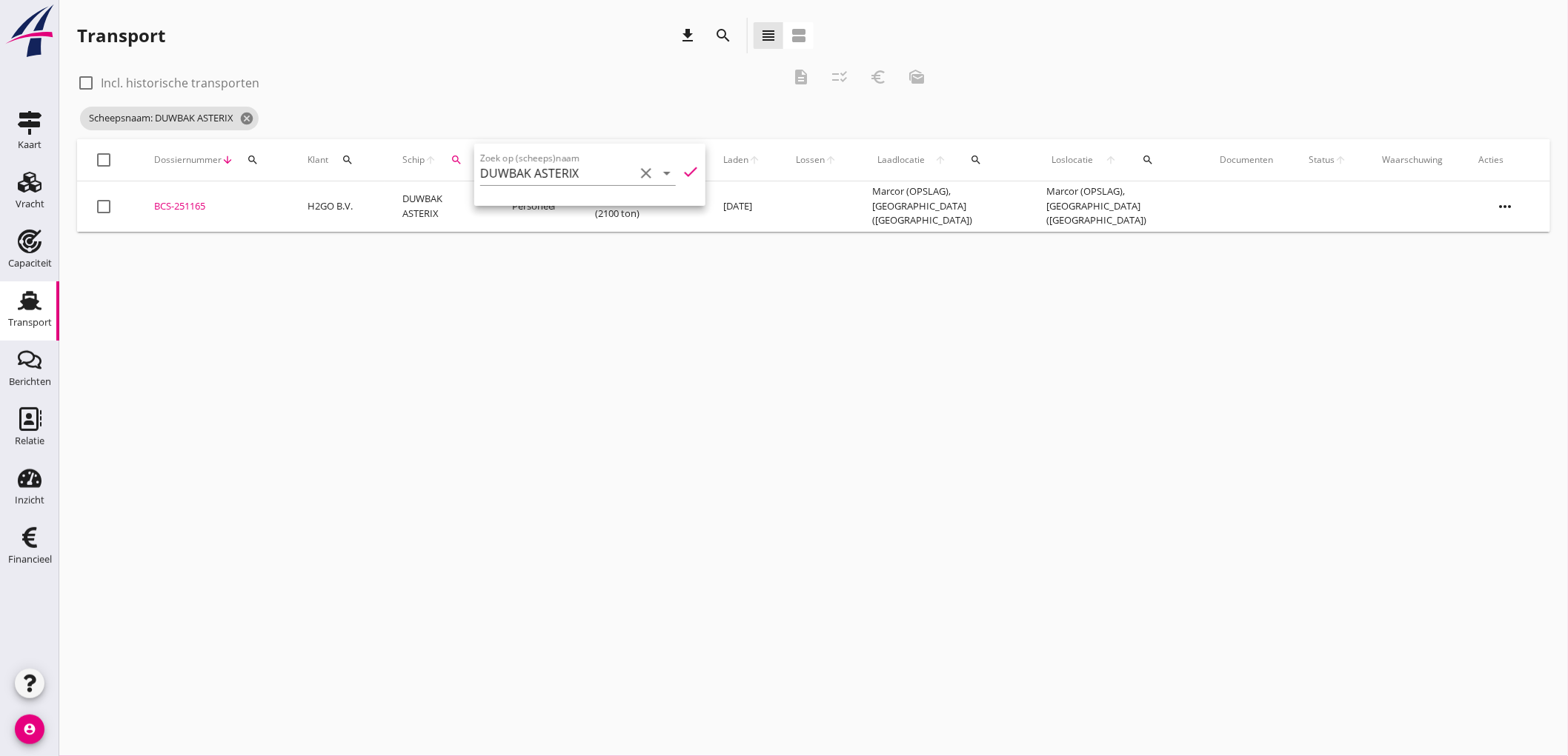
click at [611, 81] on div "check_box_outline_blank Incl. historische transporten" at bounding box center [430, 81] width 706 height 21
click at [242, 120] on icon "cancel" at bounding box center [247, 119] width 15 height 15
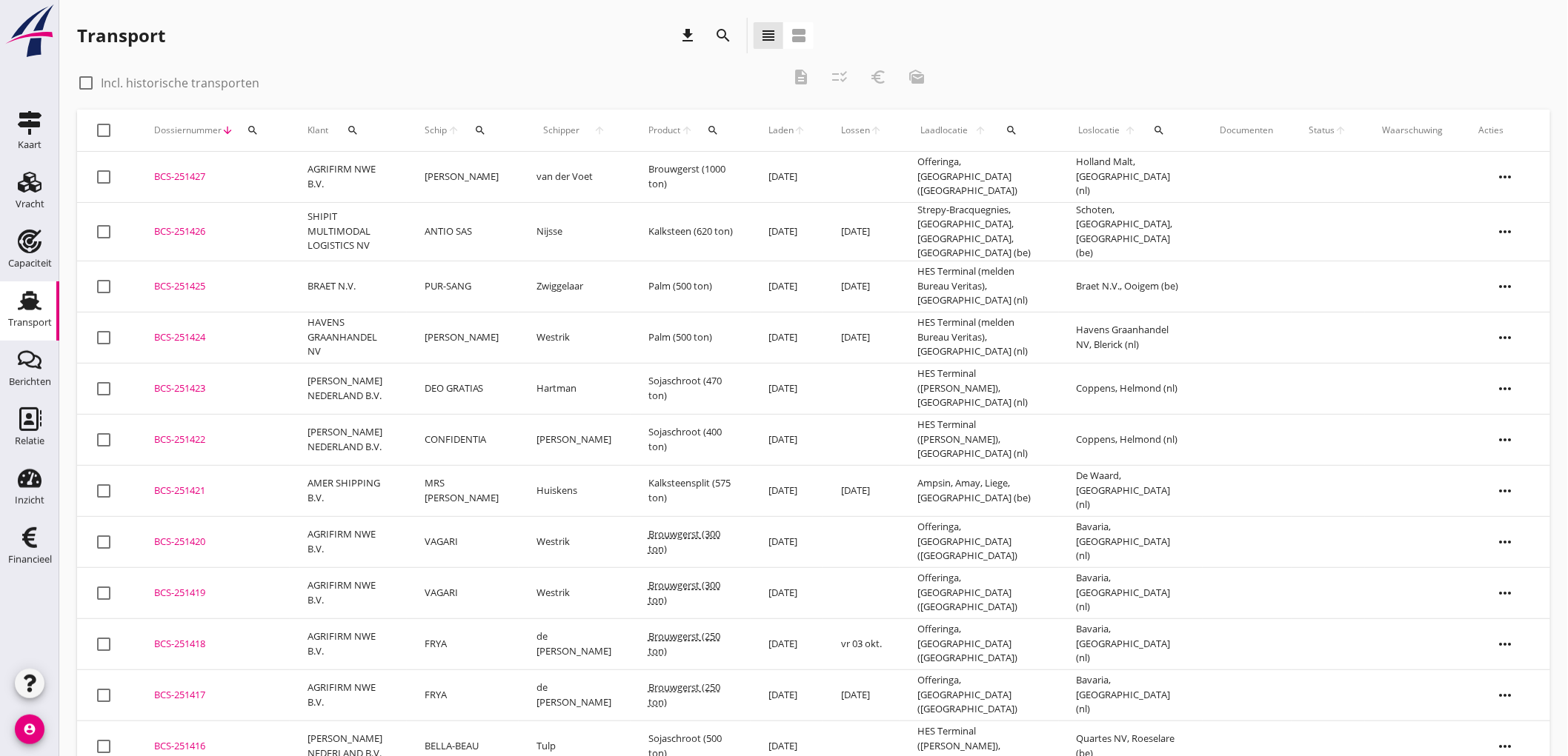
click at [33, 302] on use at bounding box center [30, 301] width 24 height 19
click at [30, 276] on link "Capaciteit Capaciteit" at bounding box center [29, 251] width 59 height 59
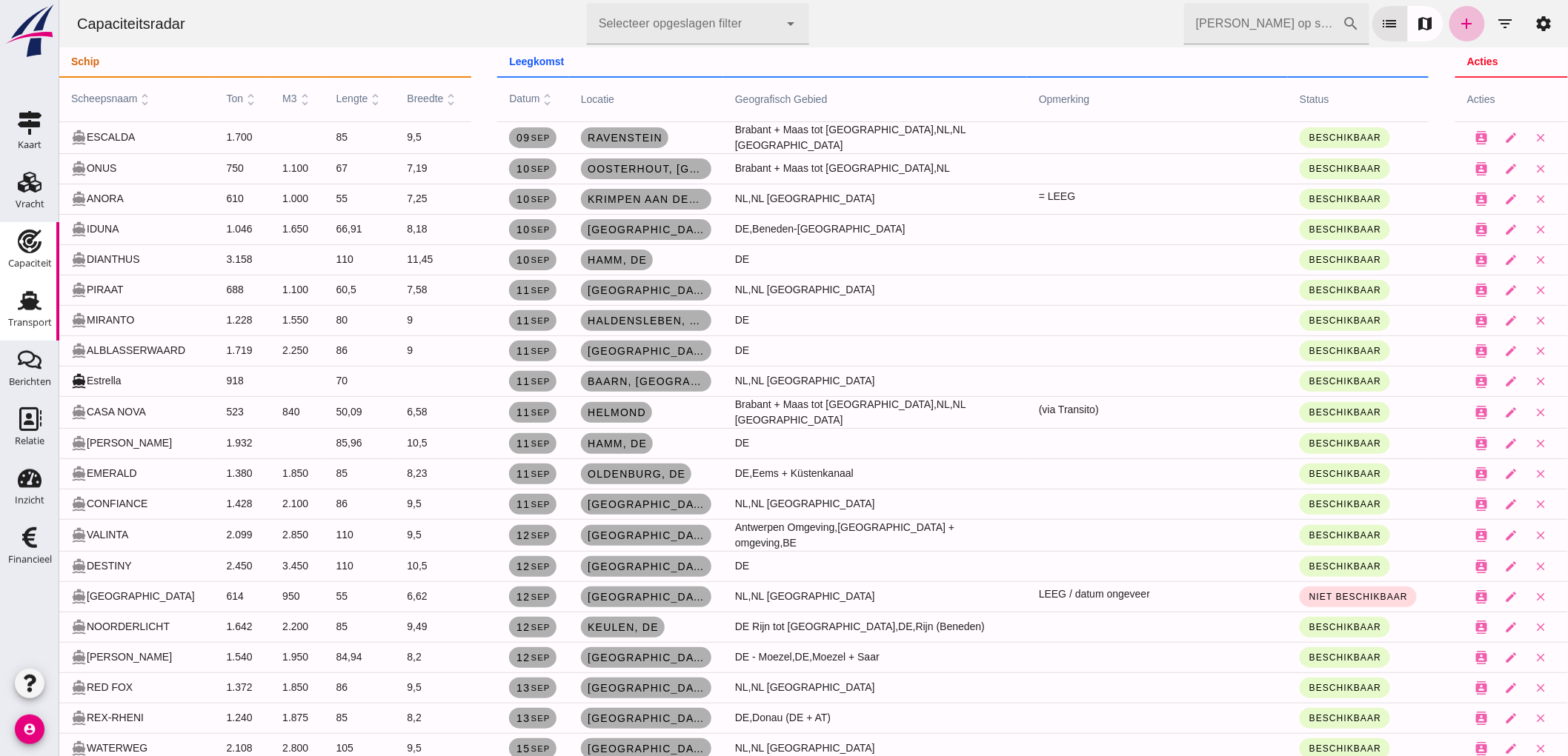
click at [34, 302] on use at bounding box center [30, 301] width 24 height 19
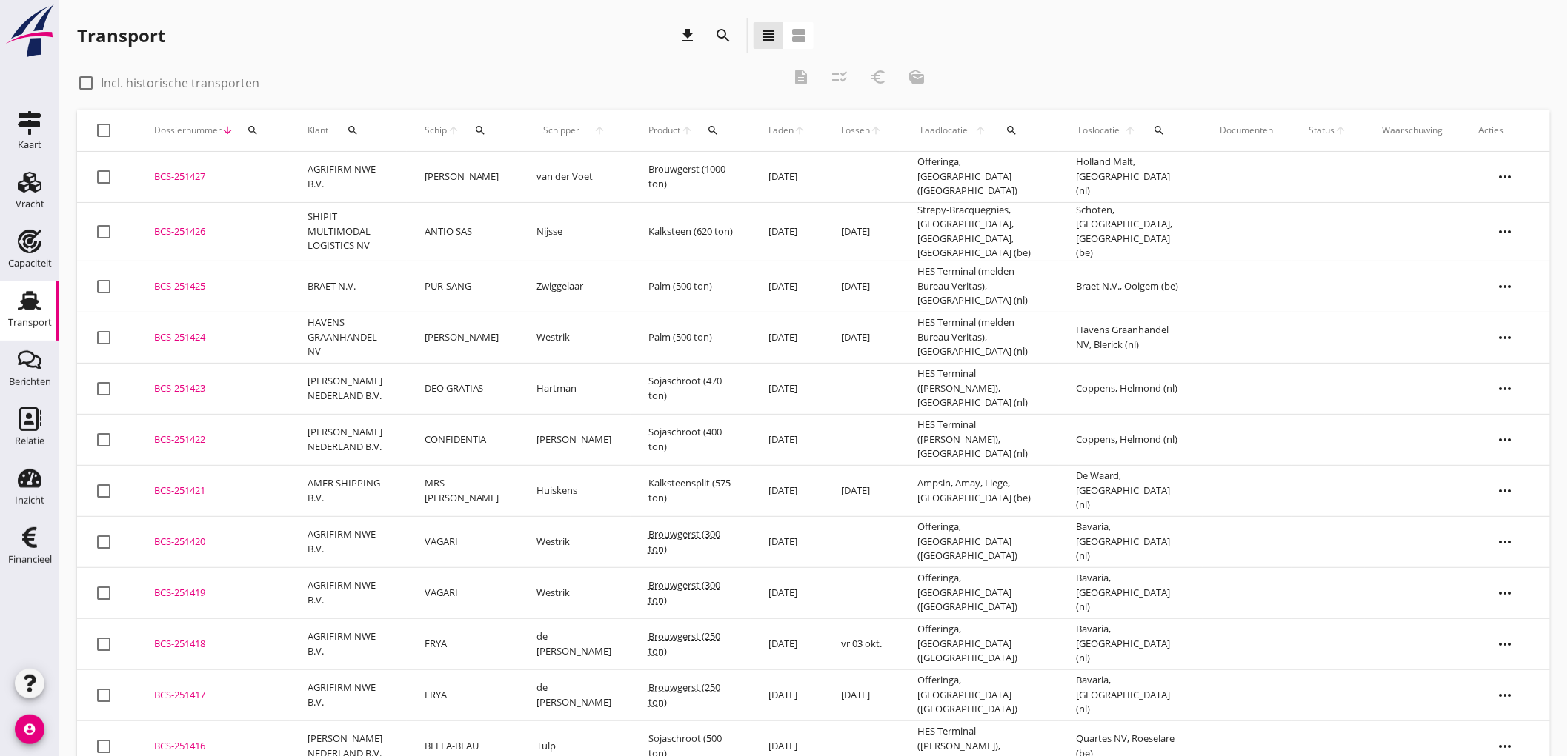
click at [1016, 130] on div "search" at bounding box center [1013, 131] width 34 height 12
click at [1030, 167] on input "text" at bounding box center [1096, 173] width 154 height 24
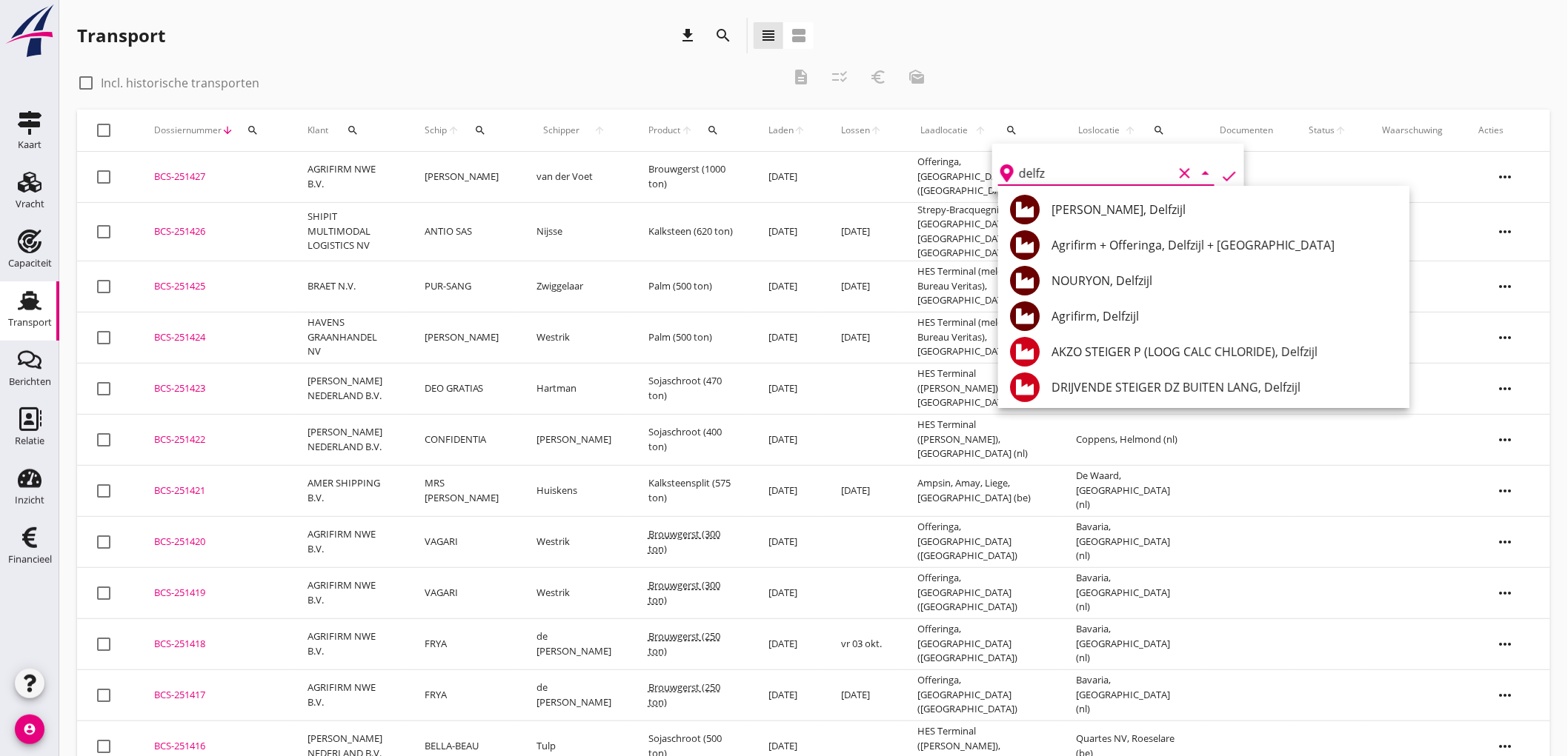
click at [1152, 312] on div "Agrifirm, Delfzijl" at bounding box center [1224, 316] width 346 height 18
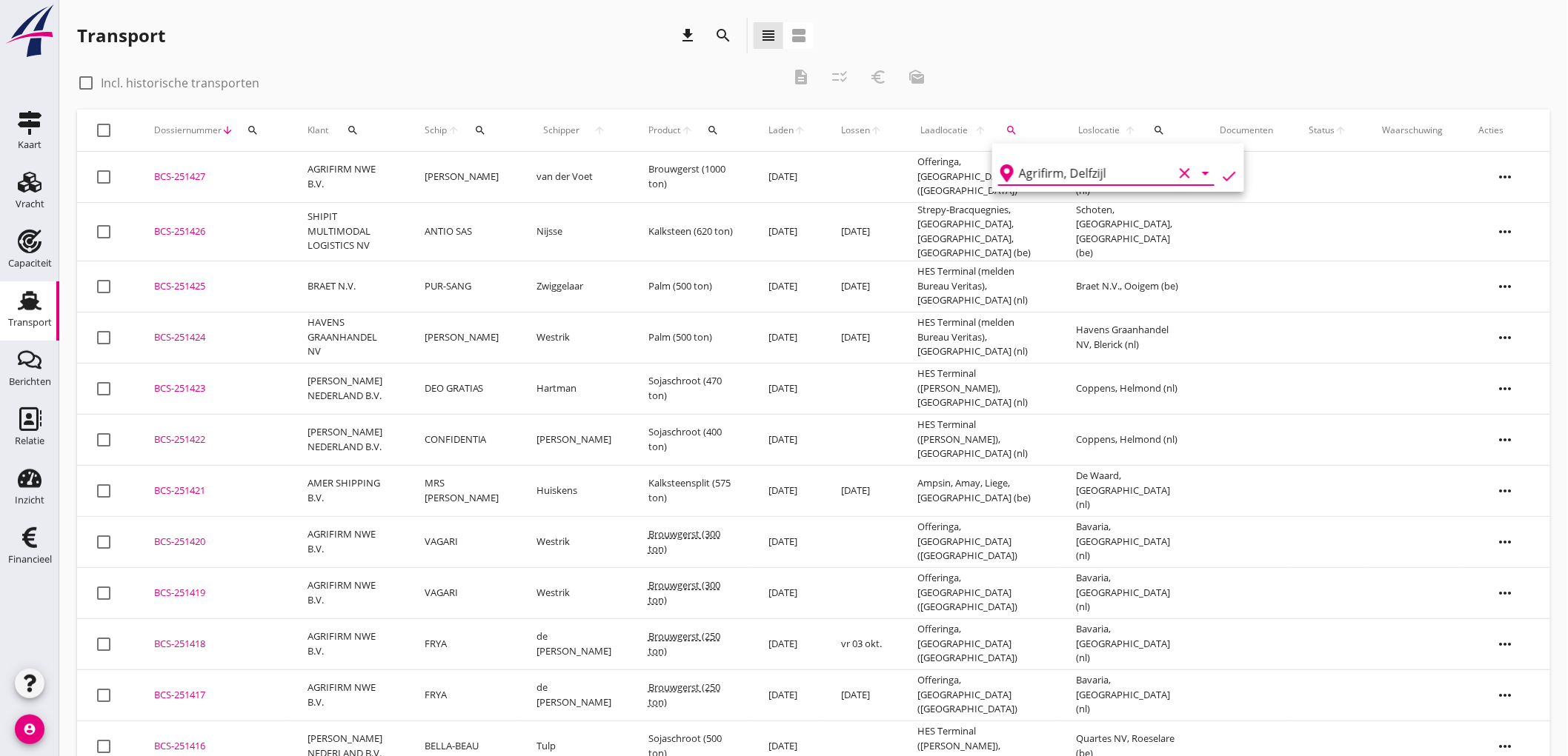
click at [1213, 185] on div "Agrifirm, Delfzijl clear arrow_drop_down check" at bounding box center [1118, 167] width 252 height 48
click at [1220, 176] on icon "check" at bounding box center [1229, 176] width 18 height 18
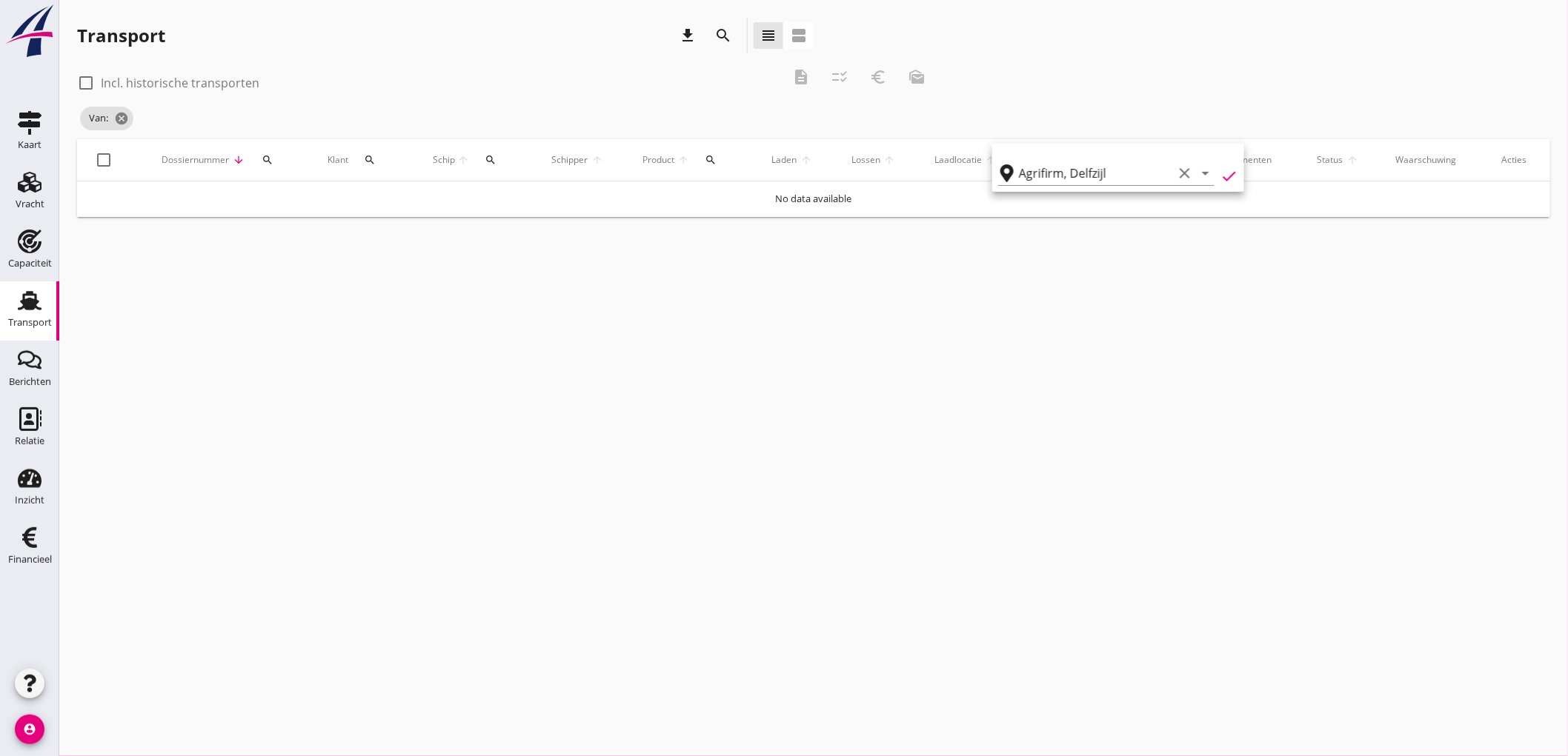
type input "Agrifirm"
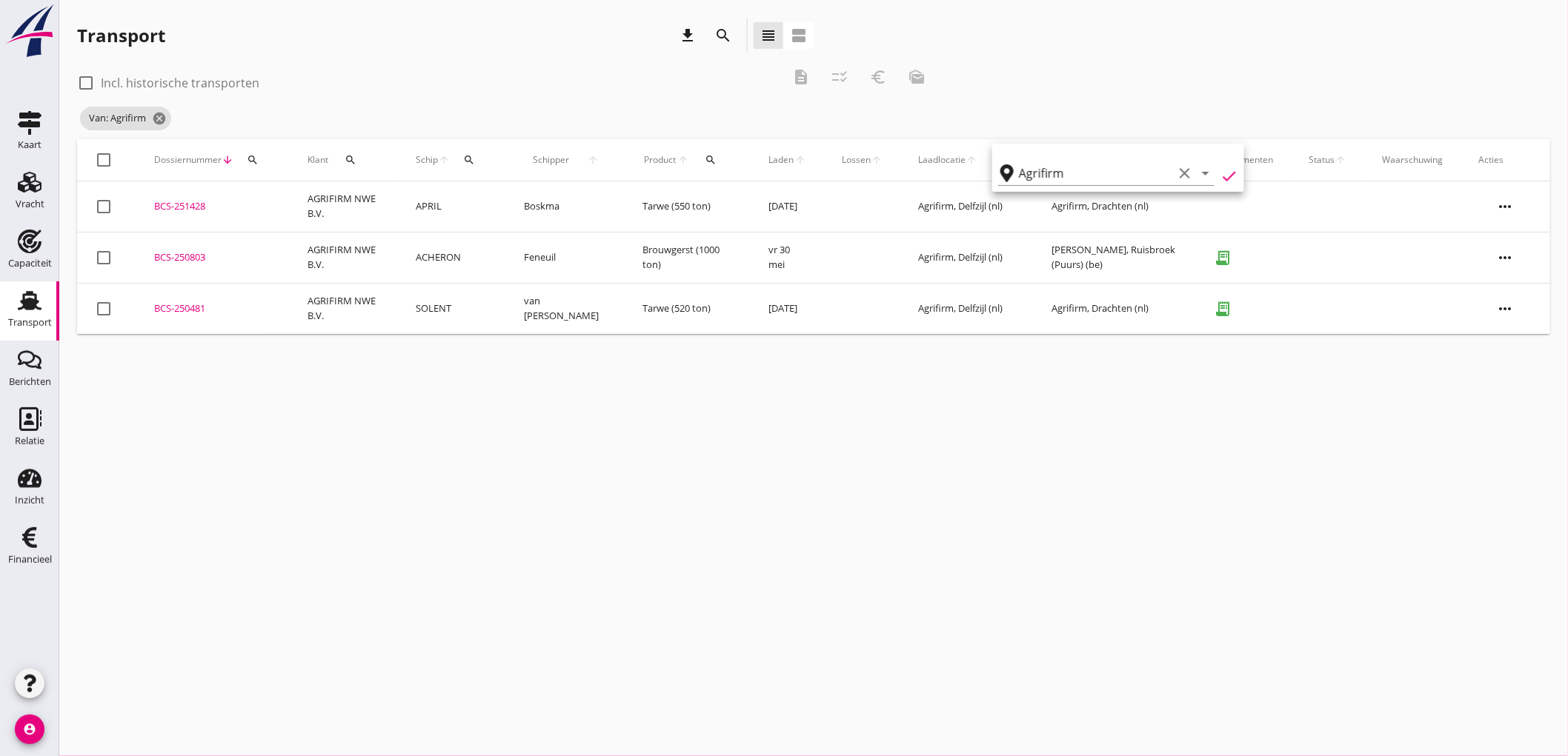
click at [179, 81] on label "Incl. historische transporten" at bounding box center [180, 83] width 158 height 15
checkbox input "true"
click at [1138, 161] on div "search" at bounding box center [1150, 160] width 37 height 12
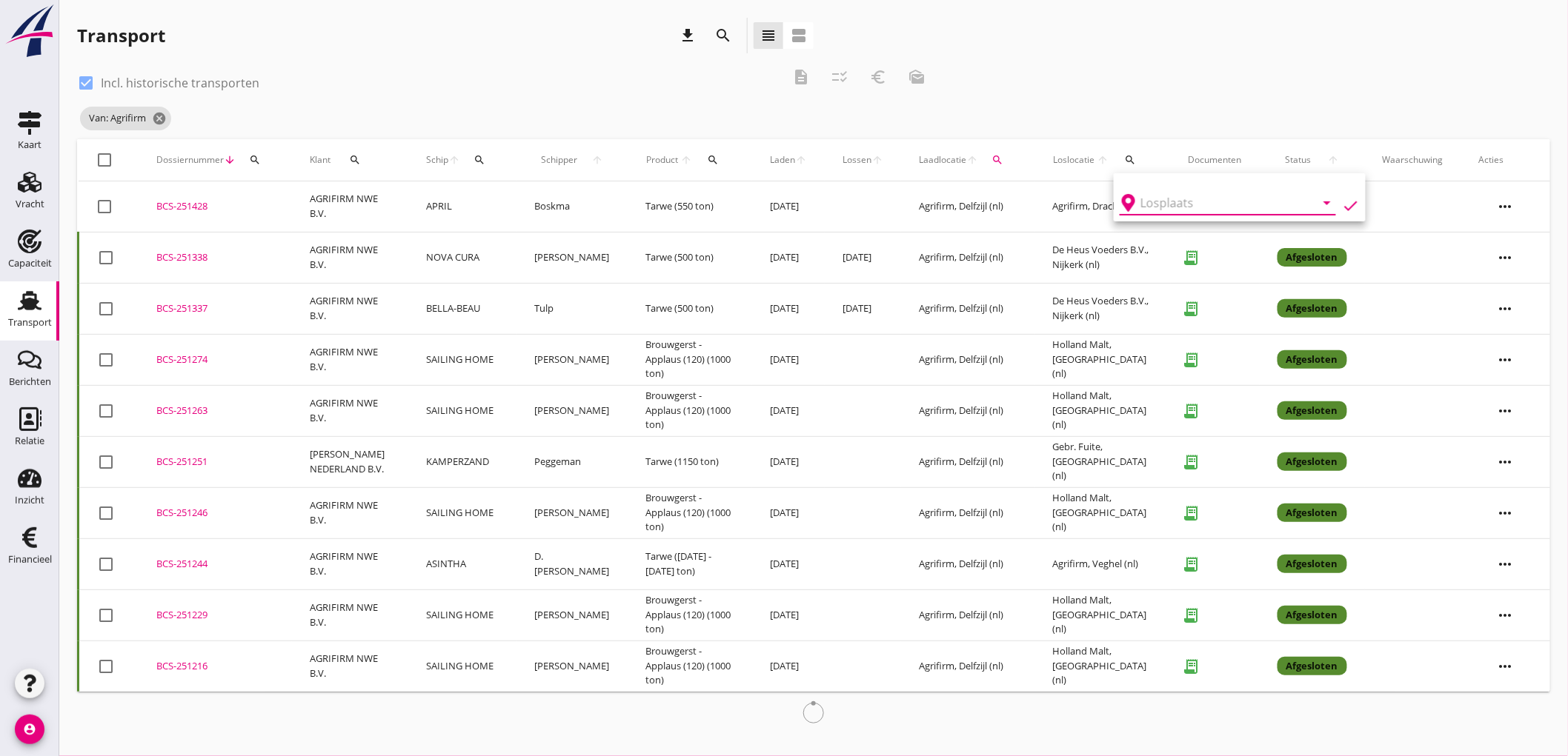
click at [1179, 205] on input "text" at bounding box center [1217, 203] width 154 height 24
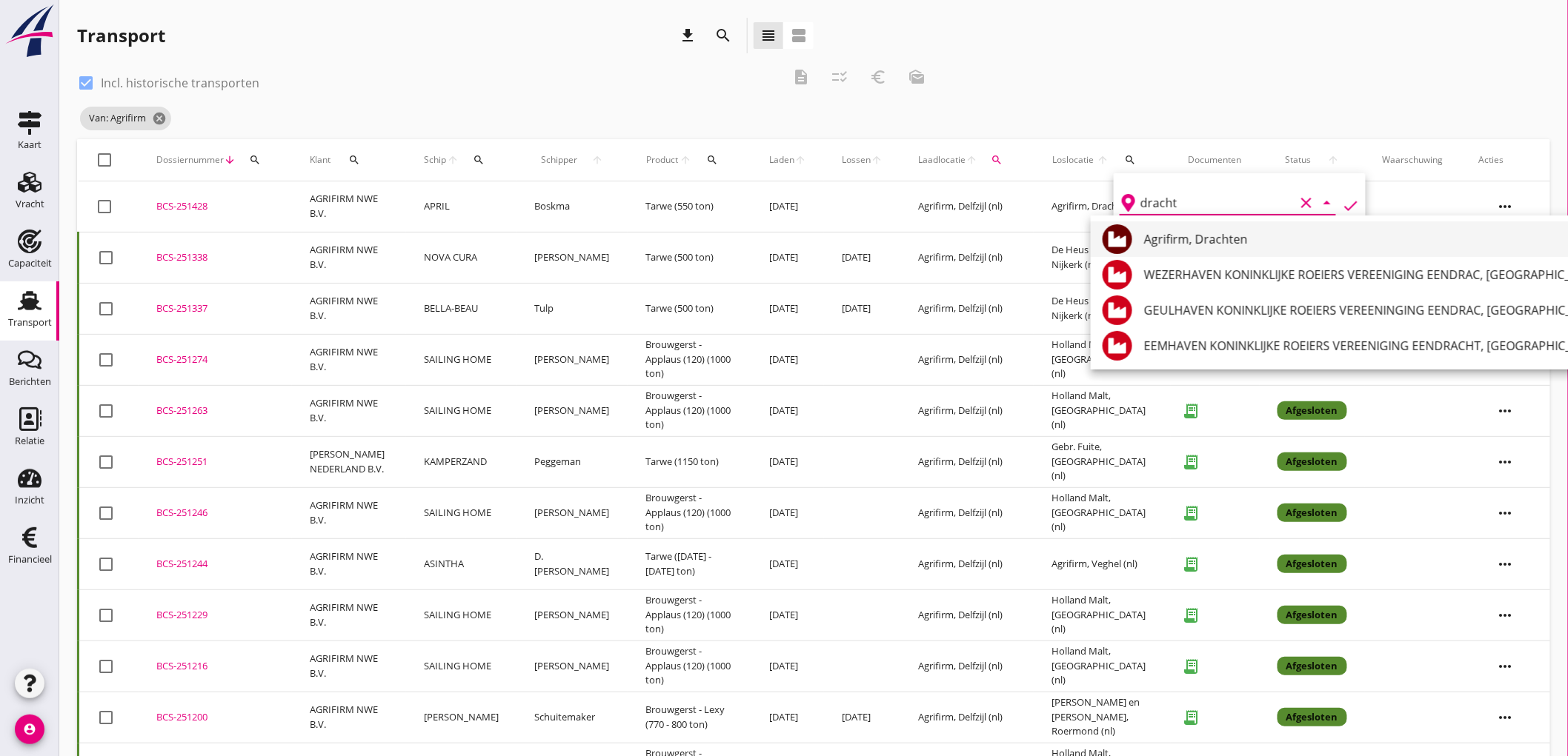
click at [1203, 227] on div "Agrifirm, Drachten" at bounding box center [1374, 239] width 461 height 36
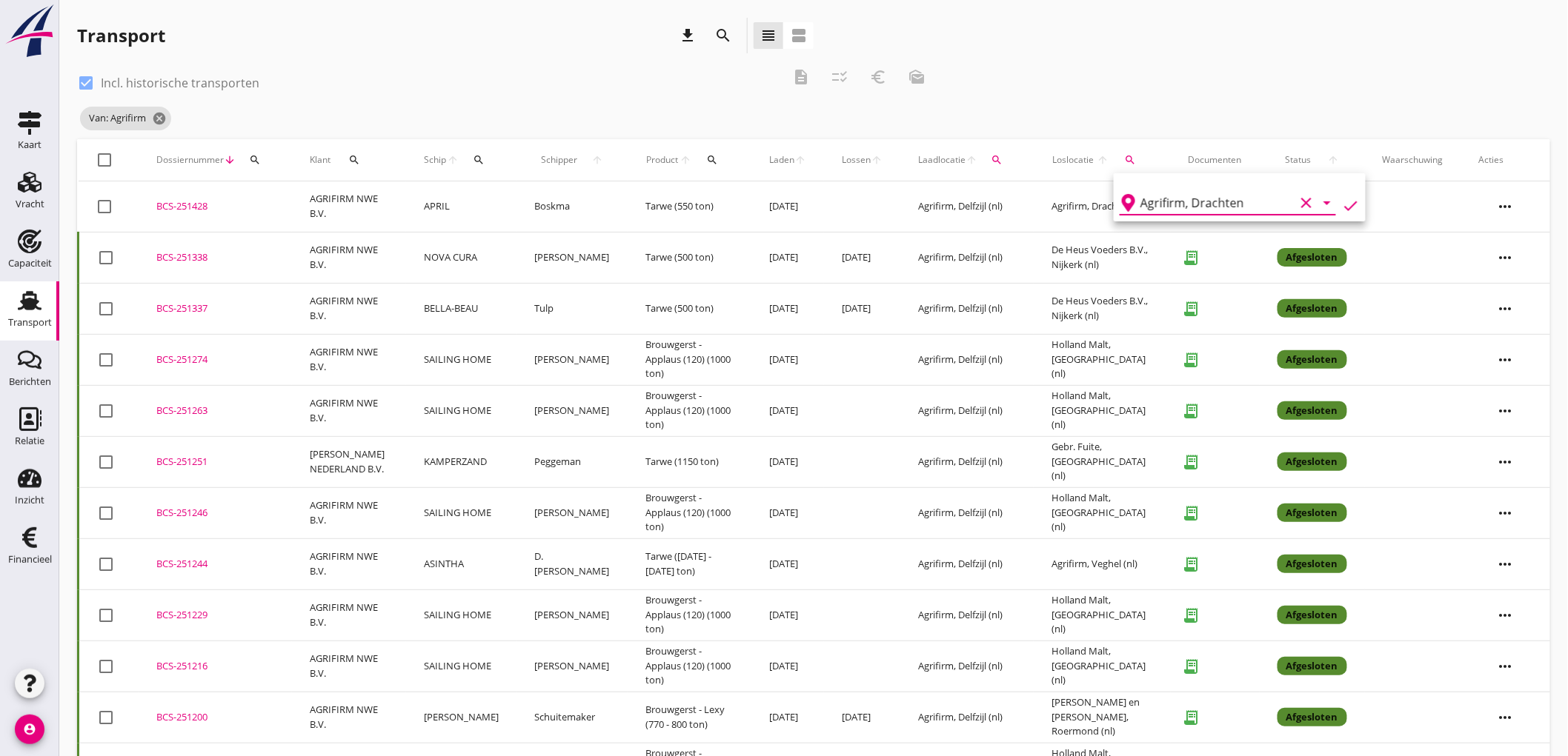
click at [1342, 204] on icon "check" at bounding box center [1351, 206] width 18 height 18
type input "Agrifirm"
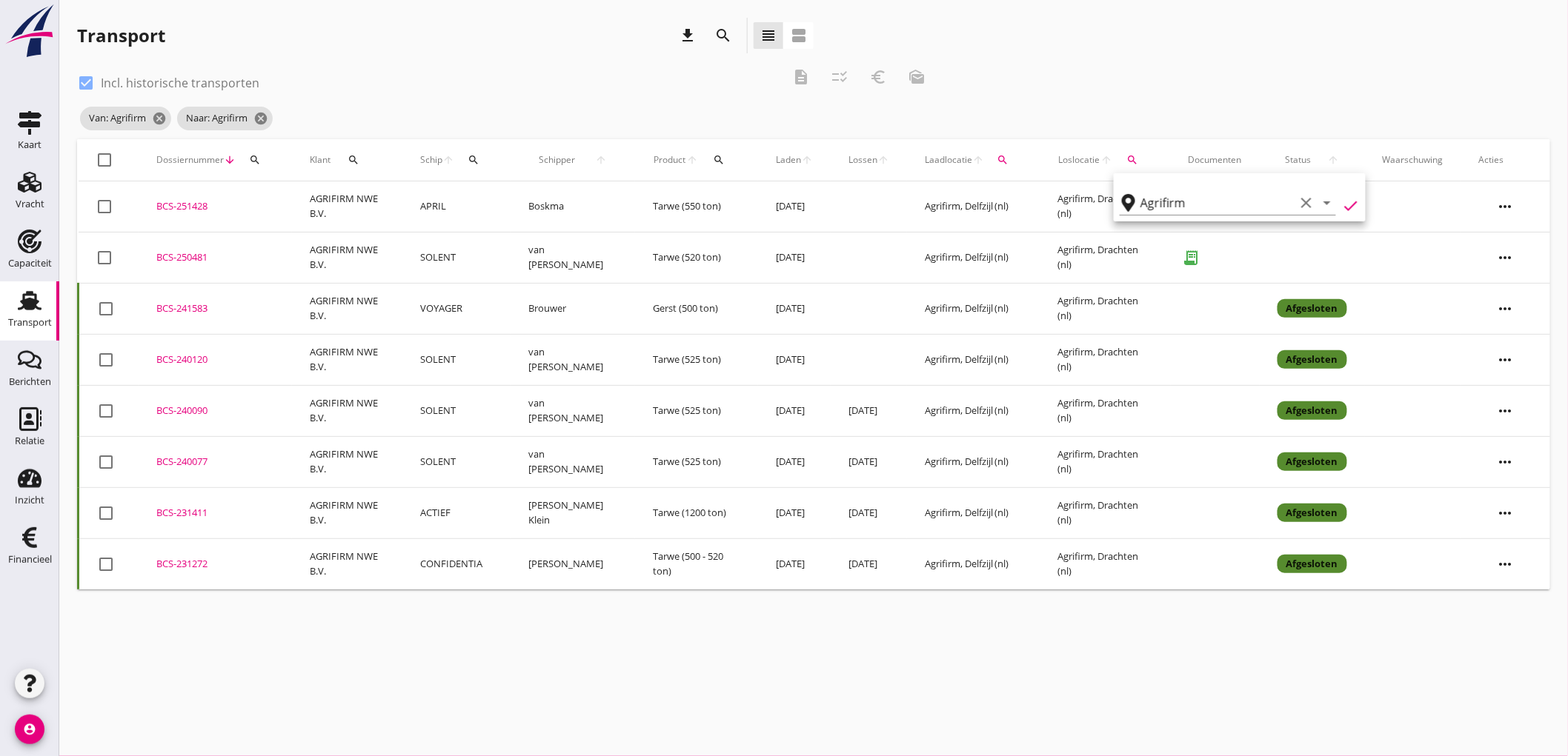
click at [485, 312] on td "VOYAGER" at bounding box center [456, 309] width 108 height 51
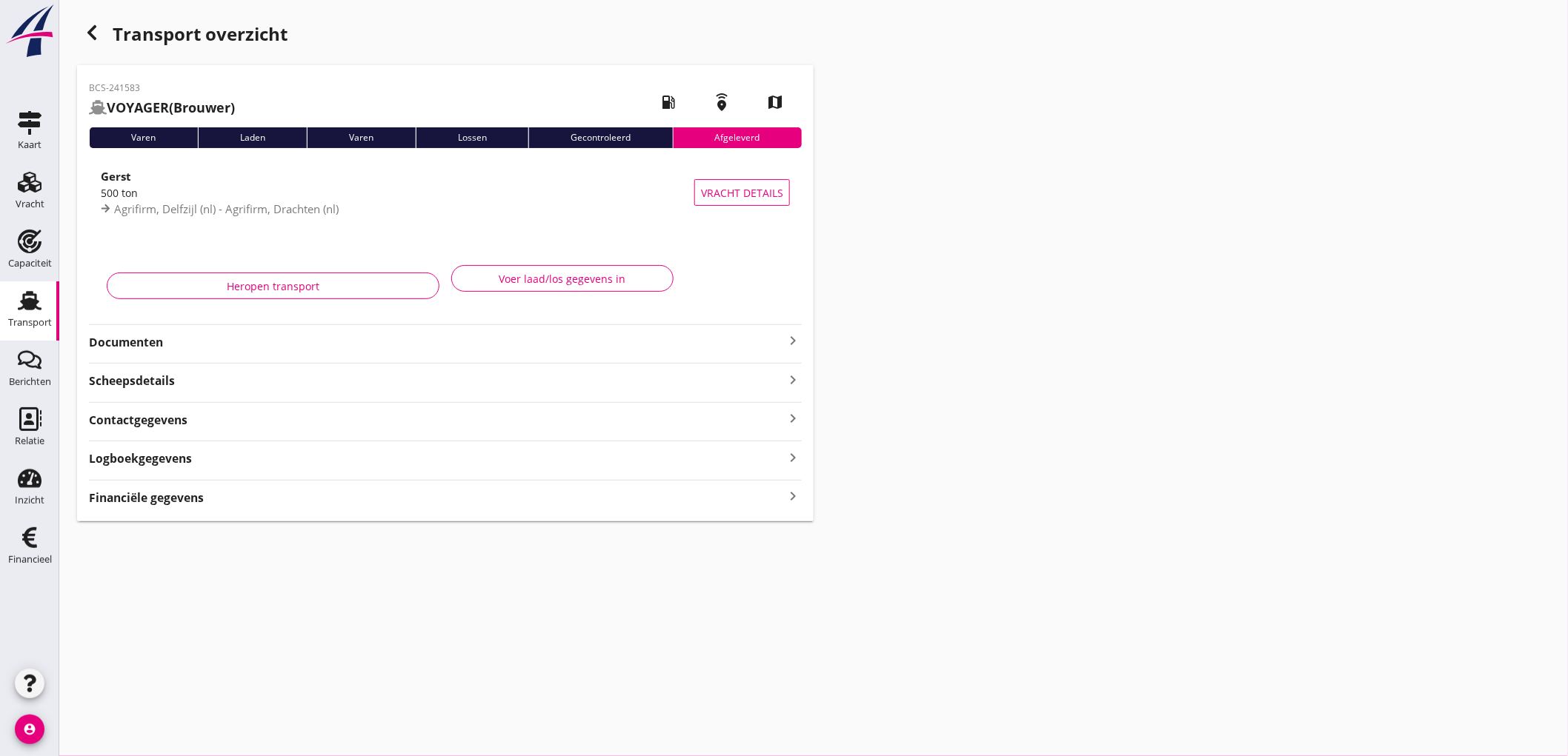
click at [345, 344] on strong "Documenten" at bounding box center [436, 342] width 695 height 17
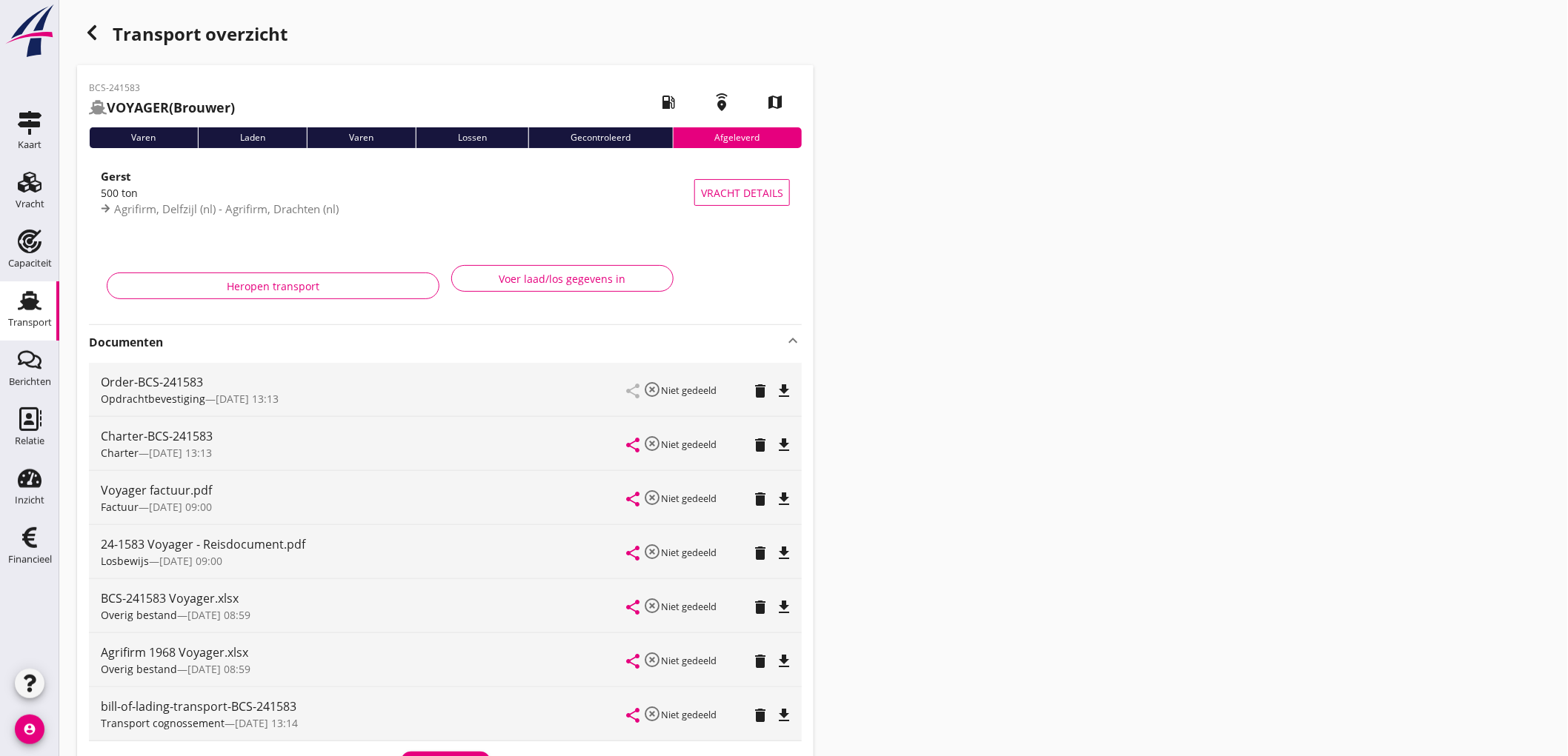
click at [783, 438] on icon "file_download" at bounding box center [784, 445] width 18 height 18
click at [783, 383] on icon "file_download" at bounding box center [784, 391] width 18 height 18
click at [93, 27] on use "button" at bounding box center [92, 33] width 9 height 15
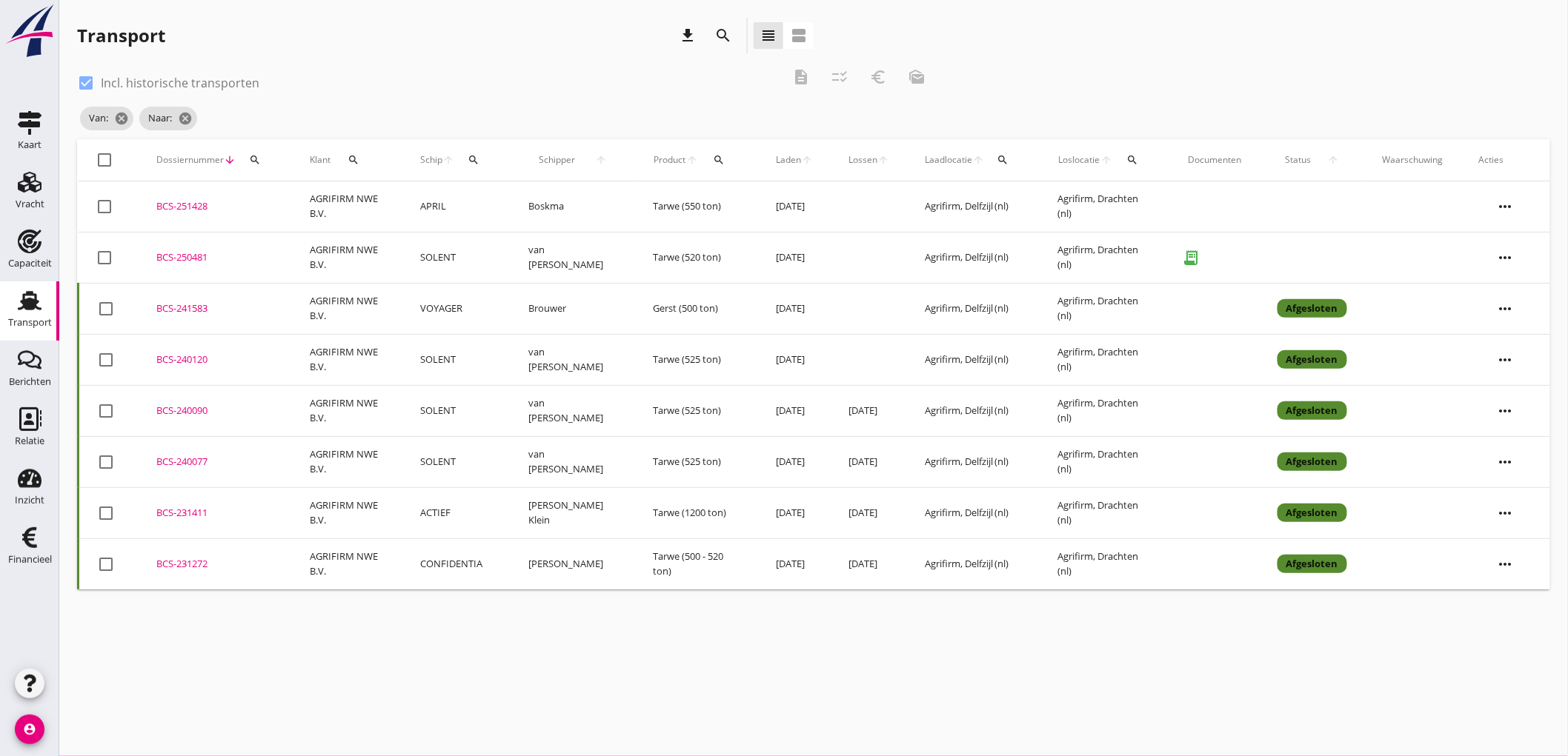
click at [466, 265] on td "SOLENT" at bounding box center [456, 257] width 108 height 51
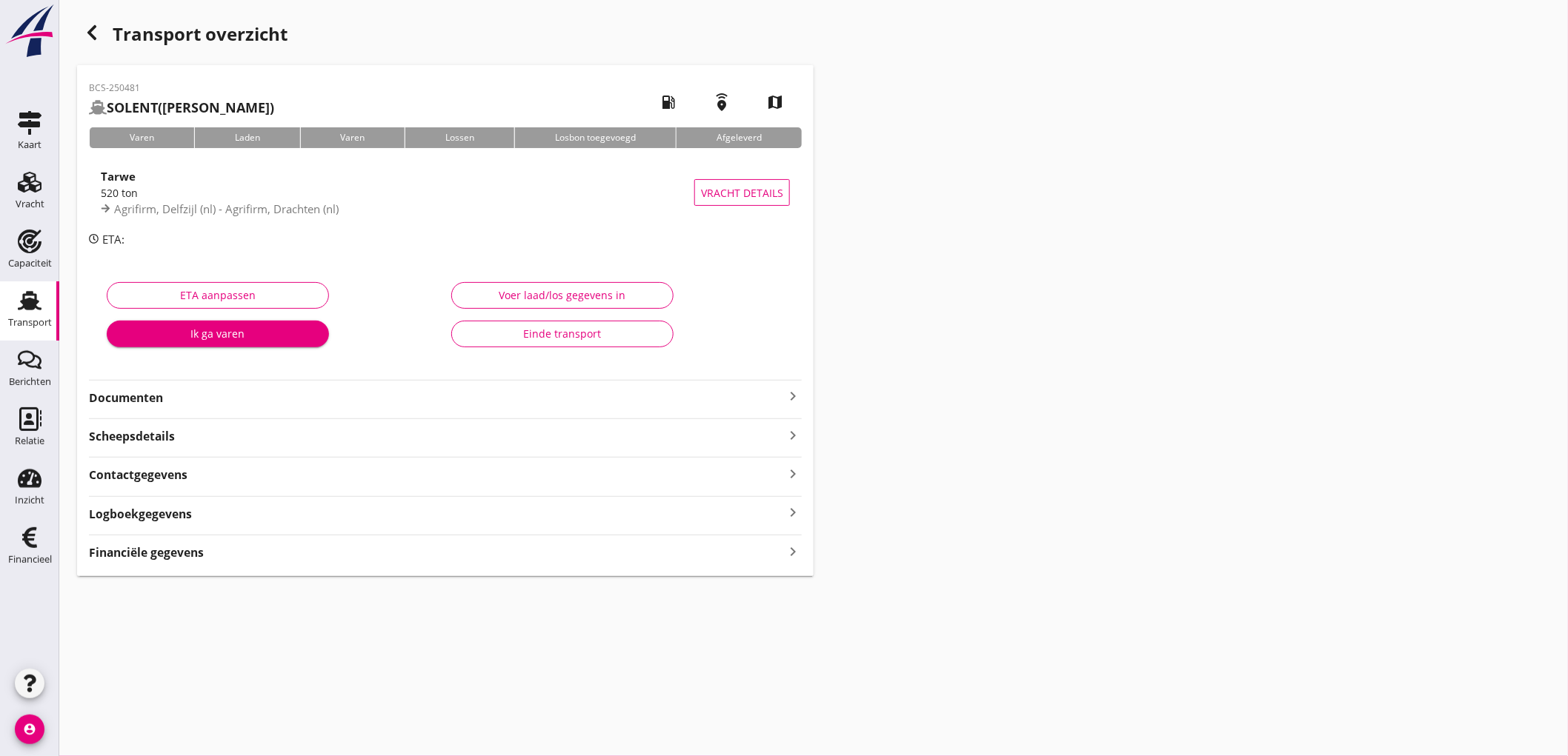
click at [367, 390] on strong "Documenten" at bounding box center [436, 398] width 695 height 17
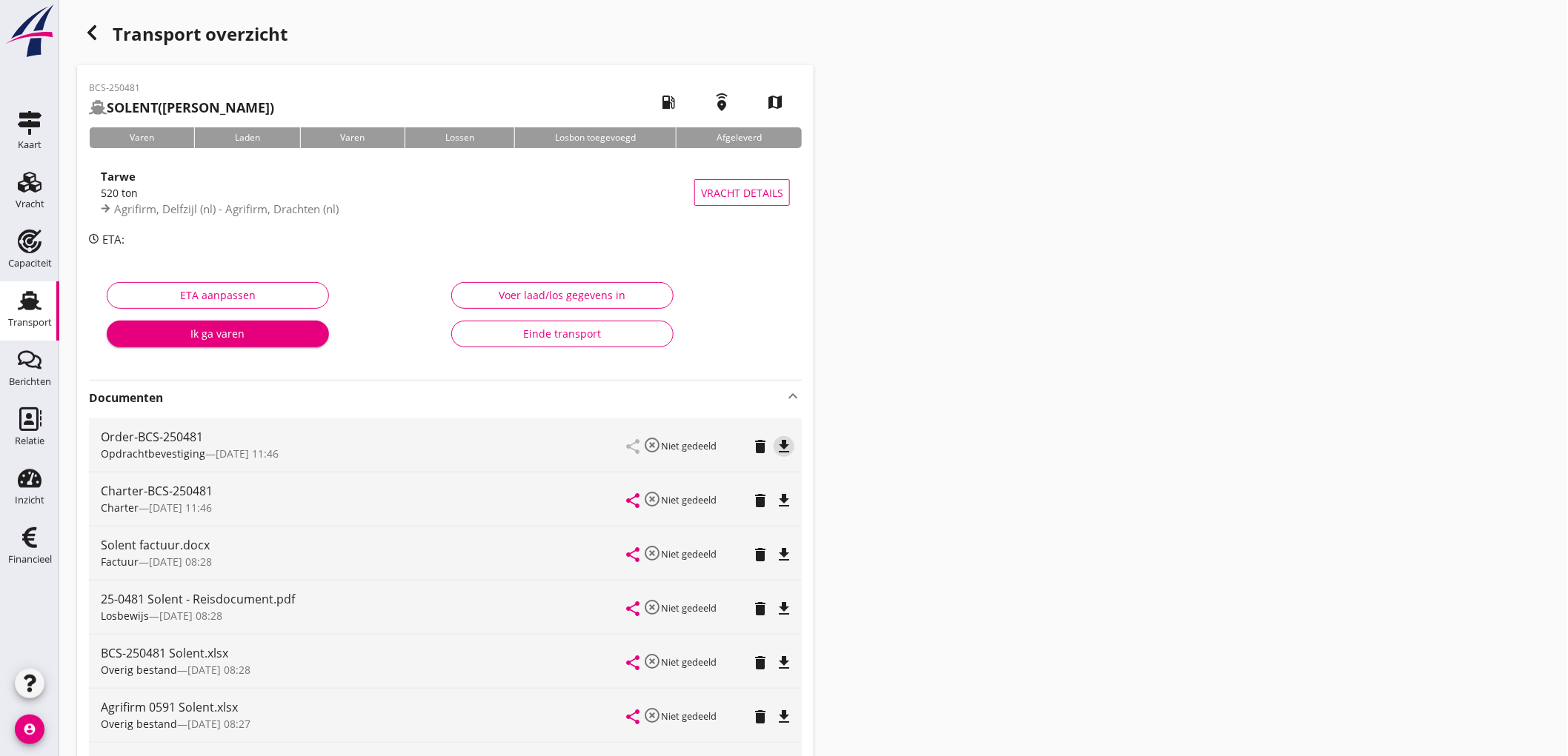
click at [787, 440] on icon "file_download" at bounding box center [784, 447] width 18 height 18
click at [89, 44] on div "button" at bounding box center [92, 33] width 30 height 30
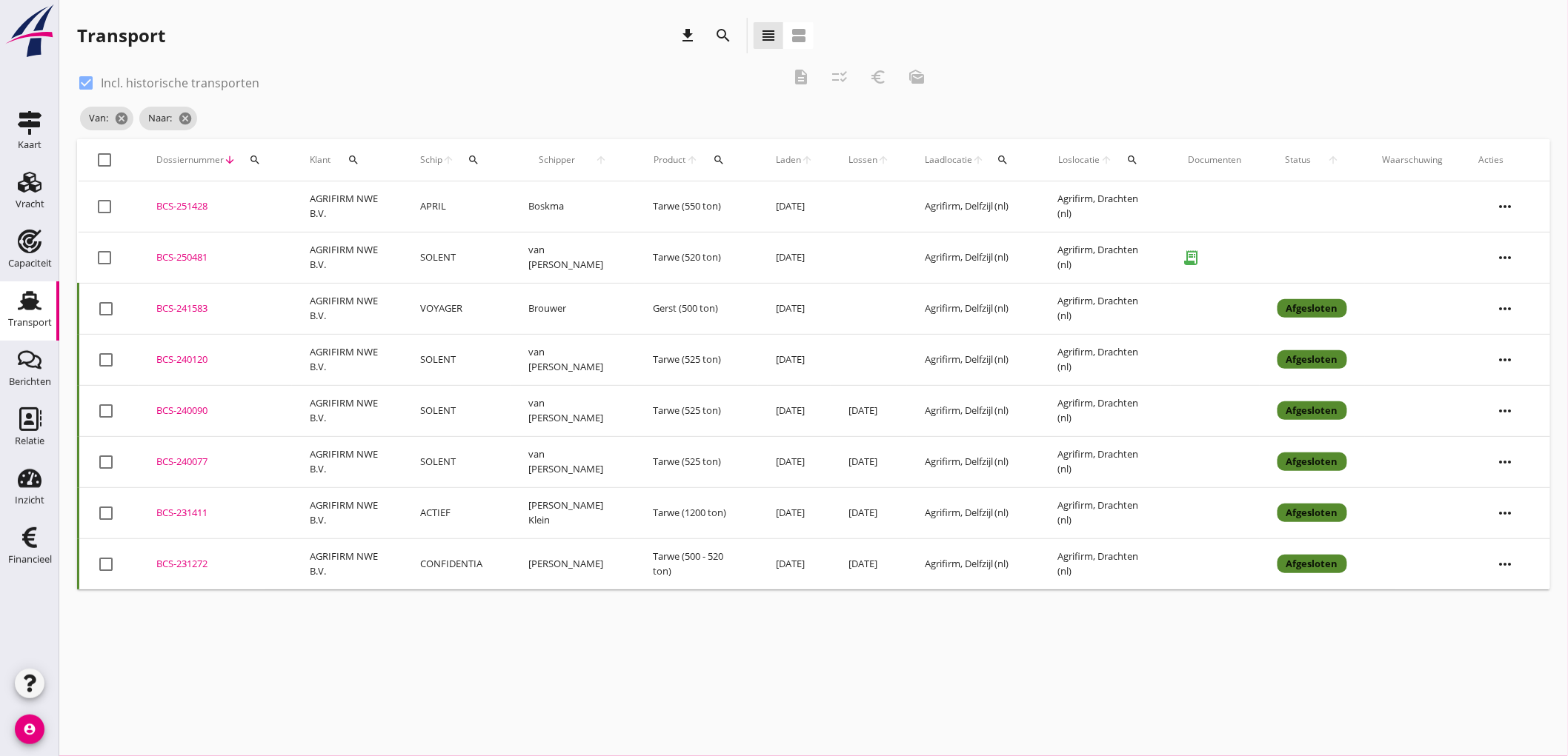
click at [605, 557] on td "P. Eerkes" at bounding box center [572, 564] width 125 height 51
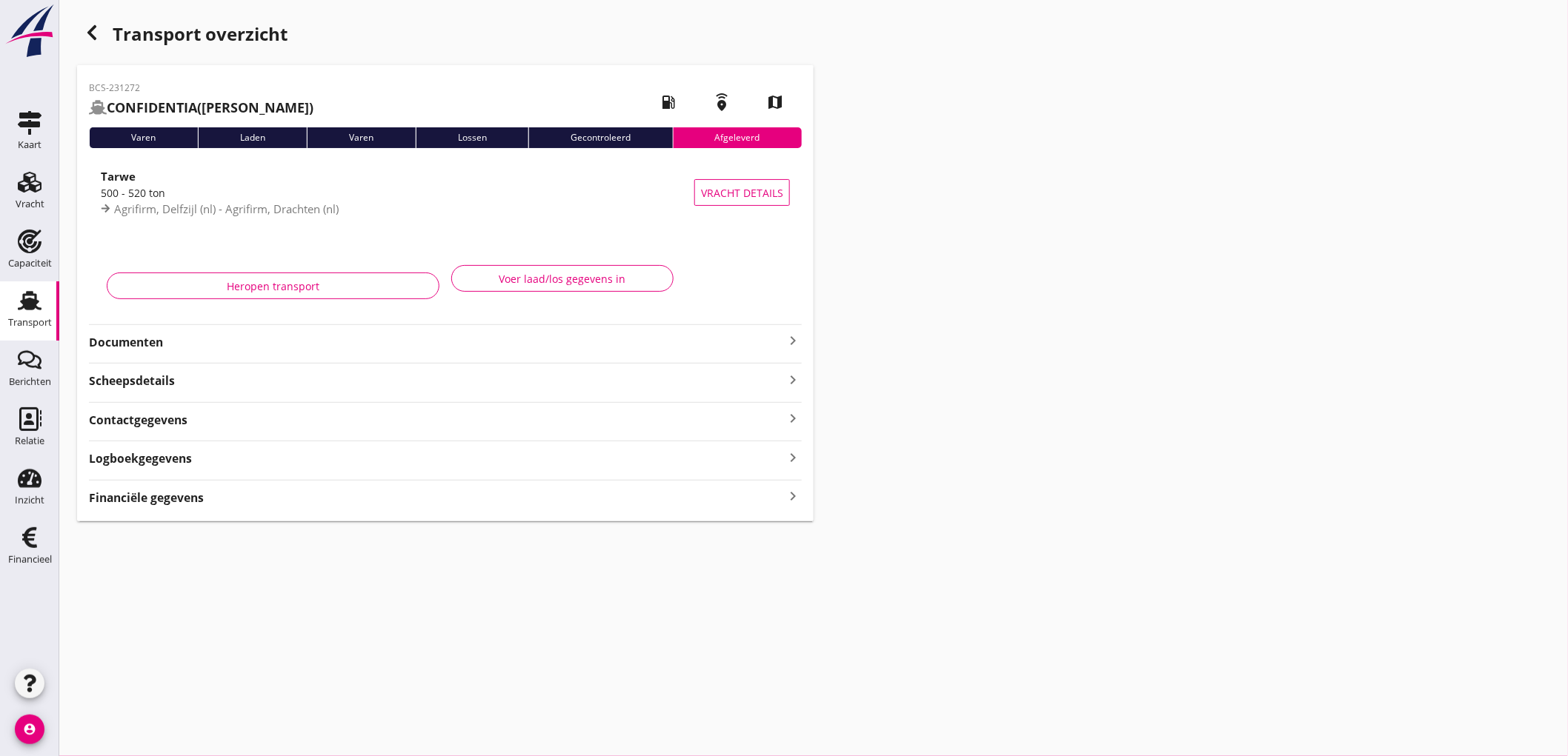
click at [213, 337] on strong "Documenten" at bounding box center [436, 342] width 695 height 17
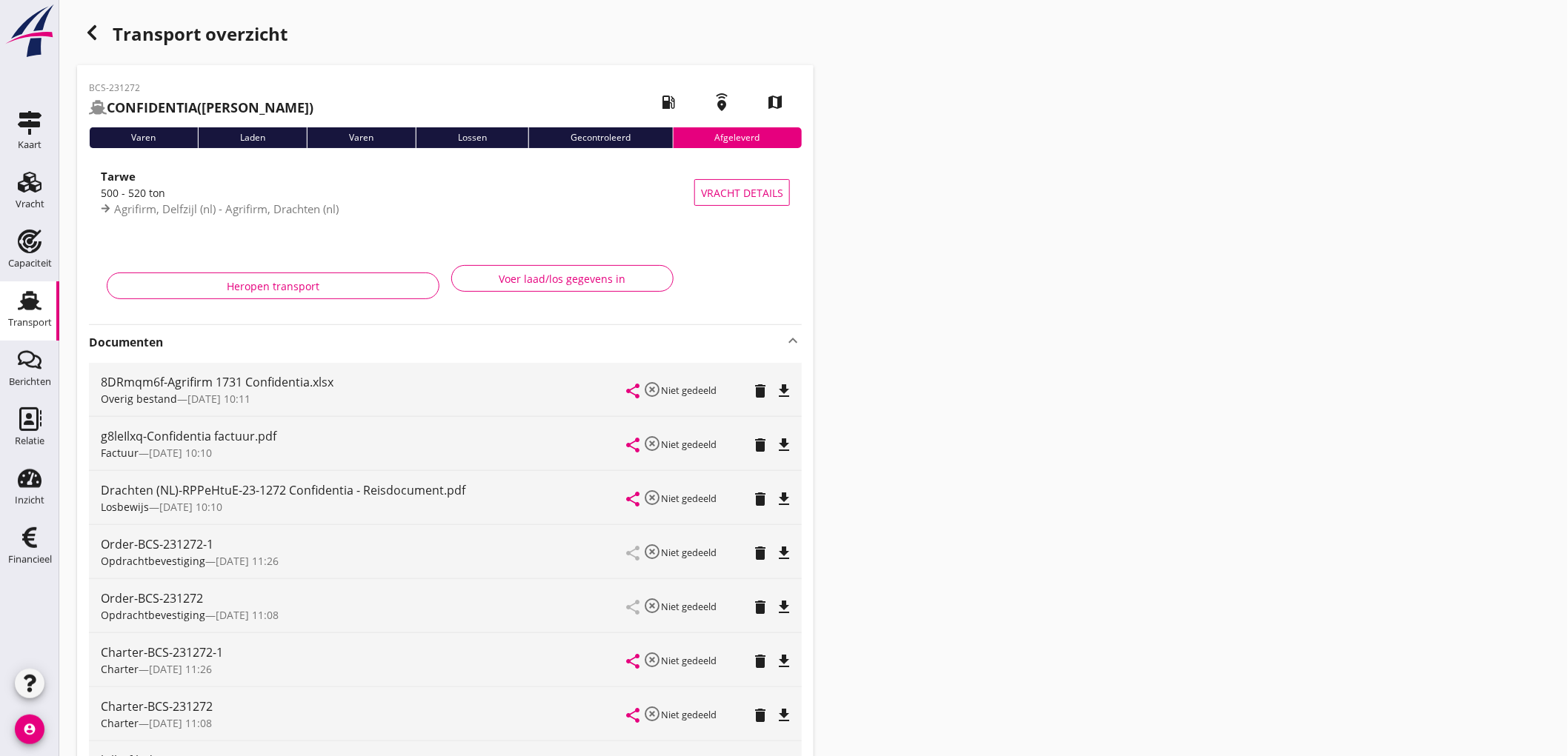
click at [781, 656] on icon "file_download" at bounding box center [784, 661] width 18 height 18
click at [10, 320] on div "Transport" at bounding box center [30, 322] width 43 height 10
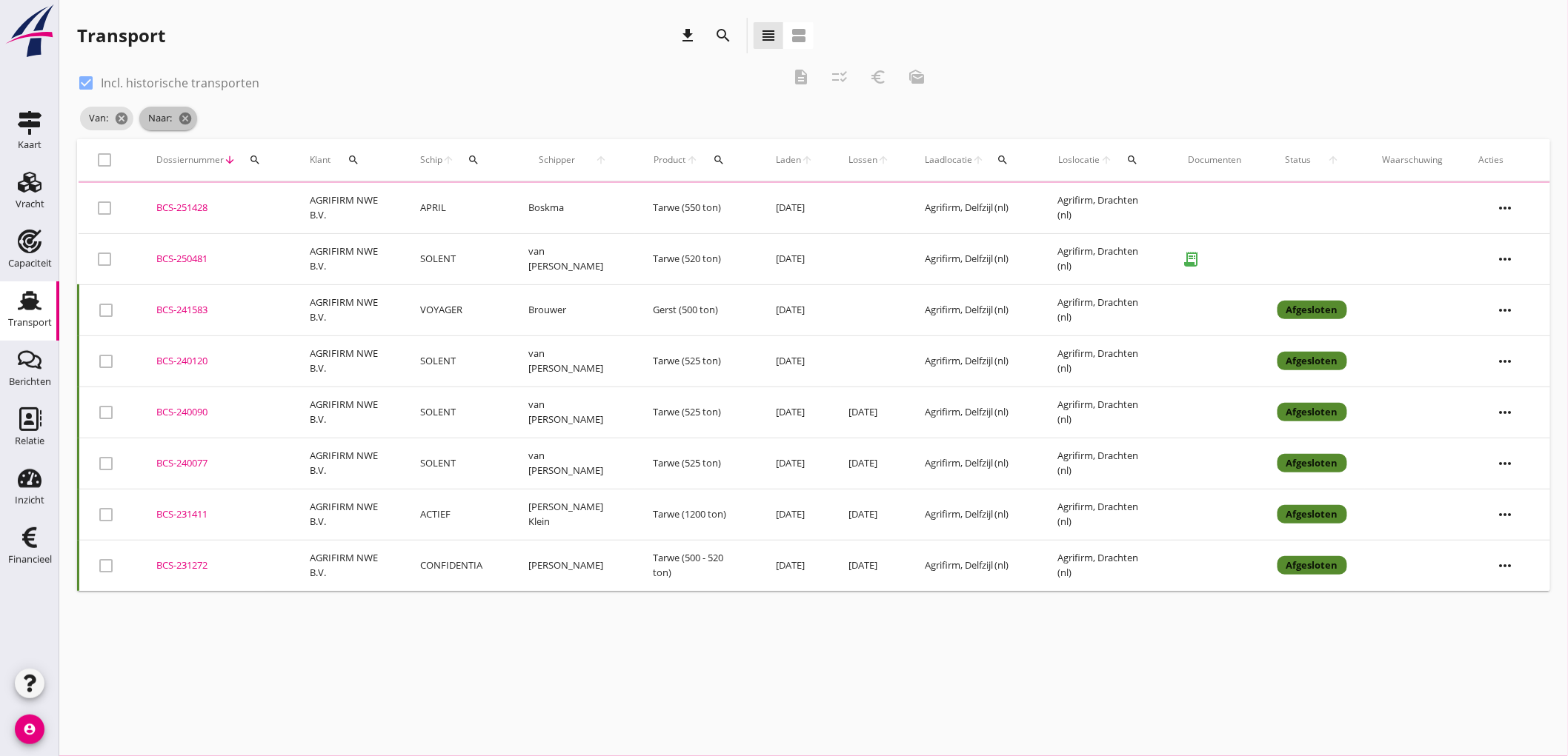
drag, startPoint x: 197, startPoint y: 116, endPoint x: 184, endPoint y: 128, distance: 17.7
click at [188, 124] on span "Naar: cancel" at bounding box center [167, 119] width 58 height 24
click at [179, 126] on span "Naar: cancel" at bounding box center [167, 119] width 58 height 24
click at [124, 123] on icon "cancel" at bounding box center [122, 119] width 15 height 15
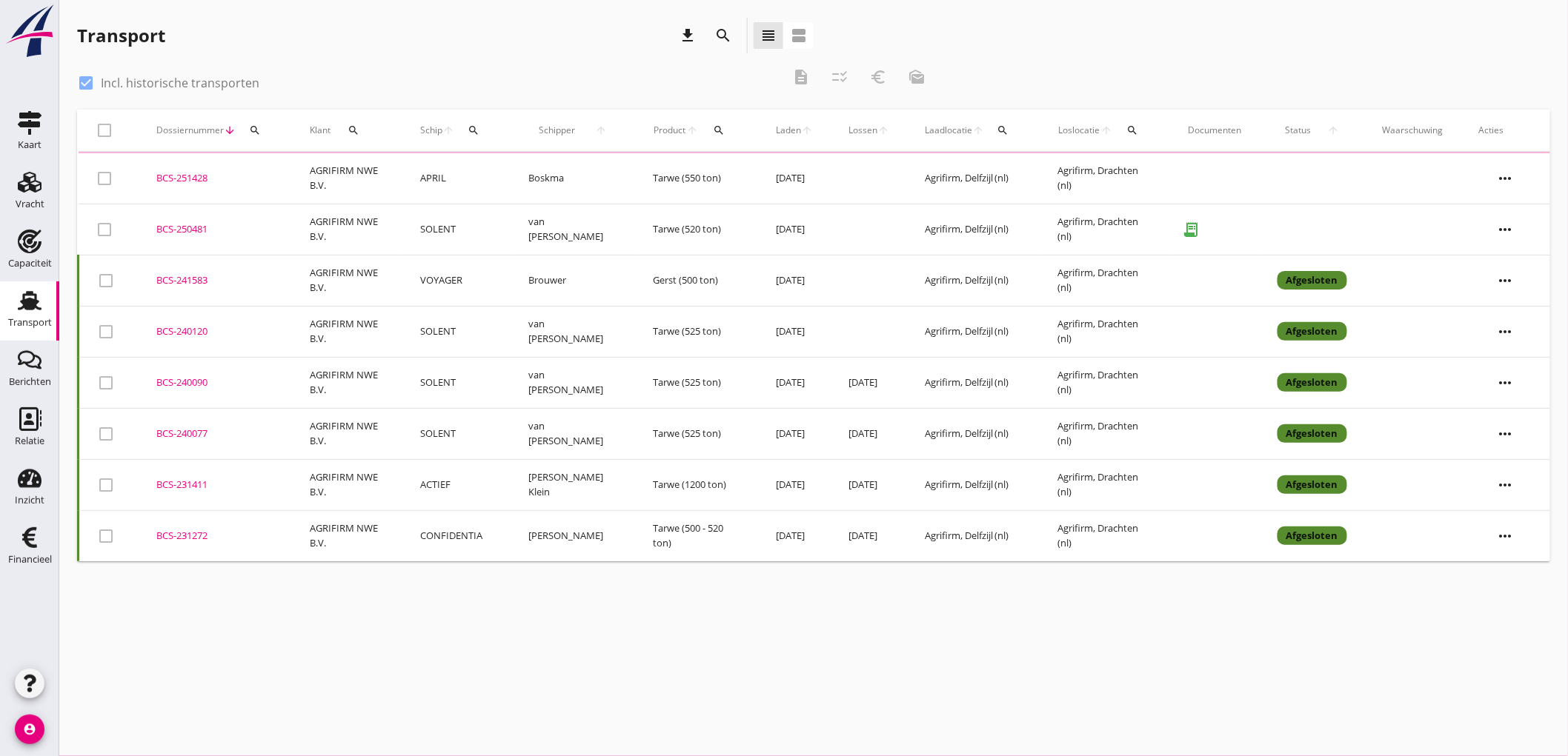
click at [90, 87] on div at bounding box center [86, 83] width 25 height 25
checkbox input "false"
click at [17, 318] on div "Transport" at bounding box center [30, 322] width 43 height 10
click at [365, 174] on td "AGRIFIRM NWE B.V." at bounding box center [348, 179] width 111 height 51
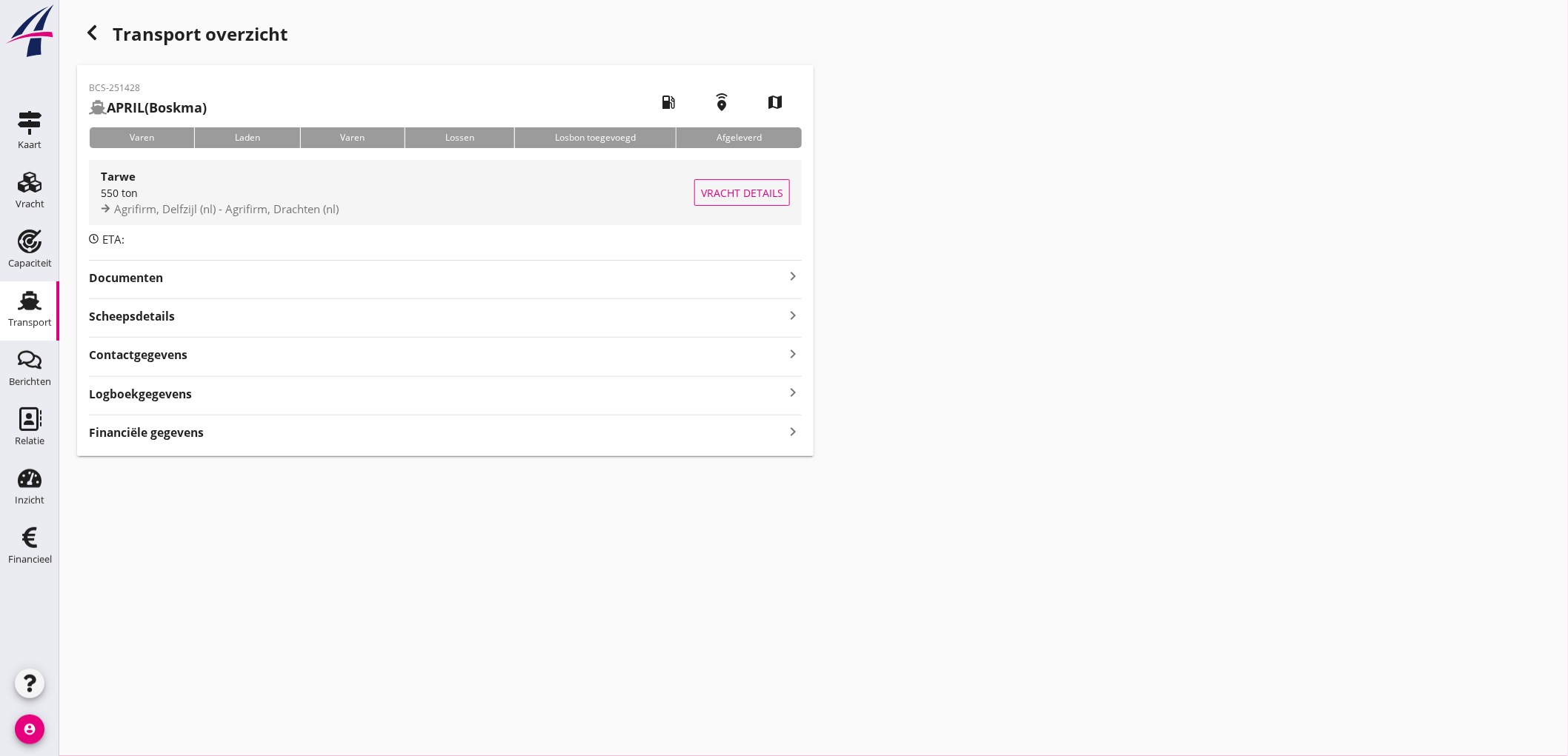
click at [419, 196] on div "550 ton" at bounding box center [398, 193] width 593 height 16
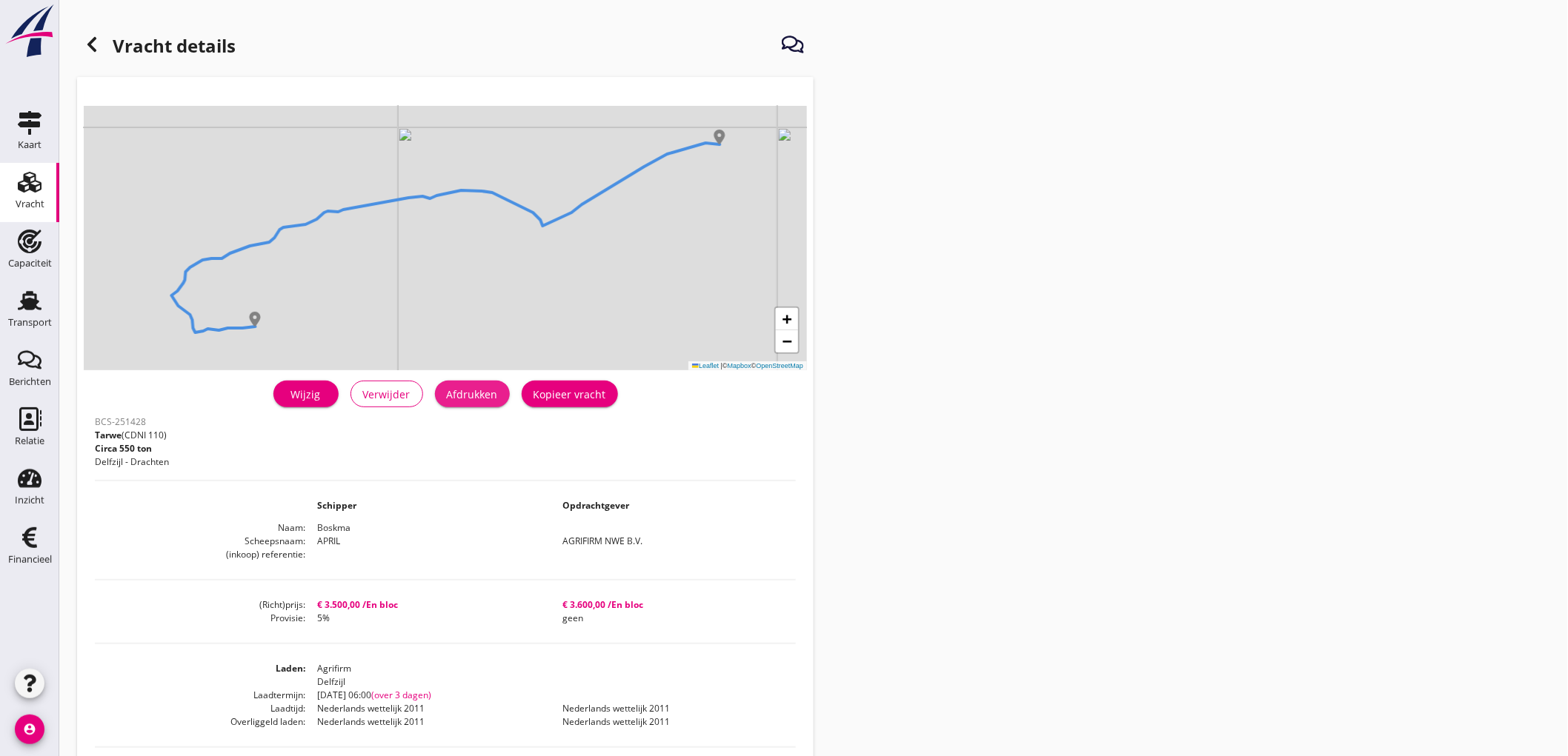
click at [487, 392] on div "Afdrukken" at bounding box center [472, 394] width 51 height 16
click at [38, 319] on div "Transport" at bounding box center [30, 322] width 43 height 10
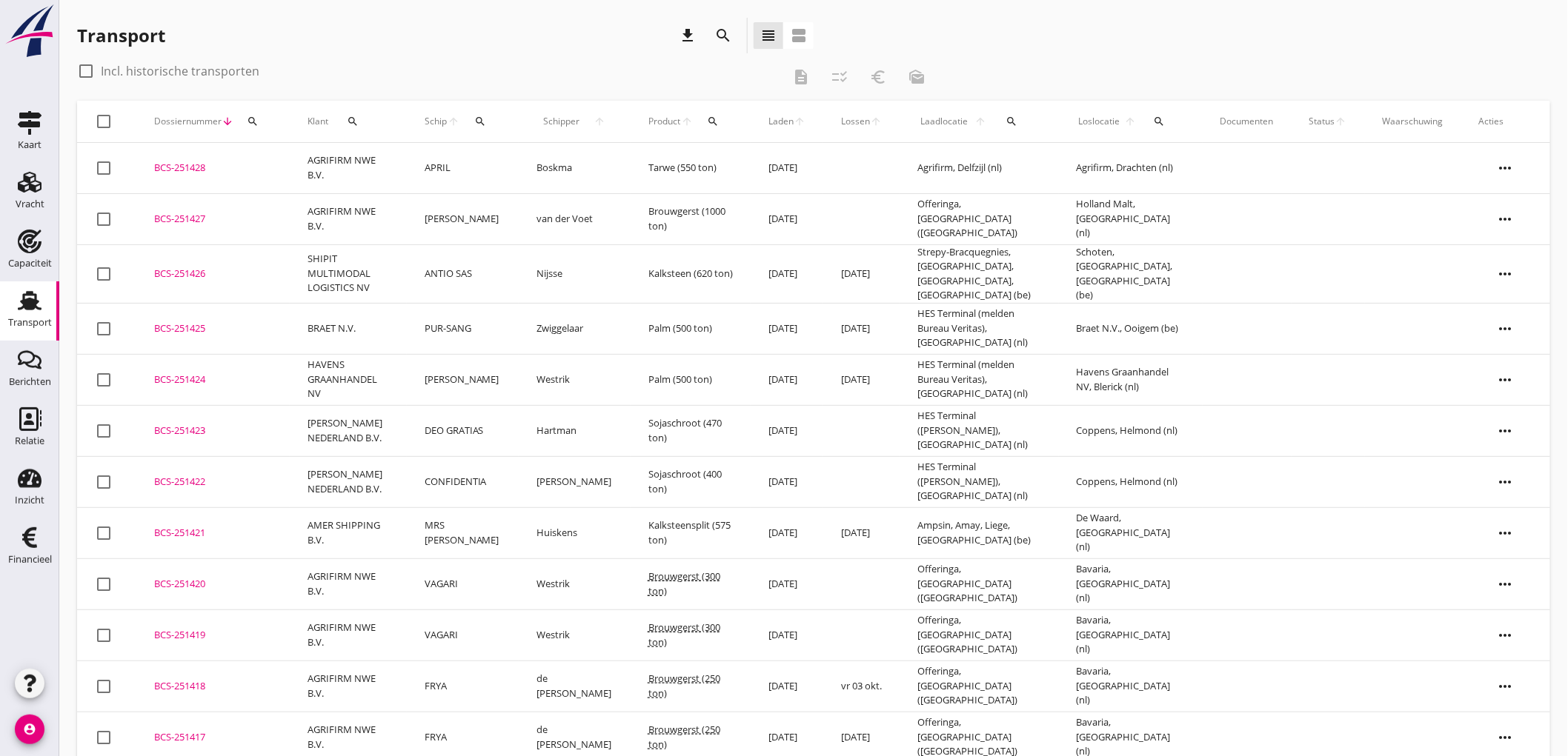
click at [682, 41] on icon "download" at bounding box center [688, 36] width 18 height 18
drag, startPoint x: 491, startPoint y: 121, endPoint x: 507, endPoint y: 138, distance: 23.3
click at [486, 121] on icon "search" at bounding box center [481, 122] width 12 height 12
click at [531, 155] on input "Zoek op (scheeps)naam" at bounding box center [557, 164] width 154 height 24
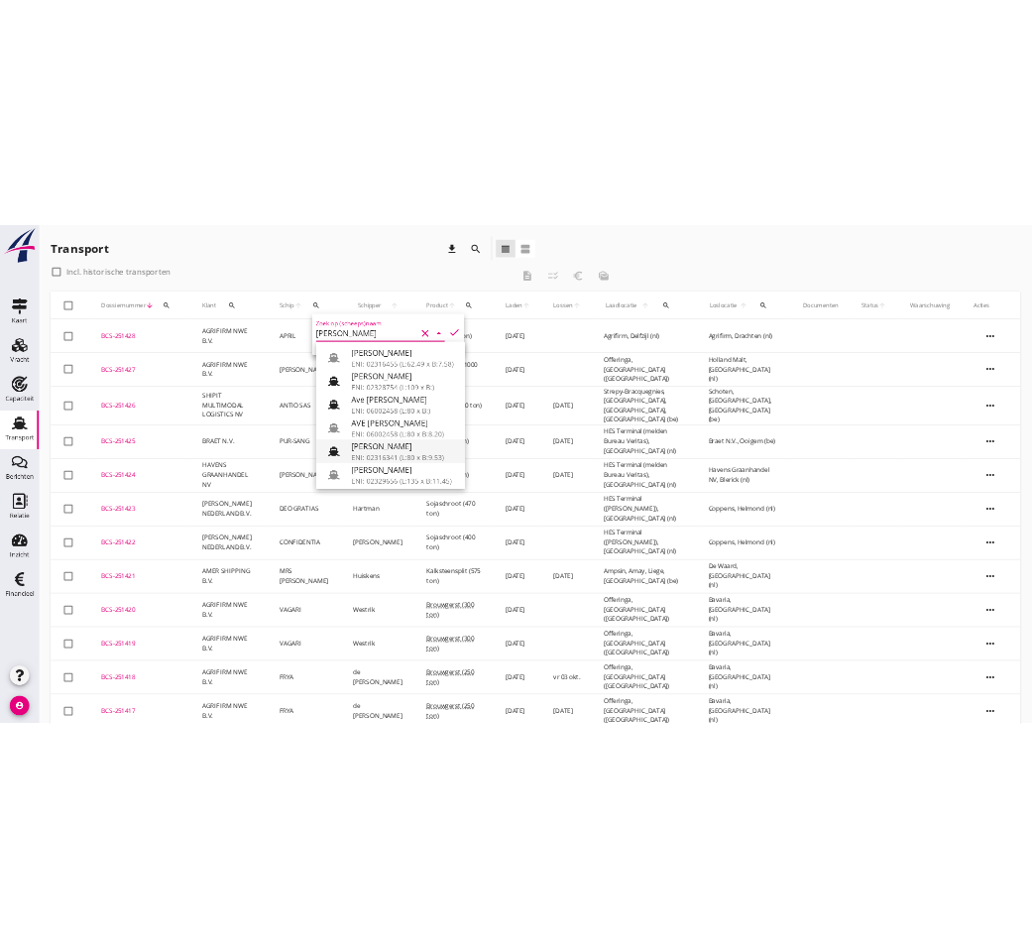
scroll to position [220, 0]
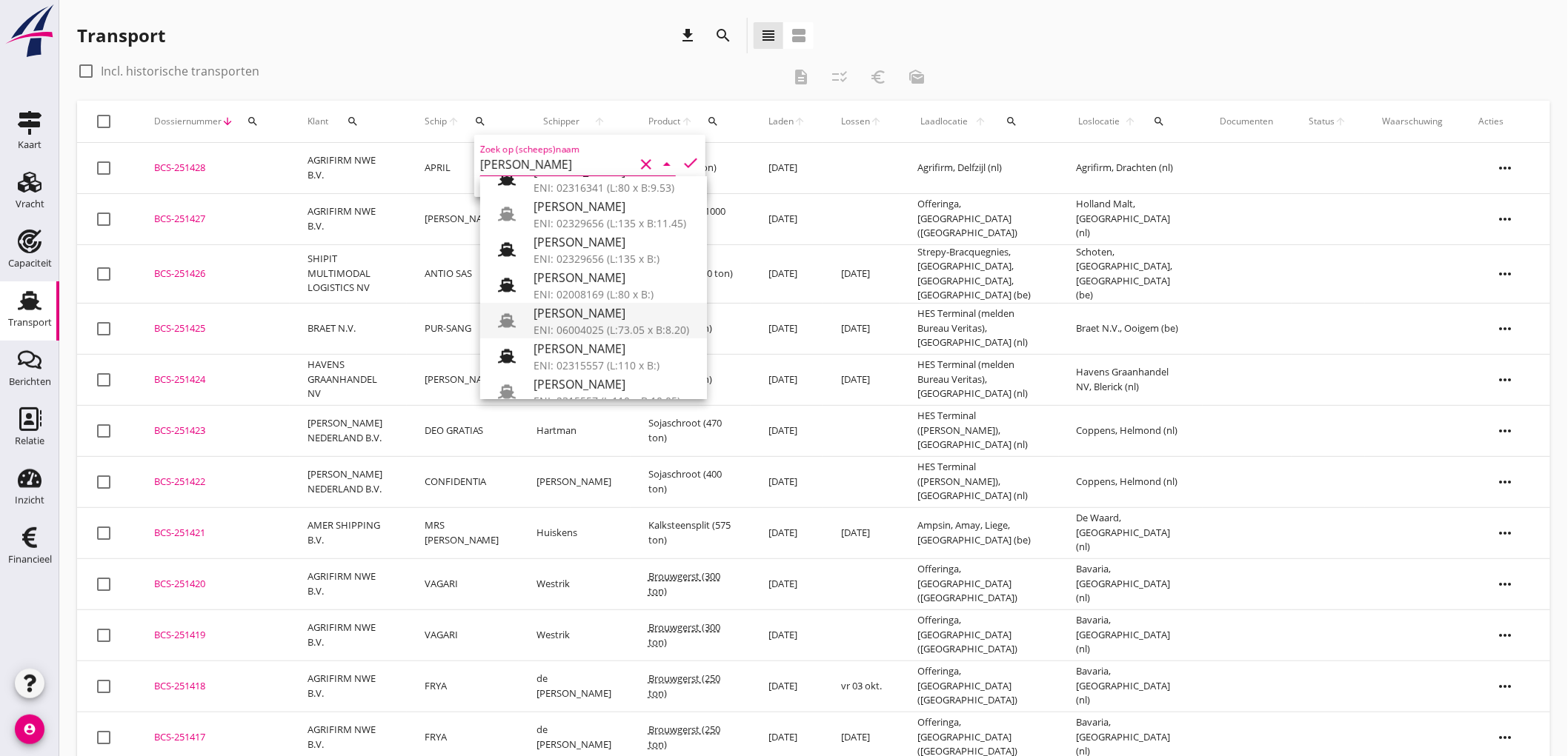
click at [619, 306] on div "MARIA JACOBA" at bounding box center [614, 313] width 161 height 18
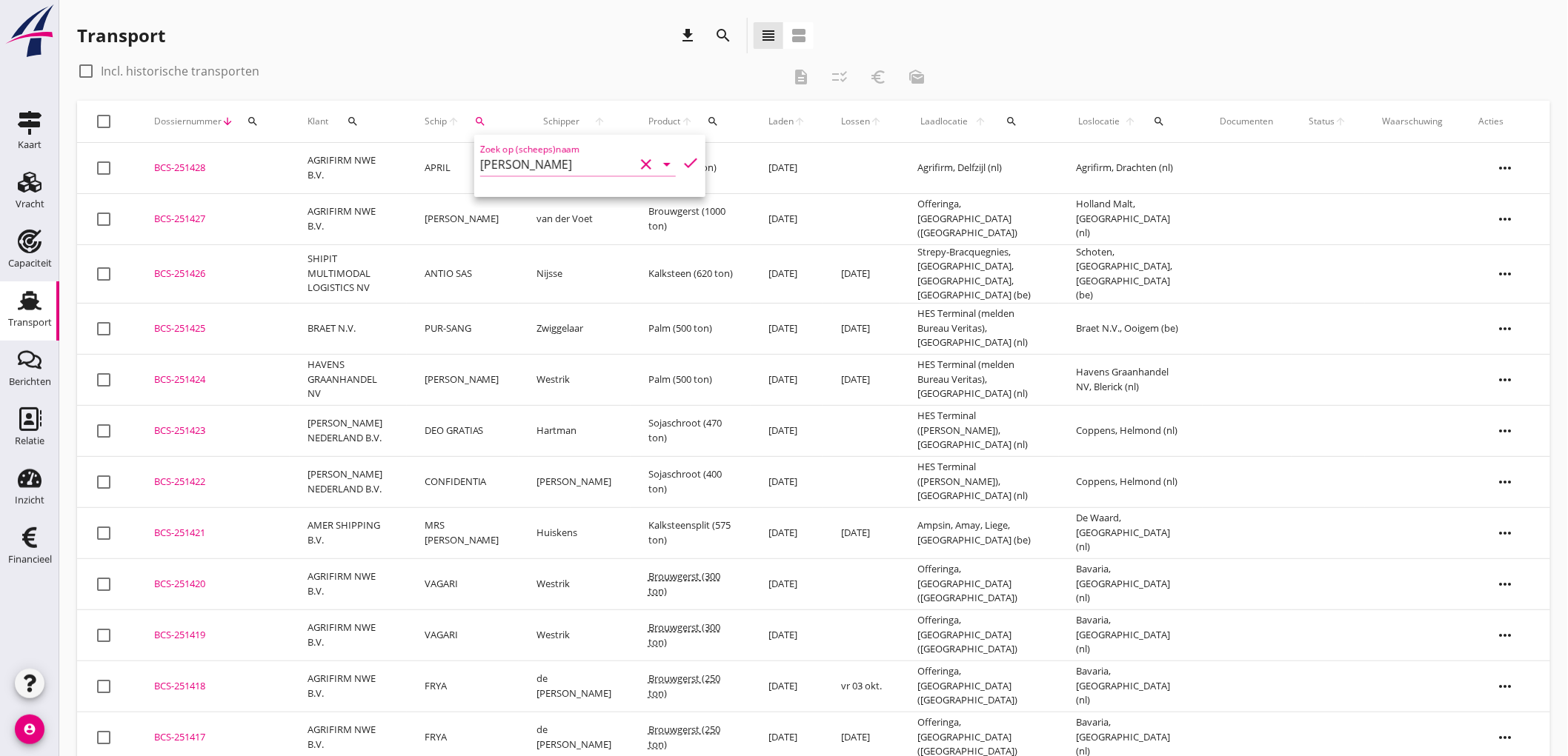
click at [685, 161] on icon "check" at bounding box center [691, 163] width 18 height 18
type input "MARIA JACOBA"
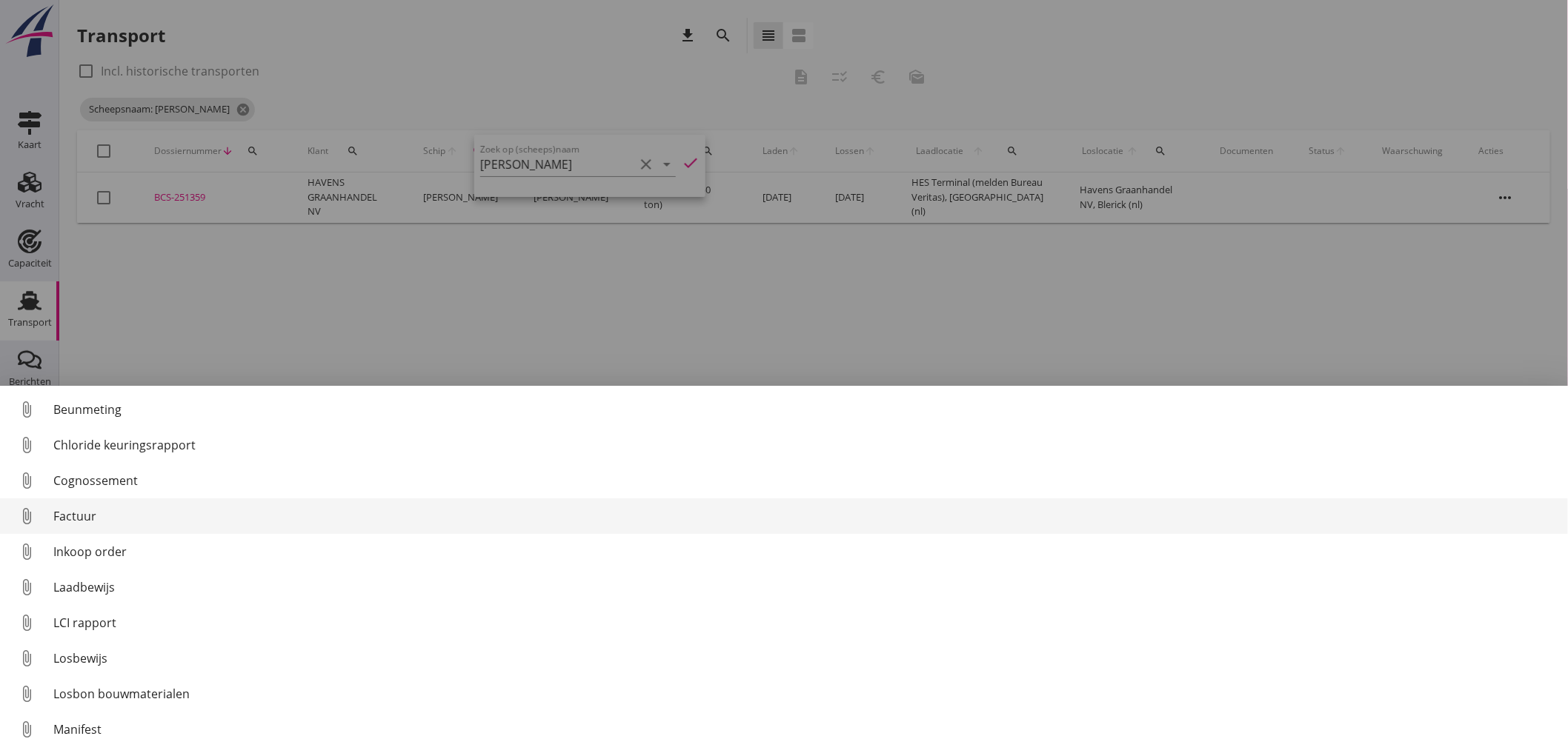
click at [111, 514] on div "Factuur" at bounding box center [804, 516] width 1503 height 18
click at [72, 509] on div "Factuur" at bounding box center [804, 516] width 1503 height 18
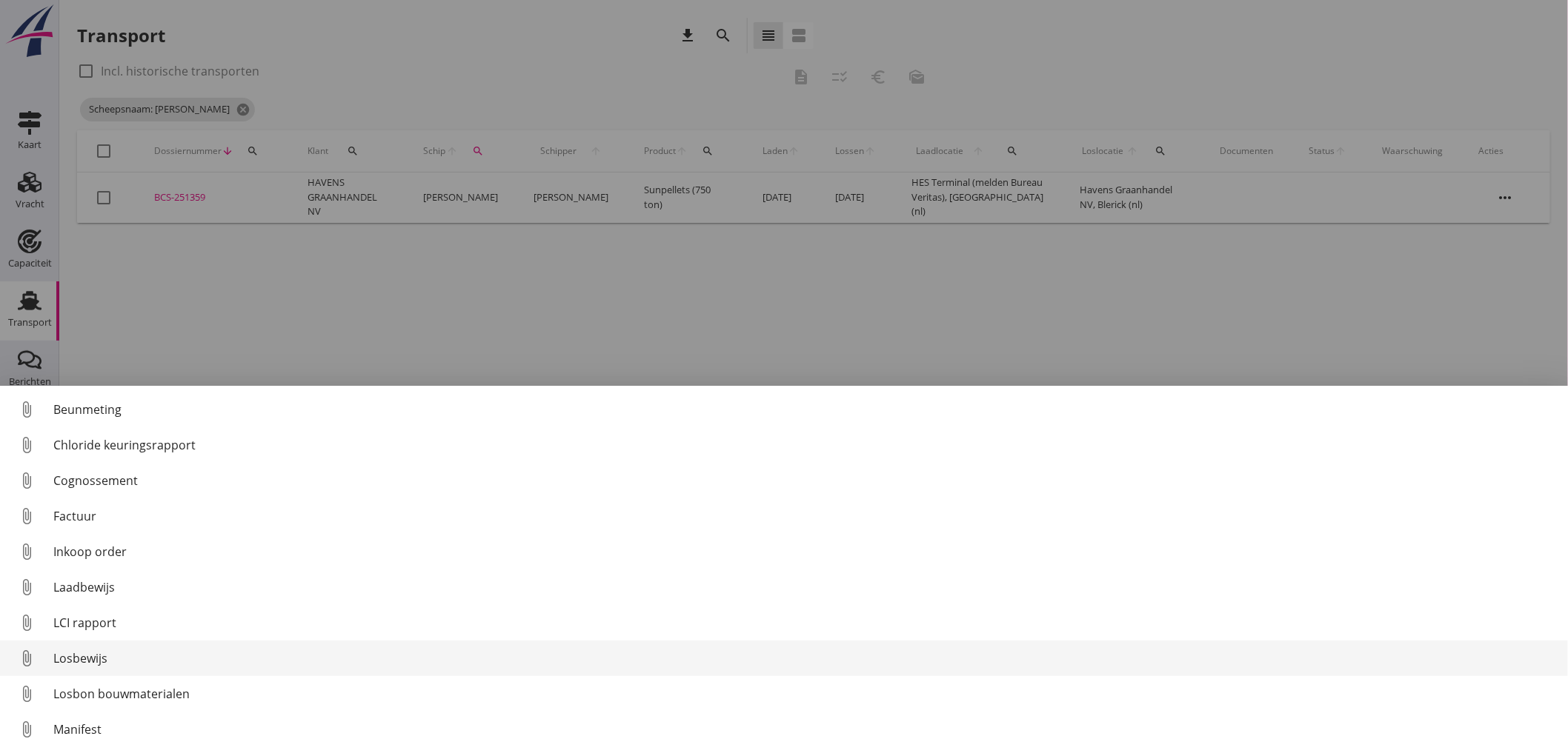
click at [114, 655] on div "Losbewijs" at bounding box center [804, 658] width 1503 height 18
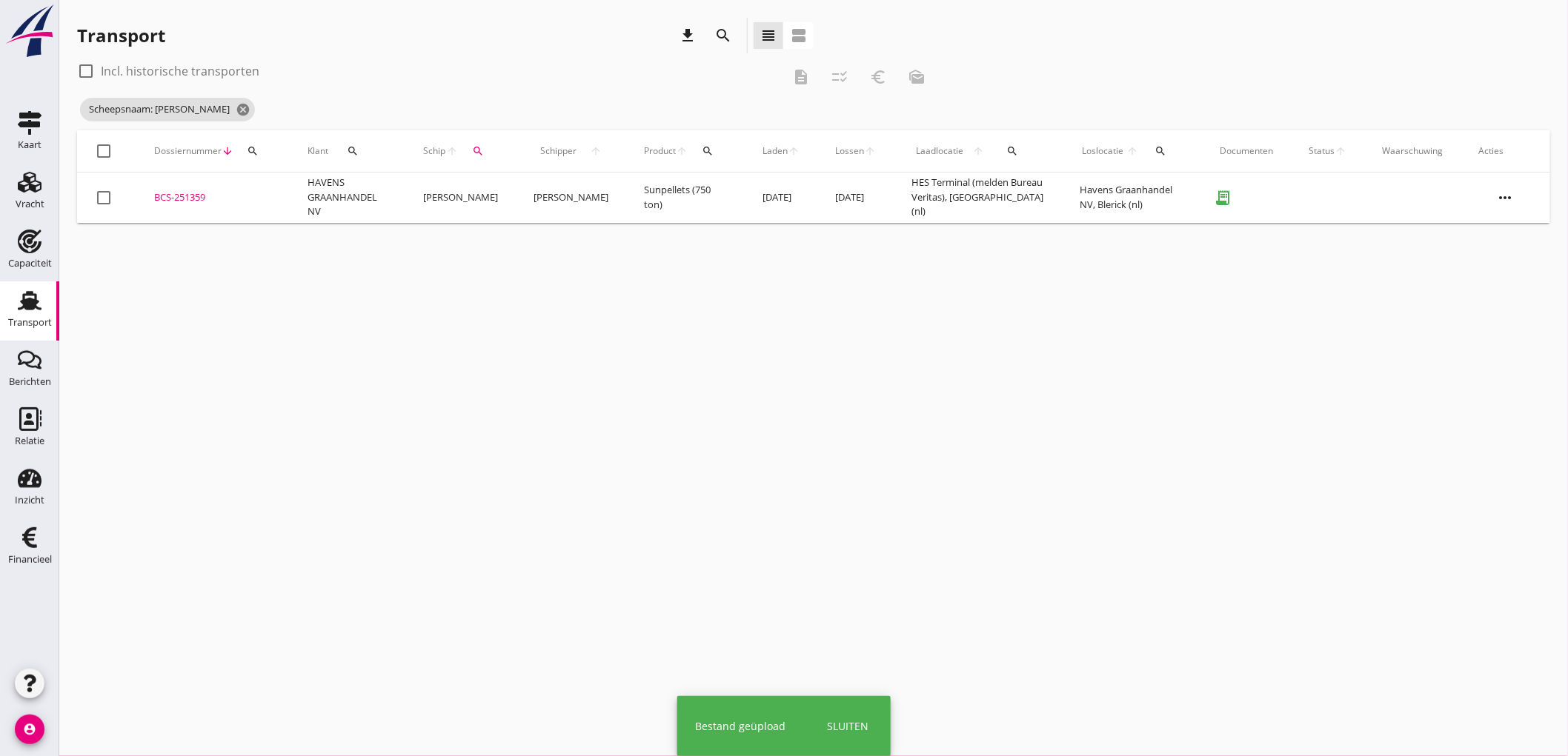
click at [286, 211] on td "BCS-251359 upload_file Drop hier uw bestand om het aan het dossier toe te voegen" at bounding box center [212, 197] width 153 height 50
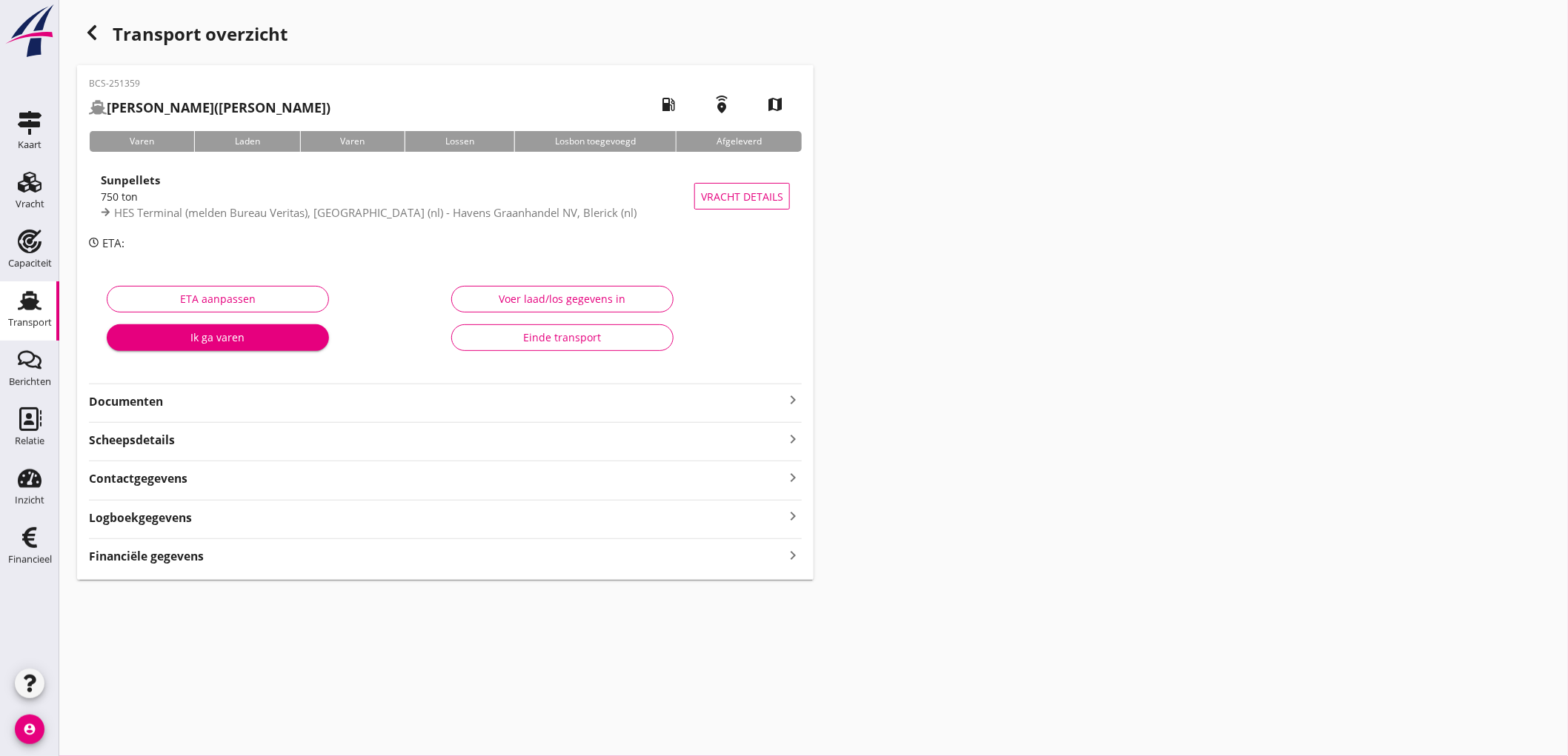
drag, startPoint x: 254, startPoint y: 395, endPoint x: 272, endPoint y: 394, distance: 18.0
click at [255, 395] on strong "Documenten" at bounding box center [436, 401] width 695 height 17
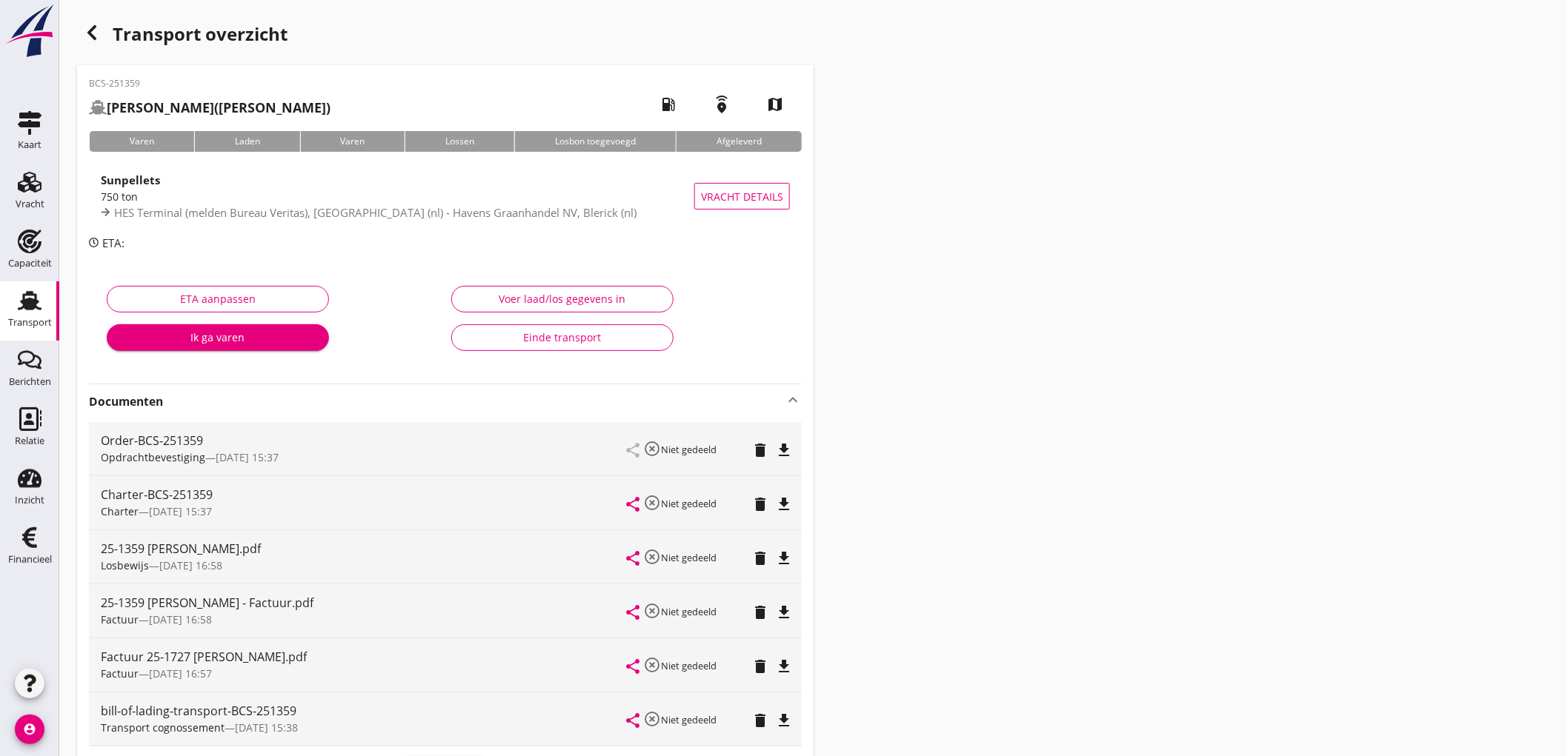
click at [564, 344] on div "Einde transport" at bounding box center [563, 337] width 197 height 16
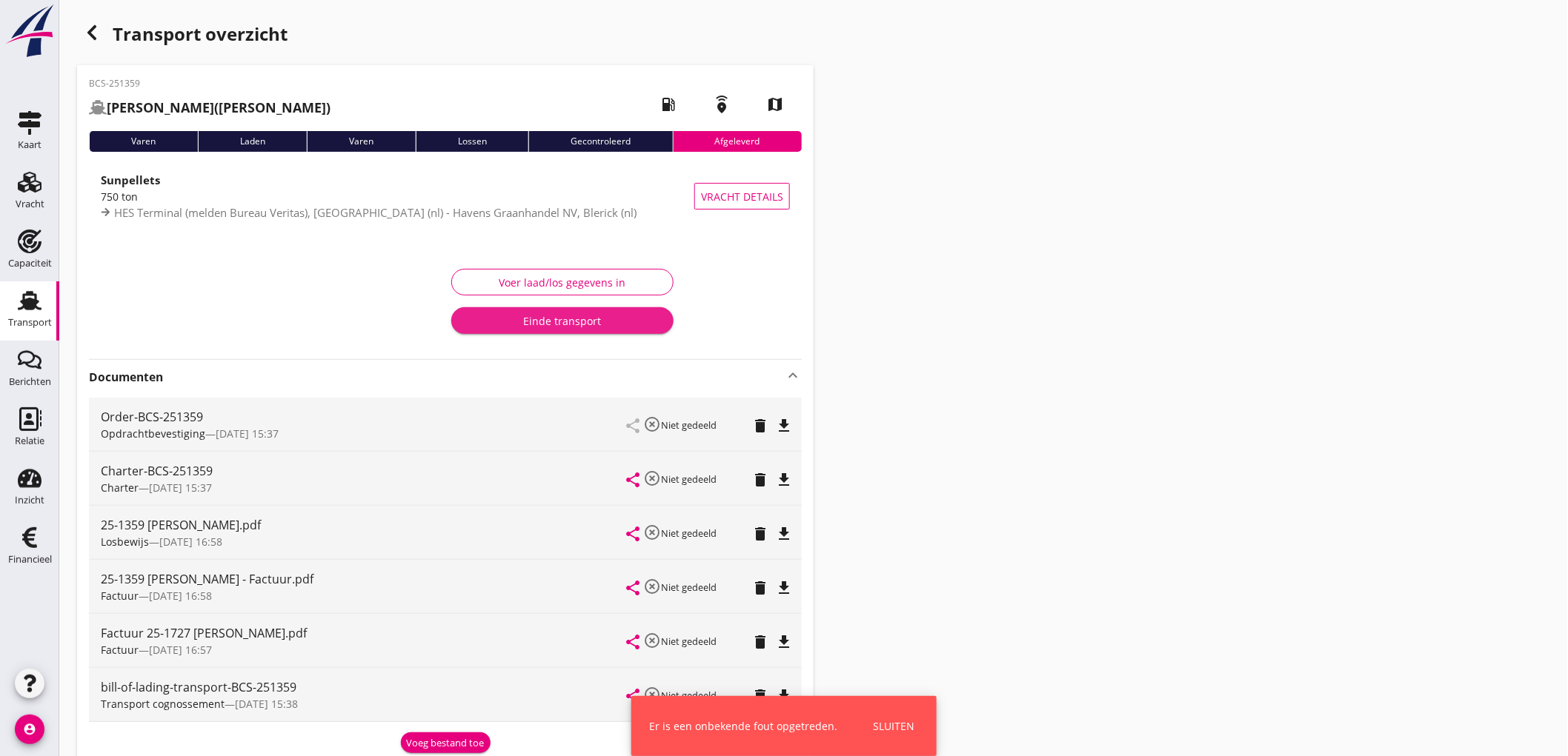
click at [573, 323] on div "Einde transport" at bounding box center [563, 320] width 199 height 16
